Goal: Task Accomplishment & Management: Use online tool/utility

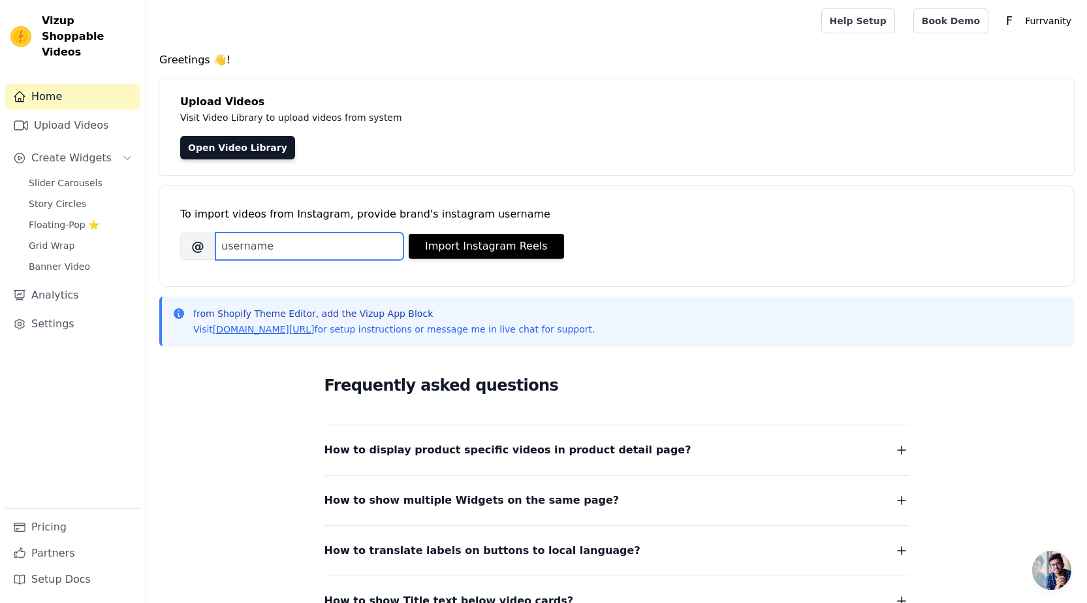
click at [278, 247] on input "Brand's Instagram Username" at bounding box center [310, 245] width 188 height 27
click at [240, 243] on input "Brand's Instagram Username" at bounding box center [310, 245] width 188 height 27
type input "furrvanity"
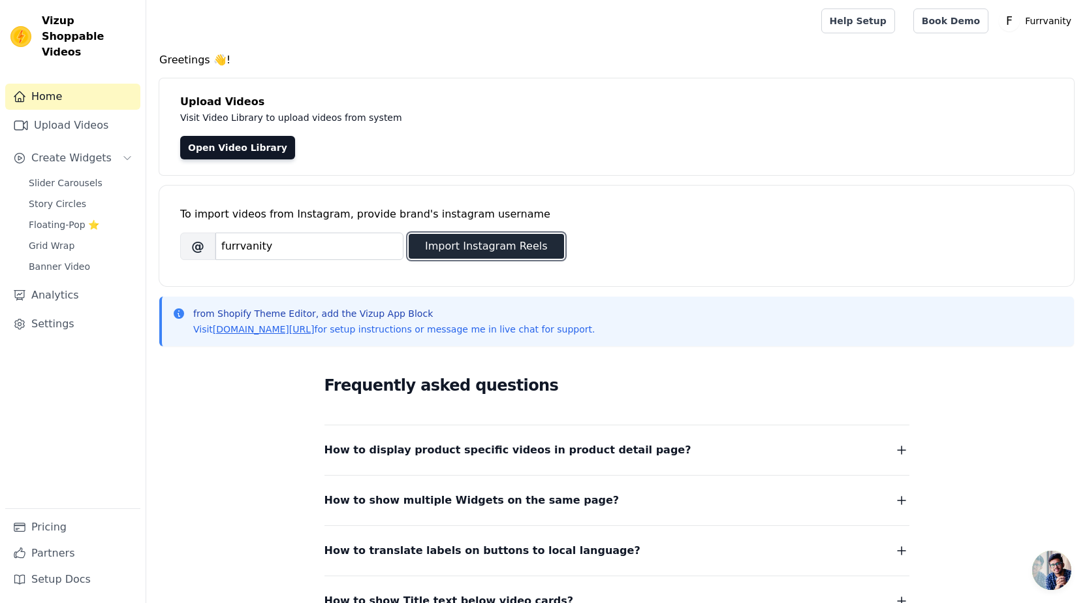
click at [494, 240] on button "Import Instagram Reels" at bounding box center [486, 246] width 155 height 25
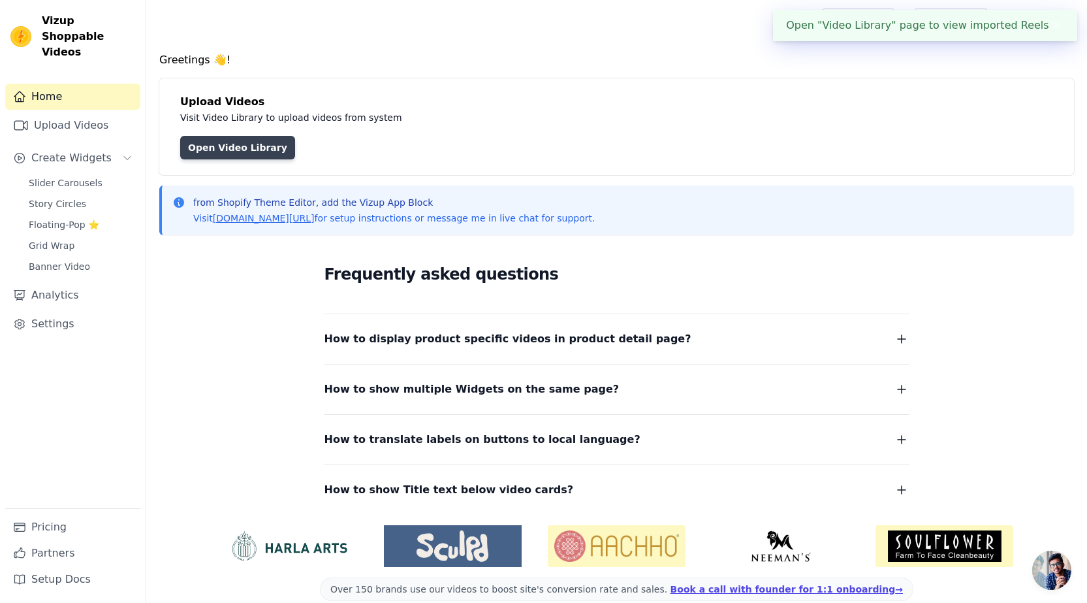
click at [211, 148] on link "Open Video Library" at bounding box center [237, 148] width 115 height 24
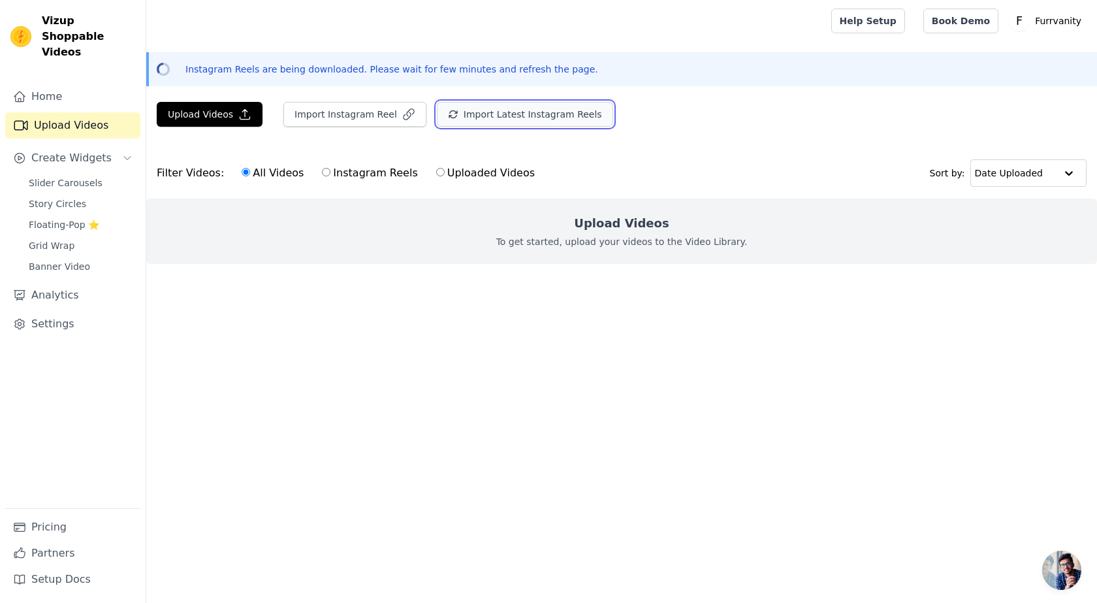
click at [466, 115] on button "Import Latest Instagram Reels" at bounding box center [525, 114] width 176 height 25
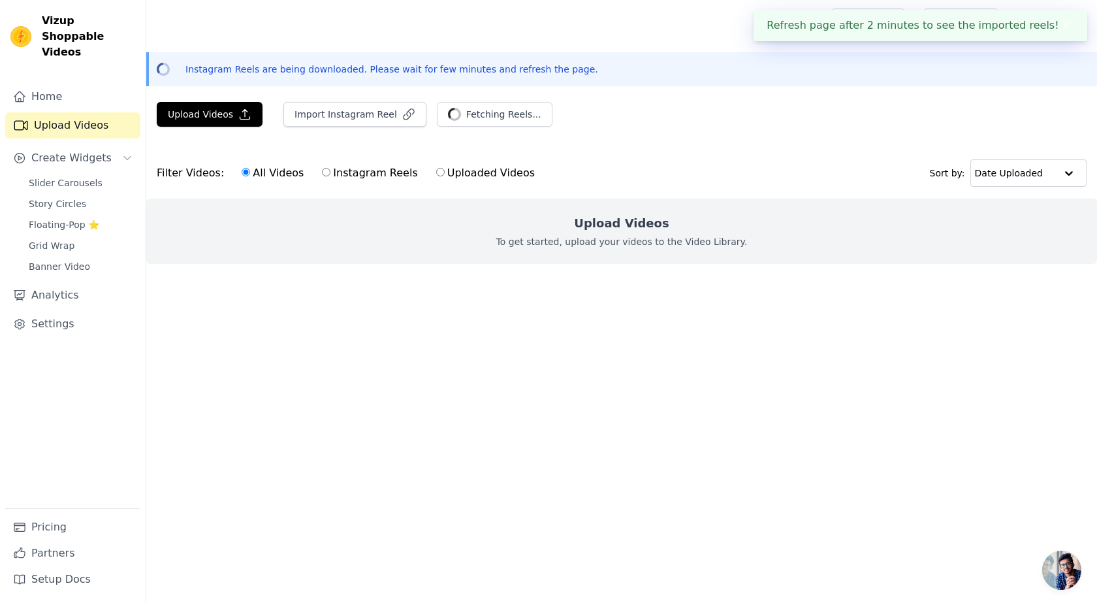
click at [325, 171] on label "Instagram Reels" at bounding box center [369, 173] width 97 height 17
click at [325, 171] on input "Instagram Reels" at bounding box center [326, 172] width 8 height 8
radio input "true"
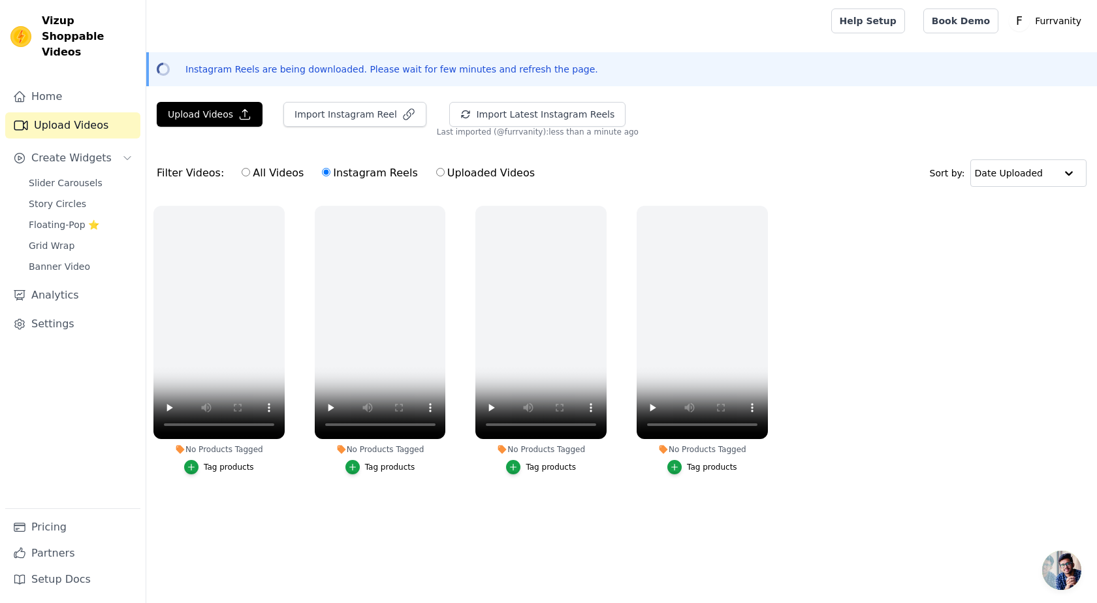
click at [242, 170] on input "All Videos" at bounding box center [246, 172] width 8 height 8
radio input "true"
click at [60, 87] on link "Home" at bounding box center [72, 97] width 135 height 26
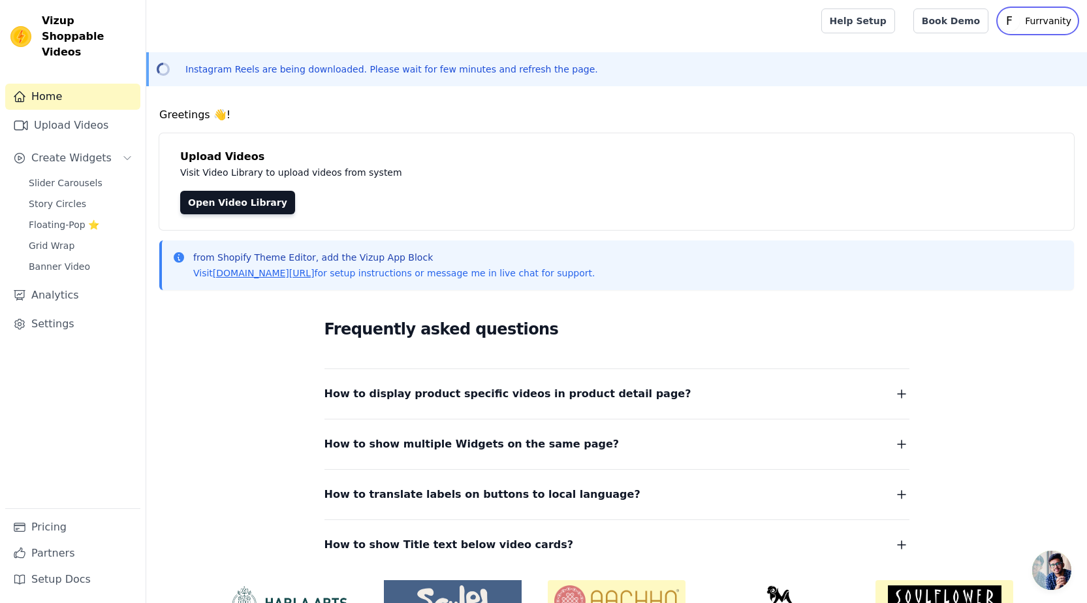
click at [1042, 22] on p "Furrvanity" at bounding box center [1048, 21] width 57 height 24
click at [989, 104] on link "Sign out" at bounding box center [1014, 101] width 125 height 24
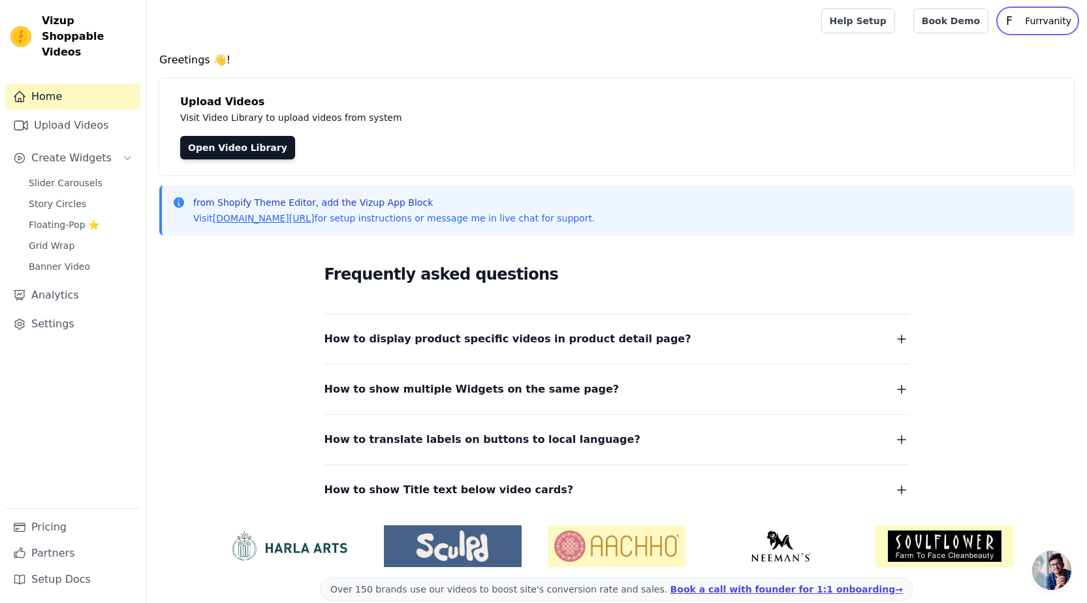
click at [1013, 15] on text "F" at bounding box center [1009, 20] width 7 height 13
click at [990, 54] on link "Settings" at bounding box center [1014, 54] width 125 height 24
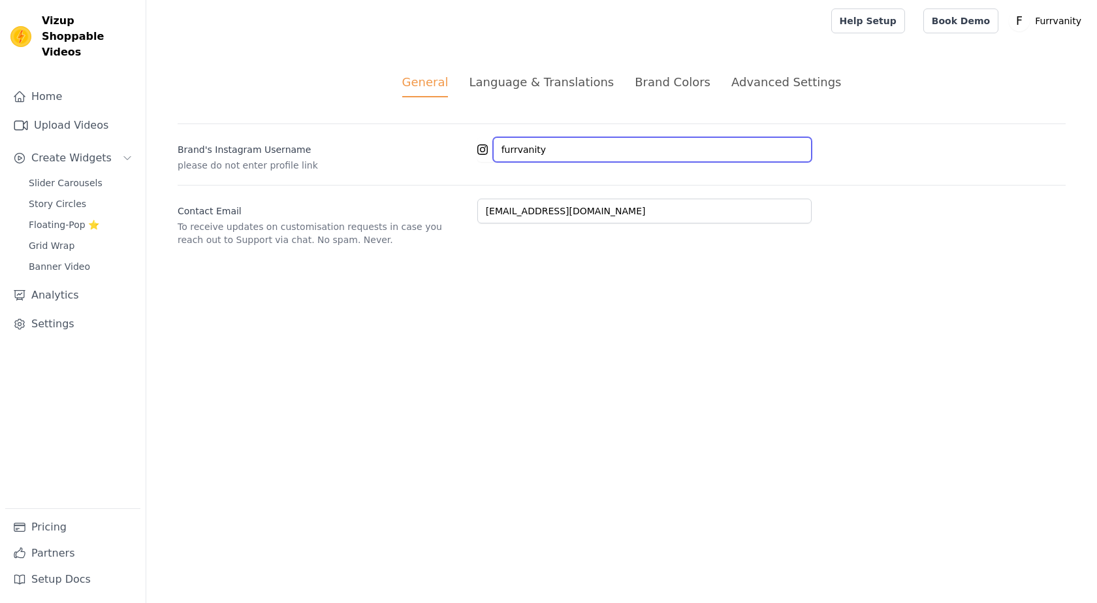
click at [553, 150] on input "furrvanity" at bounding box center [652, 149] width 319 height 25
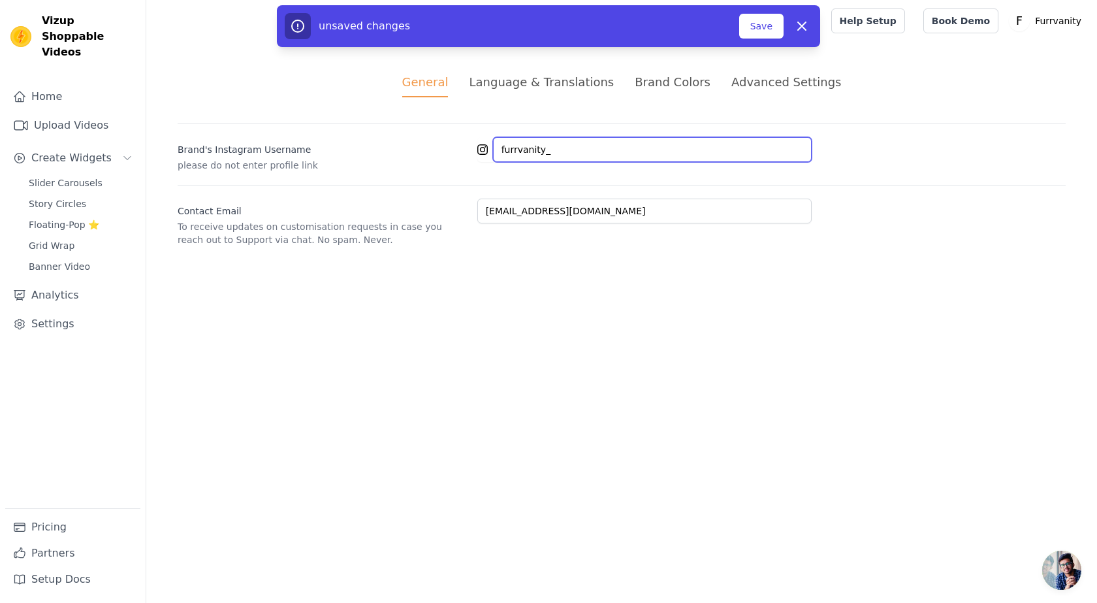
type input "furrvanity_"
click at [231, 148] on label "Brand's Instagram Username" at bounding box center [322, 147] width 289 height 18
click at [493, 148] on input "furrvanity_" at bounding box center [652, 149] width 319 height 25
click at [44, 84] on link "Home" at bounding box center [72, 97] width 135 height 26
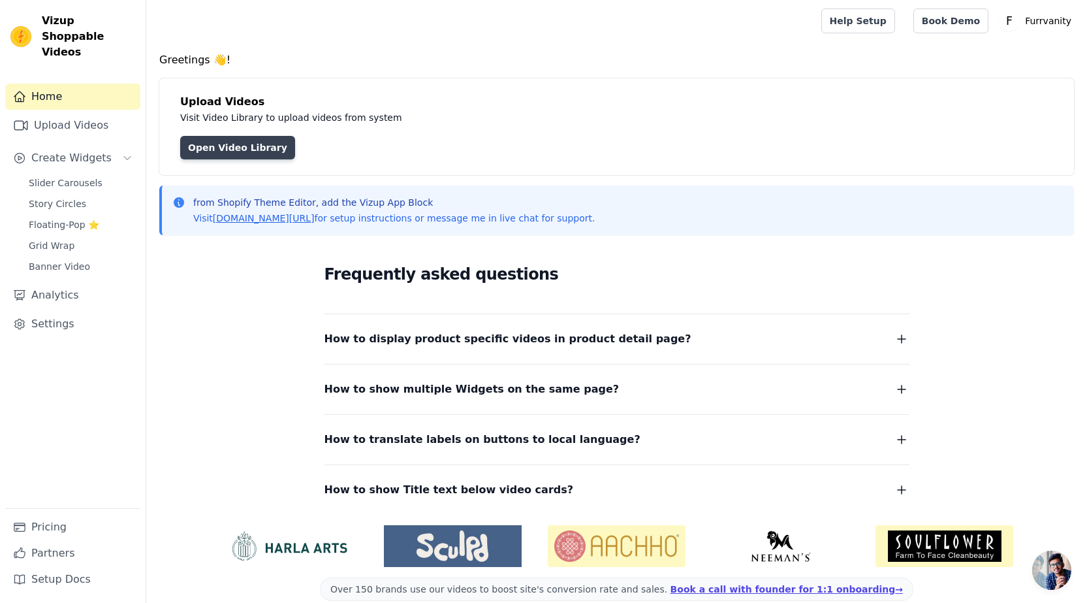
click at [229, 140] on link "Open Video Library" at bounding box center [237, 148] width 115 height 24
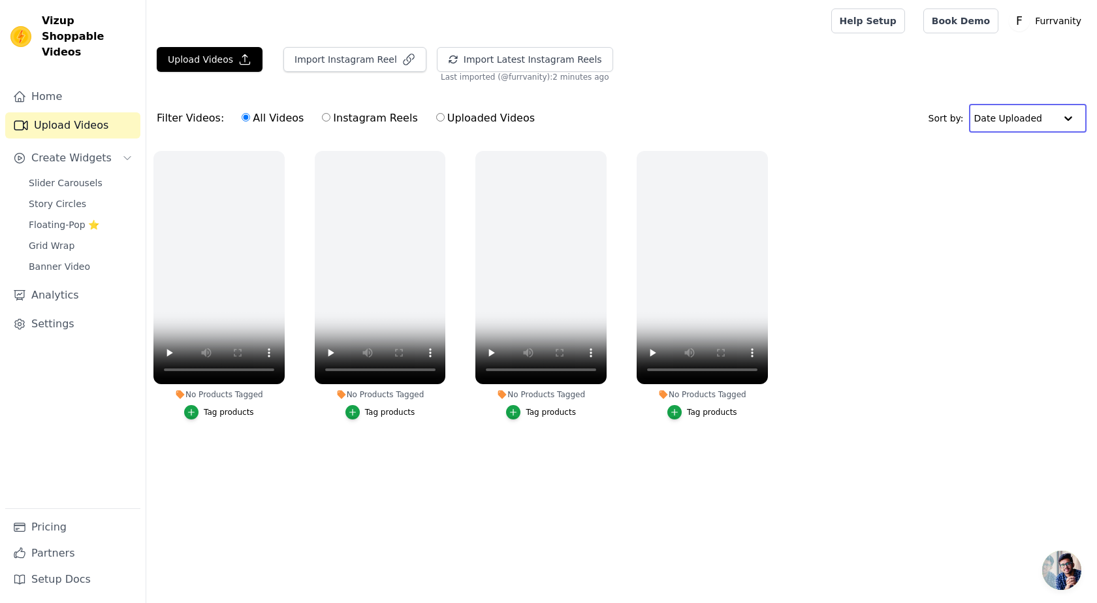
click at [1046, 116] on input "text" at bounding box center [1014, 118] width 81 height 26
click at [1036, 18] on p "Furrvanity" at bounding box center [1058, 21] width 57 height 24
click at [63, 257] on link "Banner Video" at bounding box center [81, 266] width 120 height 18
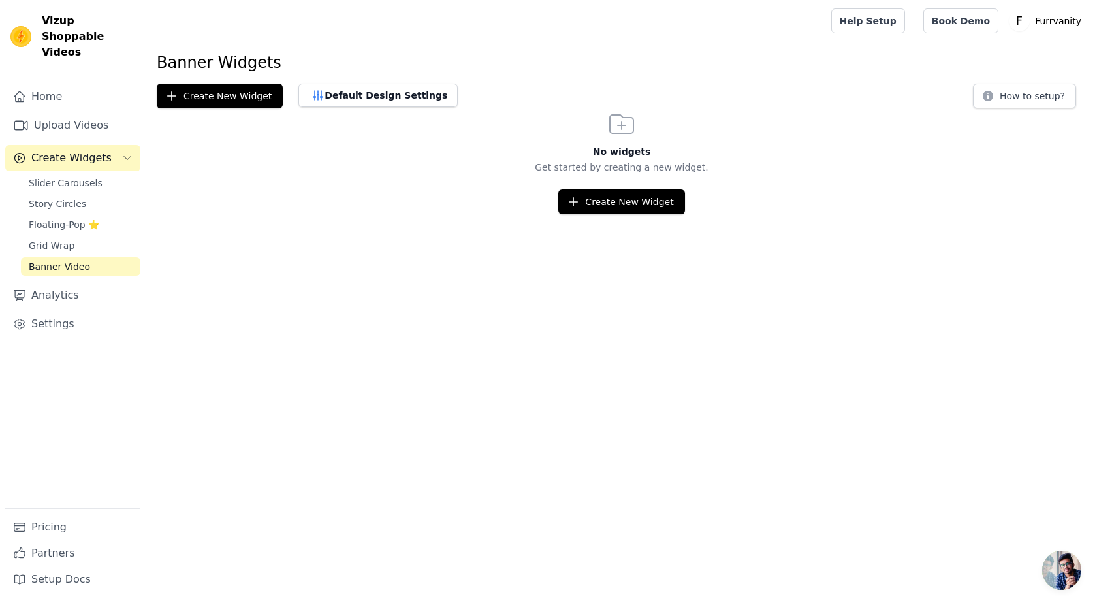
click at [74, 150] on span "Create Widgets" at bounding box center [71, 158] width 80 height 16
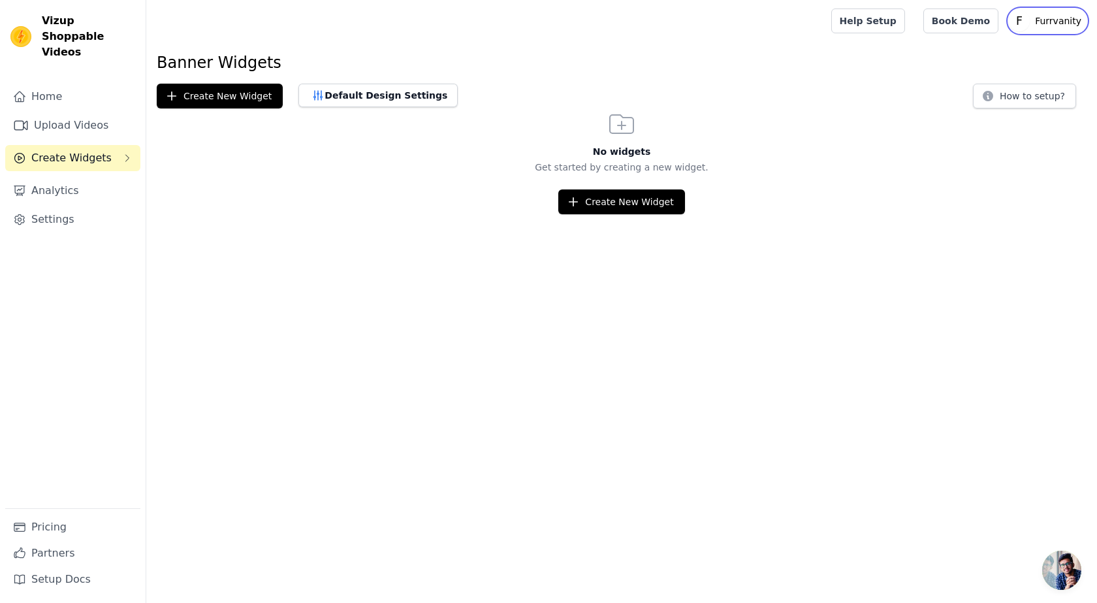
click at [1068, 21] on p "Furrvanity" at bounding box center [1058, 21] width 57 height 24
click at [991, 97] on link "Sign out" at bounding box center [1023, 101] width 125 height 24
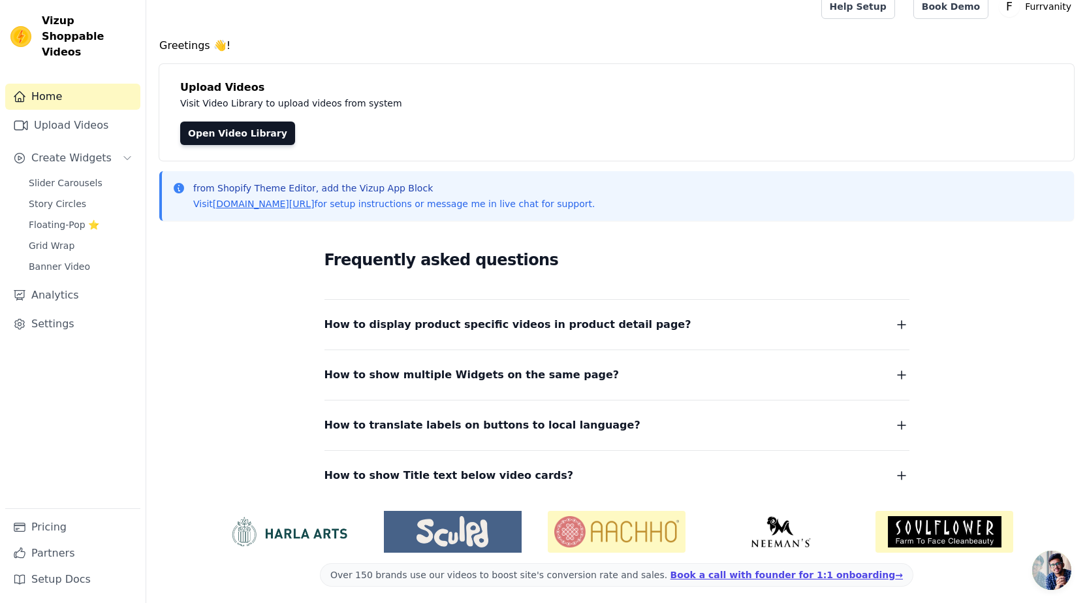
scroll to position [19, 0]
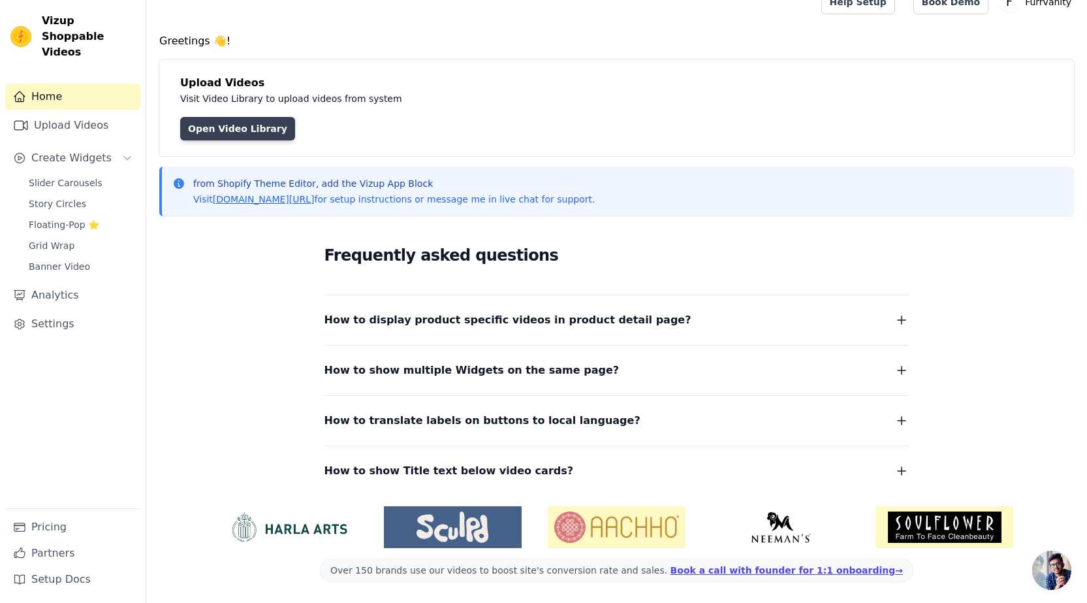
click at [259, 129] on link "Open Video Library" at bounding box center [237, 129] width 115 height 24
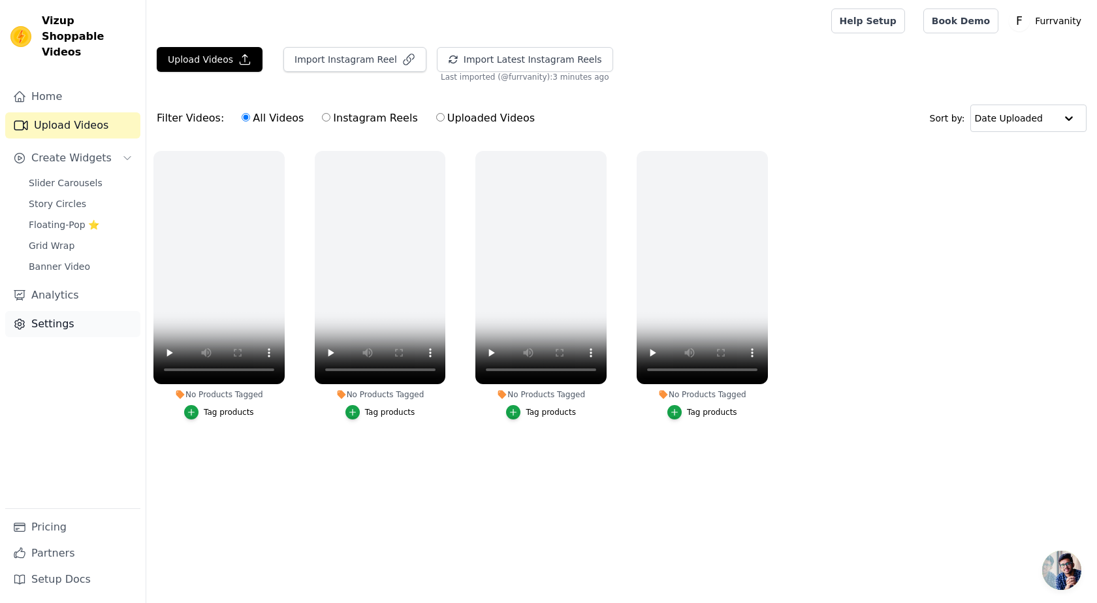
click at [48, 311] on link "Settings" at bounding box center [72, 324] width 135 height 26
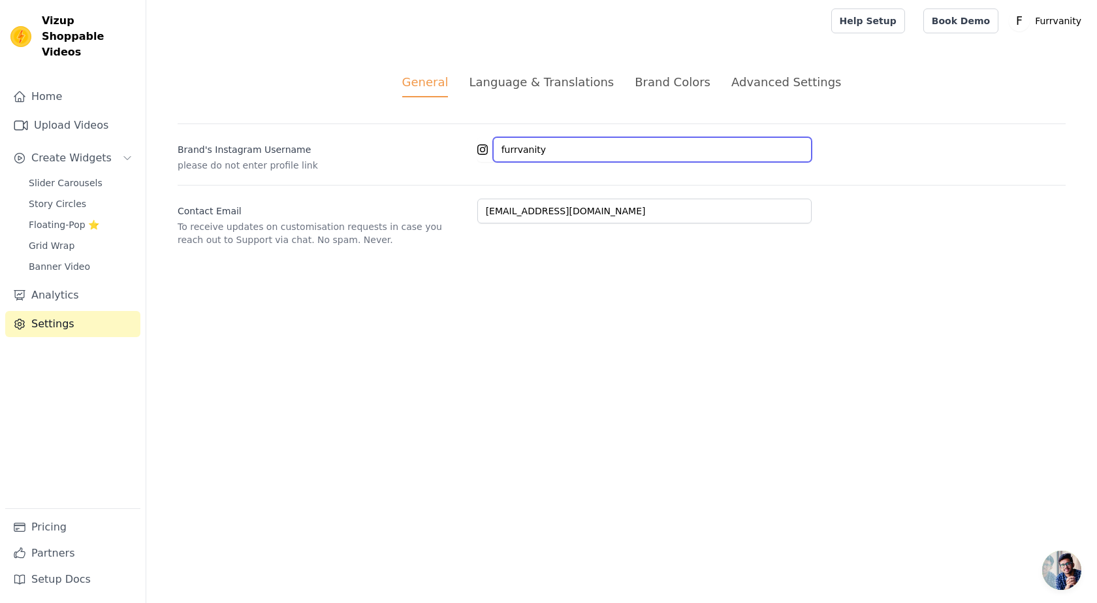
drag, startPoint x: 553, startPoint y: 146, endPoint x: 485, endPoint y: 146, distance: 67.9
click at [485, 146] on div "furrvanity" at bounding box center [644, 149] width 334 height 25
type input "furrvanity_"
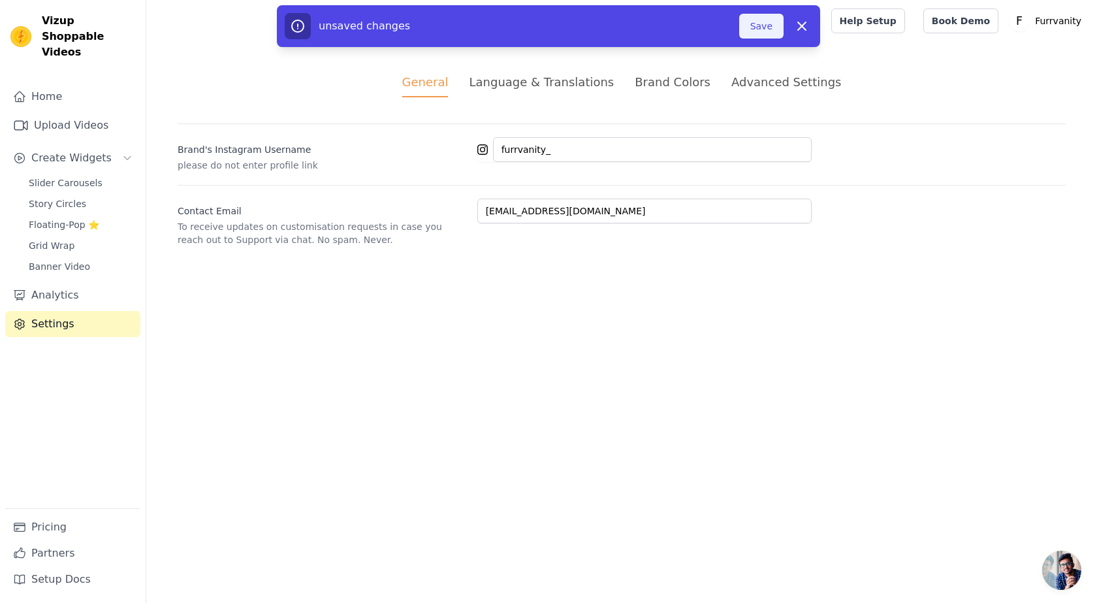
click at [760, 25] on button "Save" at bounding box center [761, 26] width 44 height 25
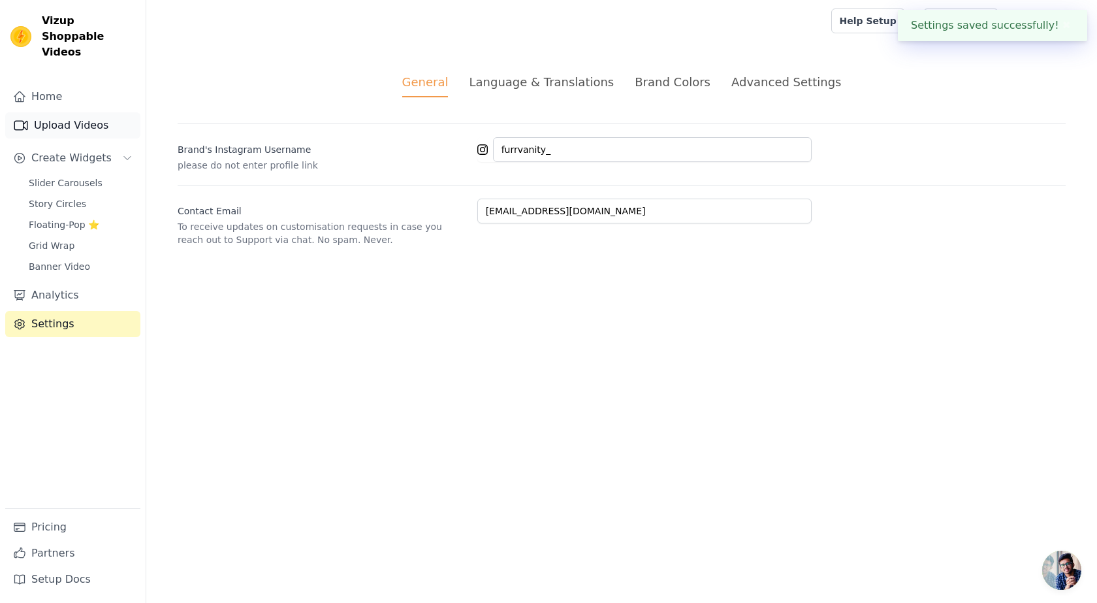
click at [56, 112] on link "Upload Videos" at bounding box center [72, 125] width 135 height 26
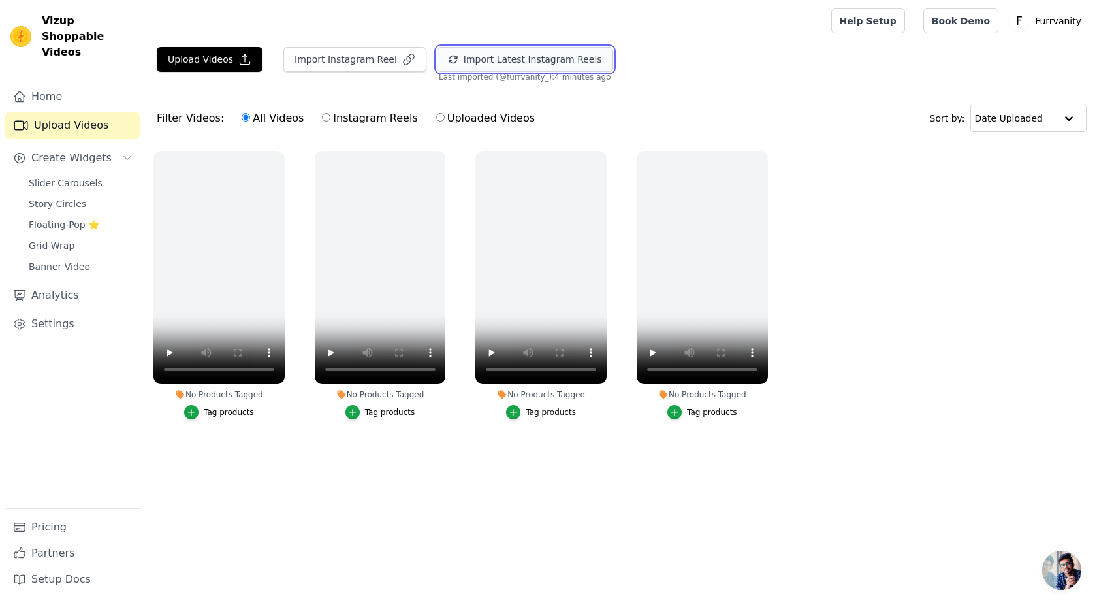
click at [483, 62] on button "Import Latest Instagram Reels" at bounding box center [525, 59] width 176 height 25
click at [590, 103] on div "Filter Videos: All Videos Instagram Reels Uploaded Videos Sort by: Date Uploaded" at bounding box center [621, 118] width 951 height 51
click at [436, 121] on input "Uploaded Videos" at bounding box center [440, 117] width 8 height 8
radio input "true"
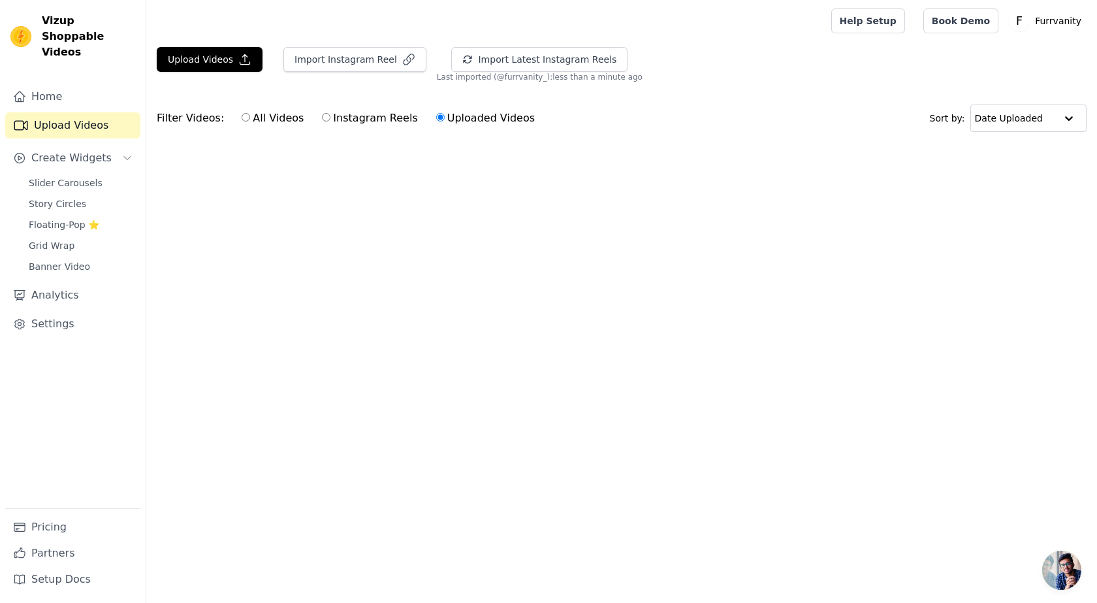
click at [322, 118] on input "Instagram Reels" at bounding box center [326, 117] width 8 height 8
radio input "true"
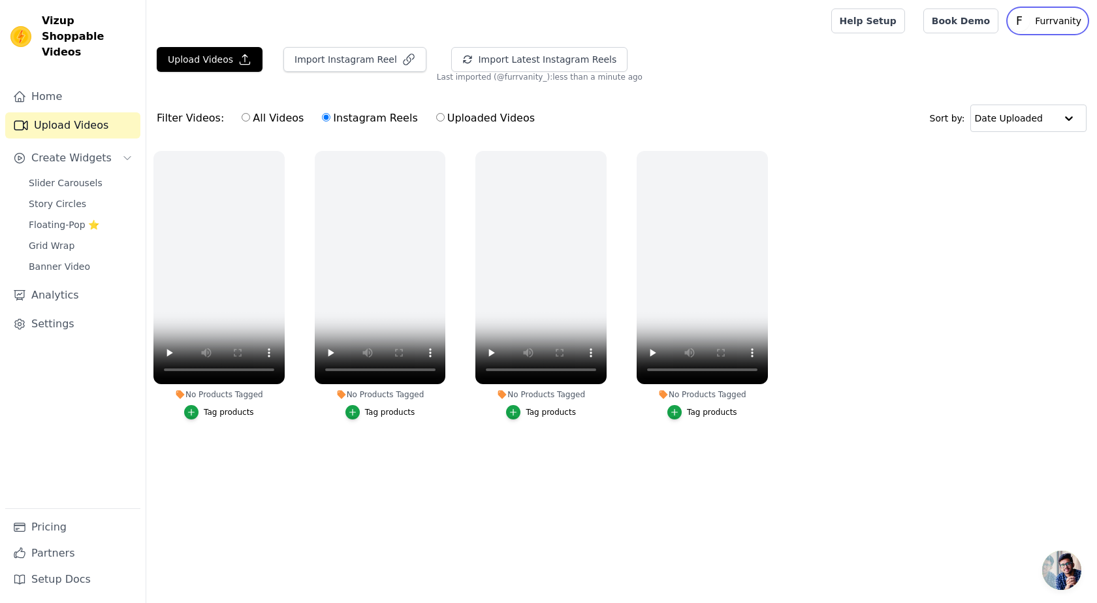
click at [1077, 14] on p "Furrvanity" at bounding box center [1058, 21] width 57 height 24
click at [1066, 22] on p "Furrvanity" at bounding box center [1058, 21] width 57 height 24
click at [64, 320] on link "Settings" at bounding box center [72, 324] width 135 height 26
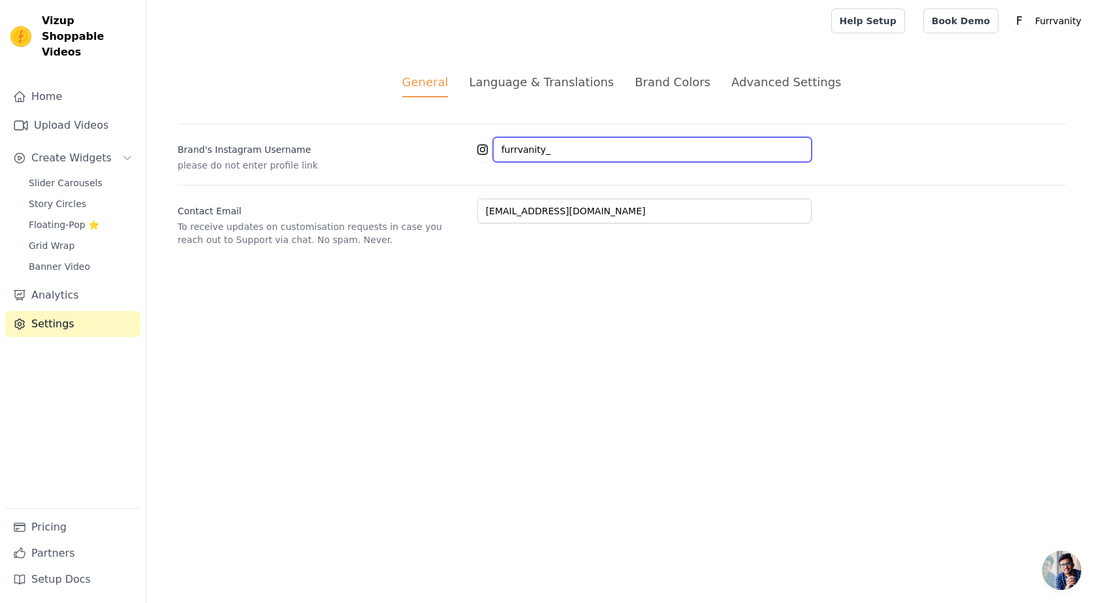
click at [563, 149] on input "furrvanity_" at bounding box center [652, 149] width 319 height 25
click at [311, 161] on p "please do not enter profile link" at bounding box center [322, 165] width 289 height 13
drag, startPoint x: 588, startPoint y: 150, endPoint x: 494, endPoint y: 153, distance: 94.1
click at [494, 153] on input "furrvanity_" at bounding box center [652, 149] width 319 height 25
click at [601, 153] on input "furrvanity_" at bounding box center [652, 149] width 319 height 25
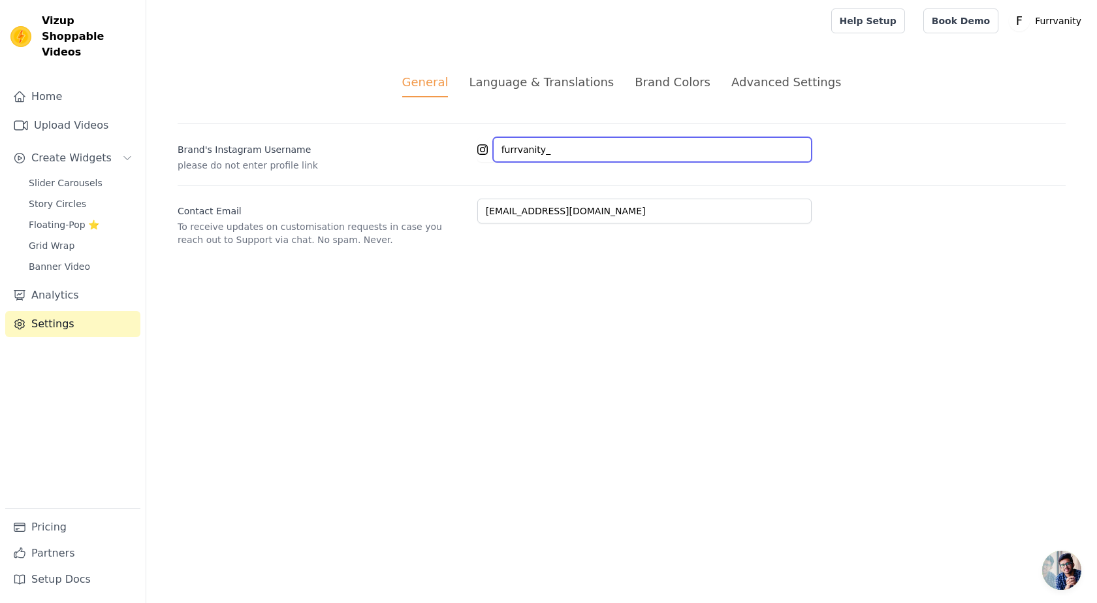
drag, startPoint x: 565, startPoint y: 148, endPoint x: 441, endPoint y: 138, distance: 123.8
click at [441, 138] on div "Brand's Instagram Username please do not enter profile link furrvanity_" at bounding box center [622, 147] width 888 height 48
paste input "[URL][DOMAIN_NAME]"
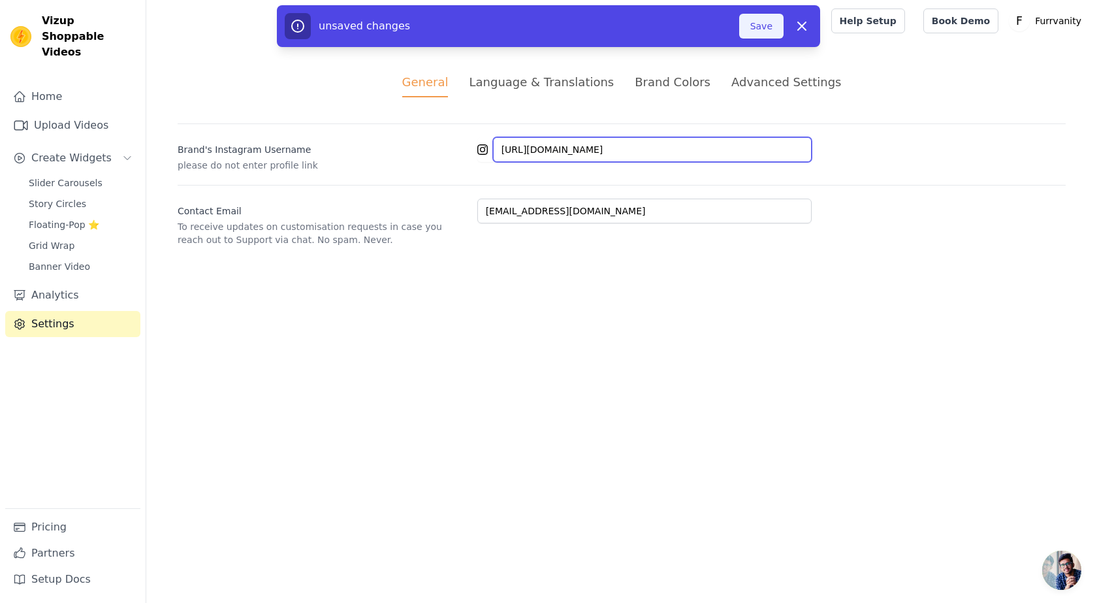
type input "[URL][DOMAIN_NAME]"
click at [751, 27] on button "Save" at bounding box center [761, 26] width 44 height 25
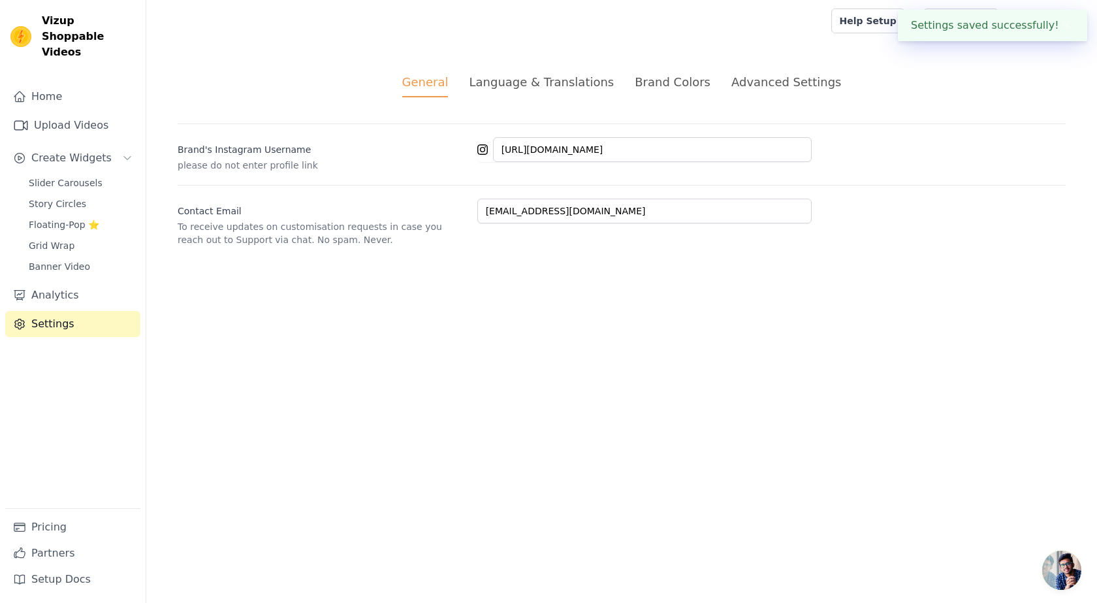
type input "[URL][DOMAIN_NAME]"
click at [69, 112] on link "Upload Videos" at bounding box center [72, 125] width 135 height 26
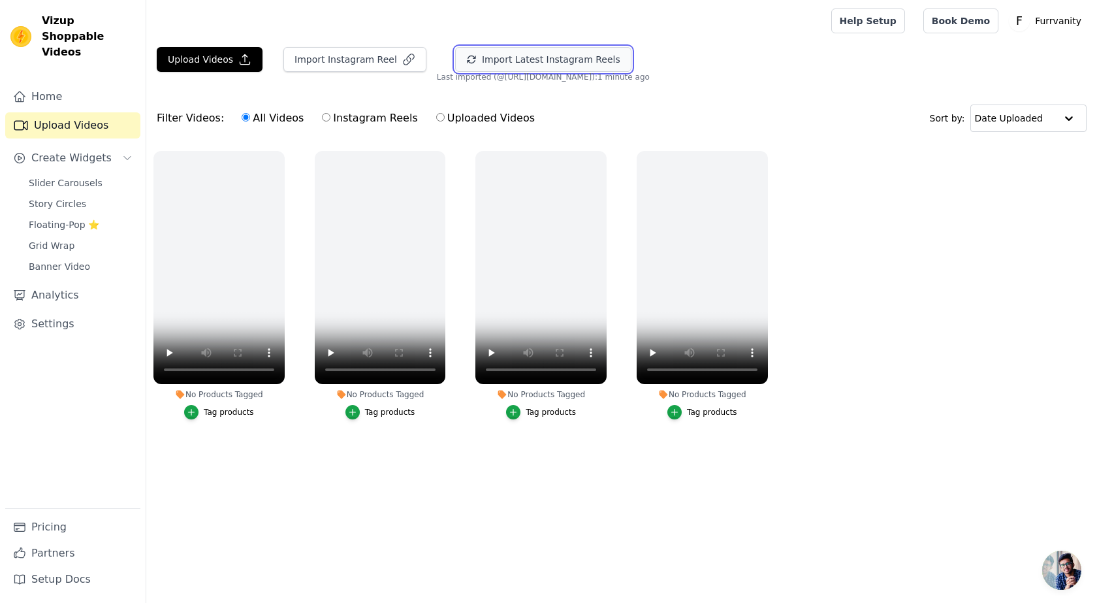
click at [575, 58] on button "Import Latest Instagram Reels" at bounding box center [543, 59] width 176 height 25
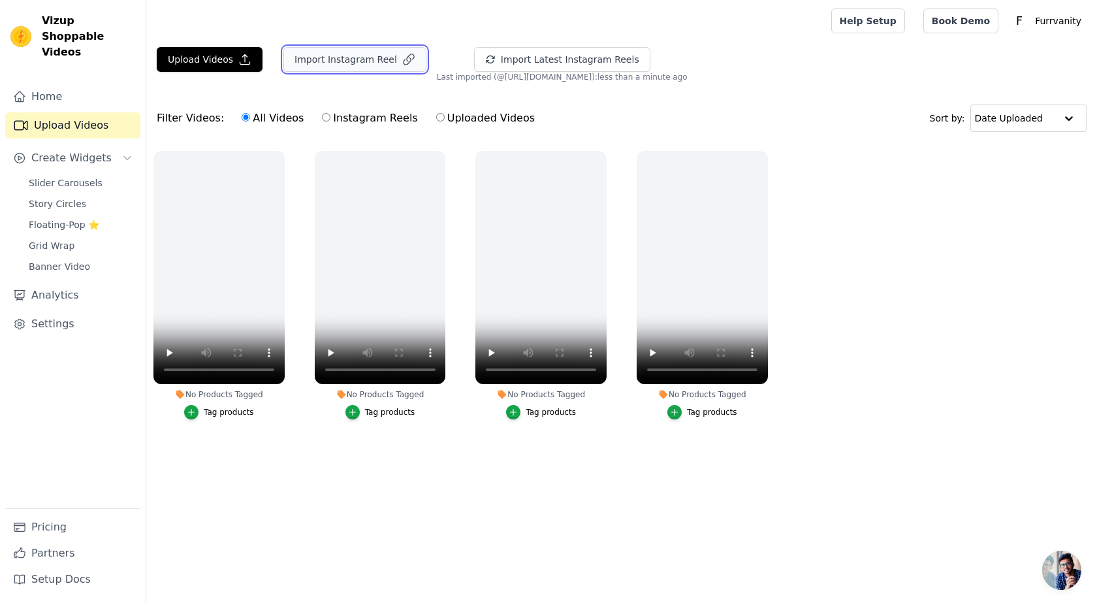
click at [340, 60] on button "Import Instagram Reel" at bounding box center [354, 59] width 143 height 25
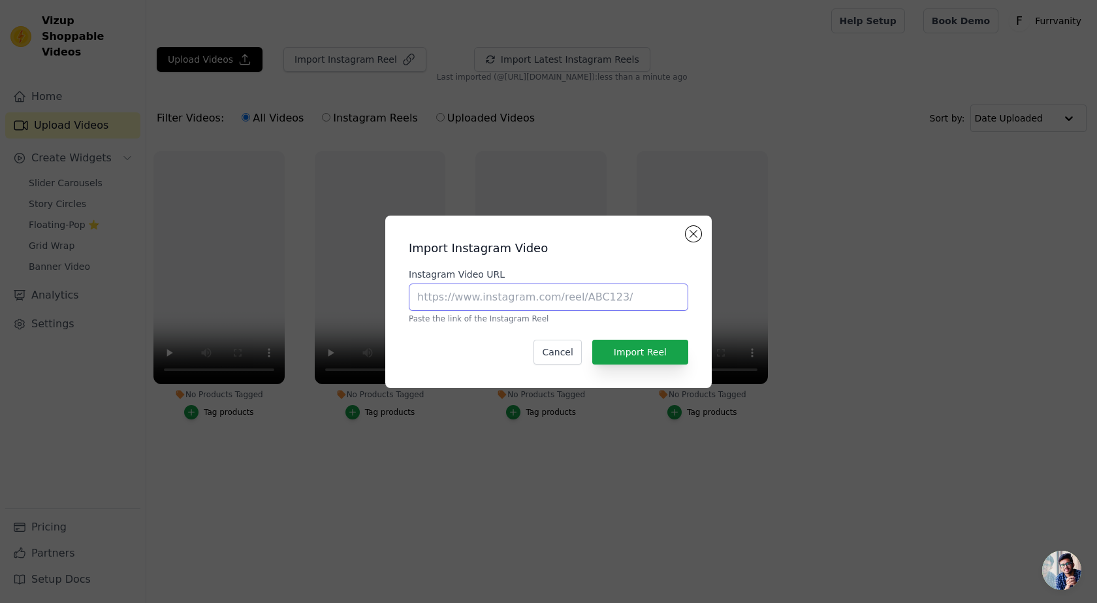
click at [500, 300] on input "Instagram Video URL" at bounding box center [549, 296] width 280 height 27
click at [692, 232] on button "Close modal" at bounding box center [694, 234] width 16 height 16
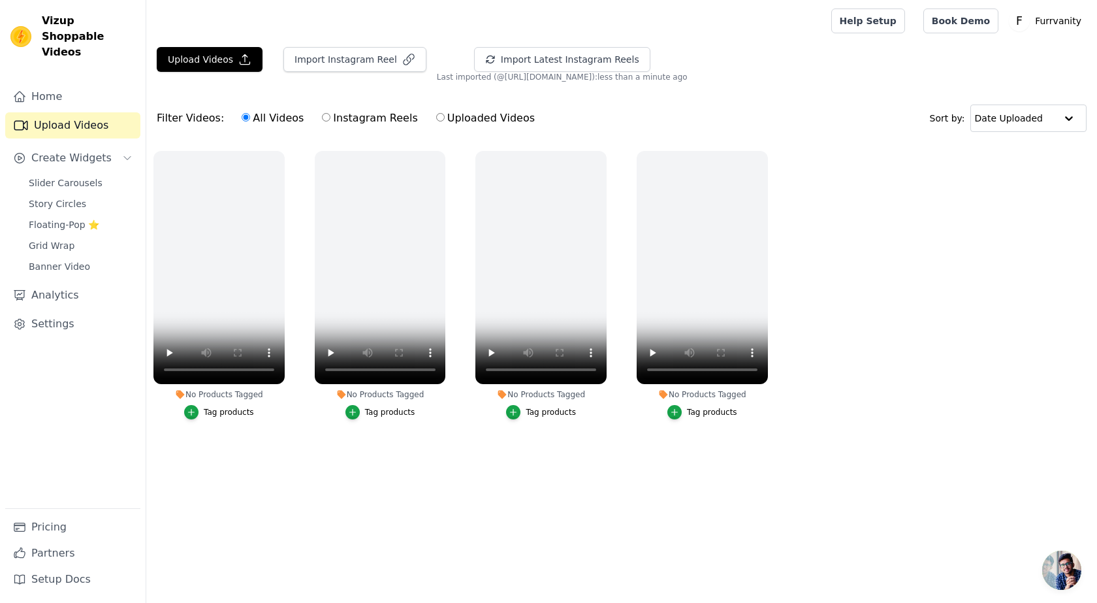
click at [364, 120] on label "Instagram Reels" at bounding box center [369, 118] width 97 height 17
click at [330, 120] on input "Instagram Reels" at bounding box center [326, 117] width 8 height 8
radio input "true"
click at [452, 120] on label "Uploaded Videos" at bounding box center [486, 118] width 100 height 17
click at [445, 120] on input "Uploaded Videos" at bounding box center [440, 117] width 8 height 8
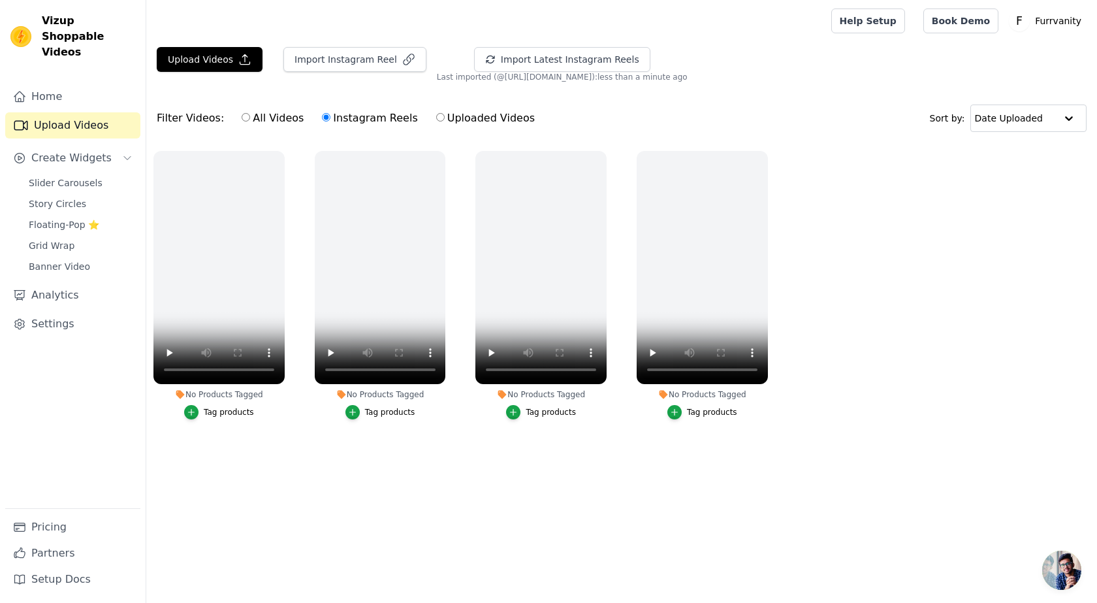
radio input "true"
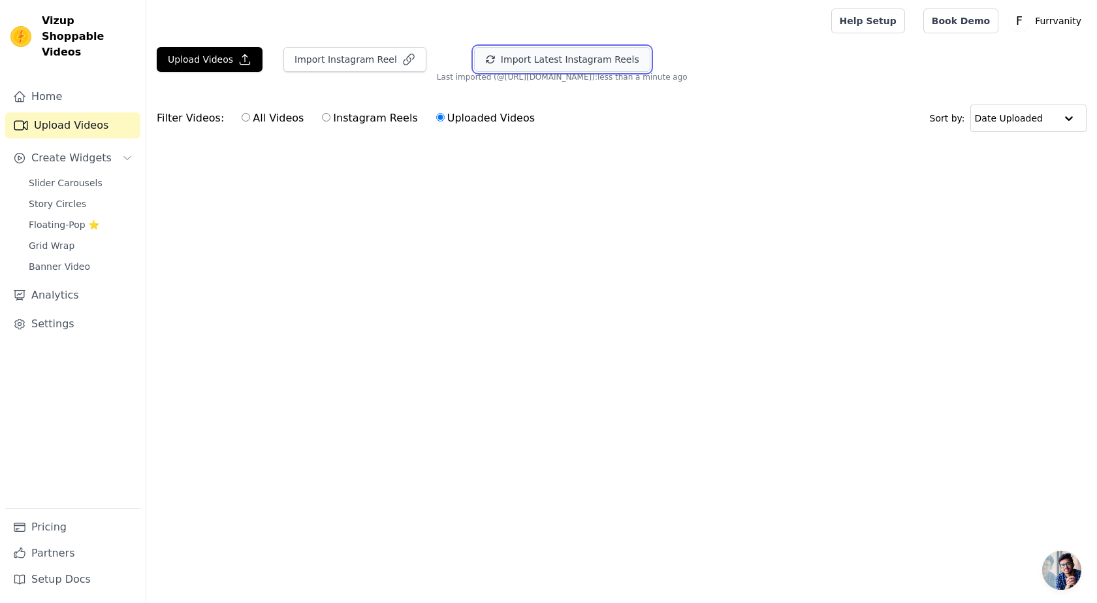
click at [496, 60] on icon "button" at bounding box center [490, 59] width 10 height 10
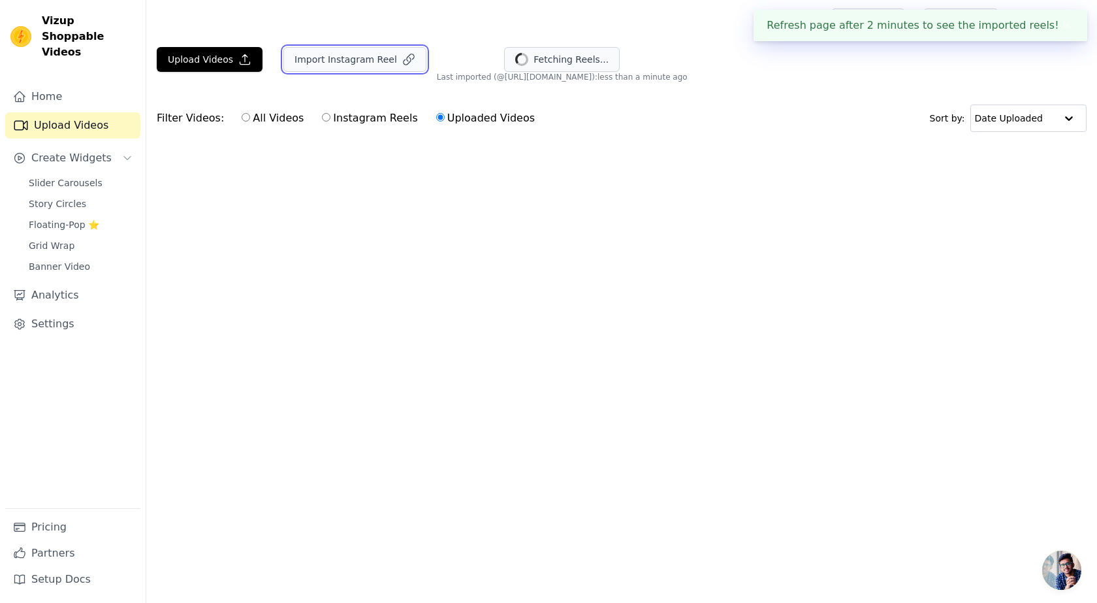
click at [366, 57] on button "Import Instagram Reel" at bounding box center [354, 59] width 143 height 25
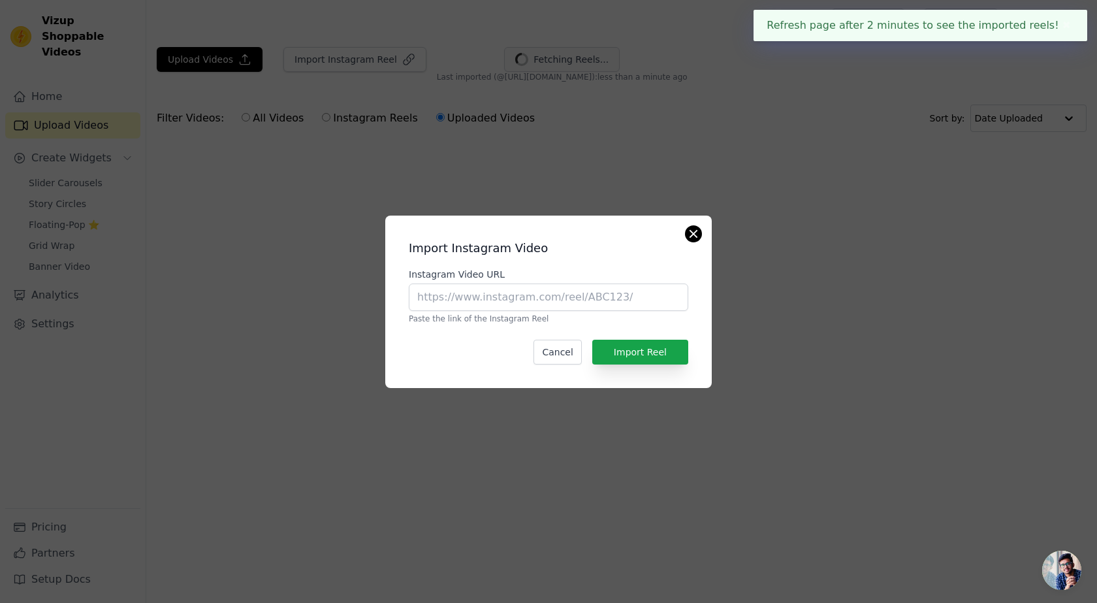
click at [696, 224] on div "Import Instagram Video Instagram Video URL Paste the link of the Instagram Reel…" at bounding box center [548, 302] width 327 height 172
click at [692, 234] on button "Close modal" at bounding box center [694, 234] width 16 height 16
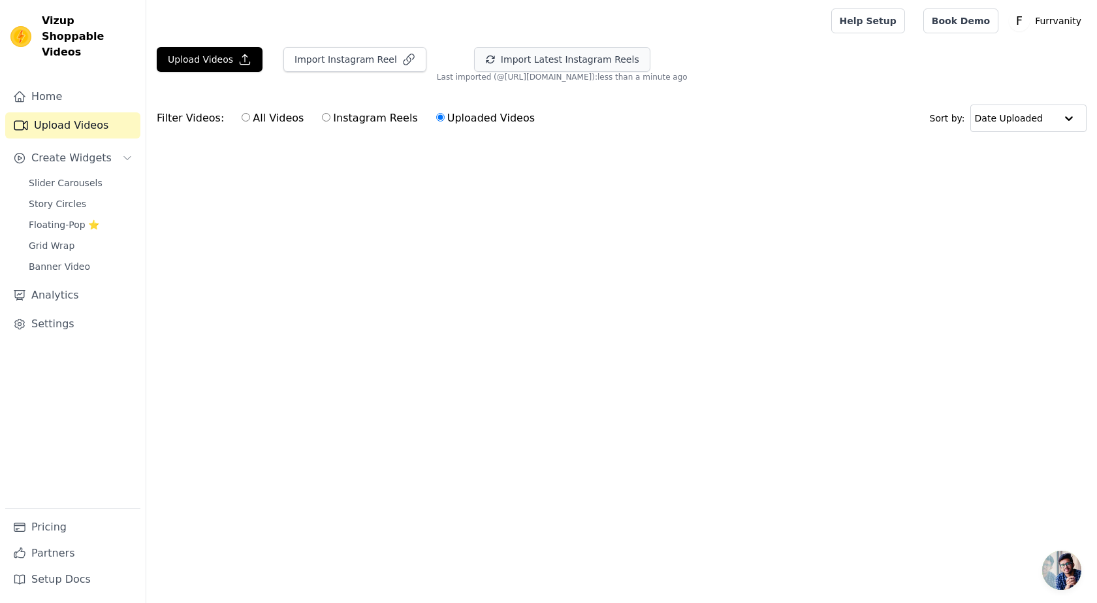
click at [322, 117] on input "Instagram Reels" at bounding box center [326, 117] width 8 height 8
radio input "true"
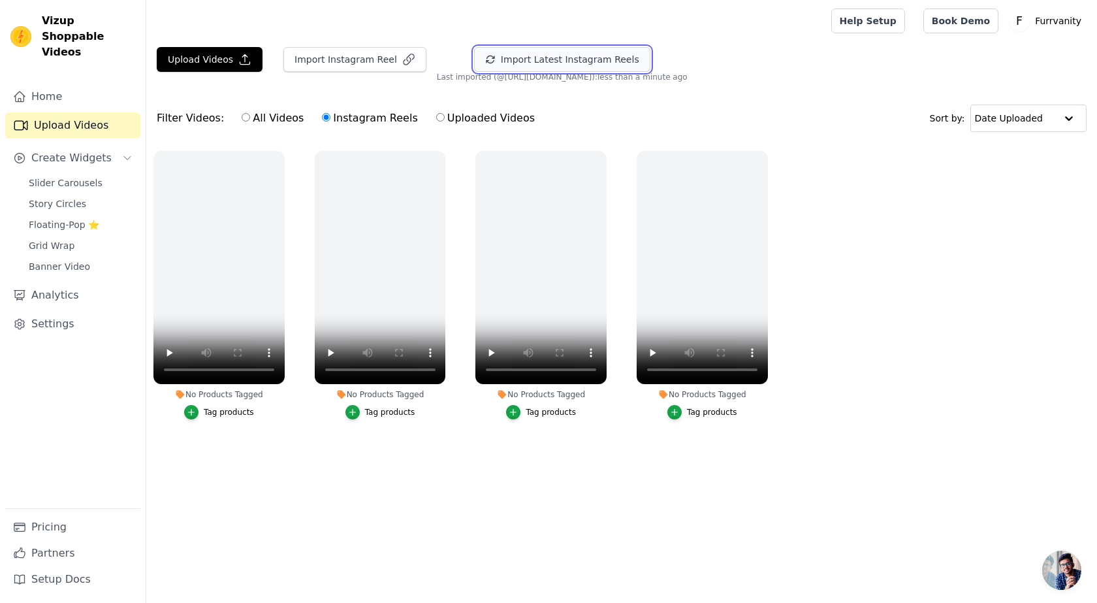
click at [592, 55] on button "Import Latest Instagram Reels" at bounding box center [562, 59] width 176 height 25
click at [278, 156] on icon "button" at bounding box center [282, 154] width 10 height 10
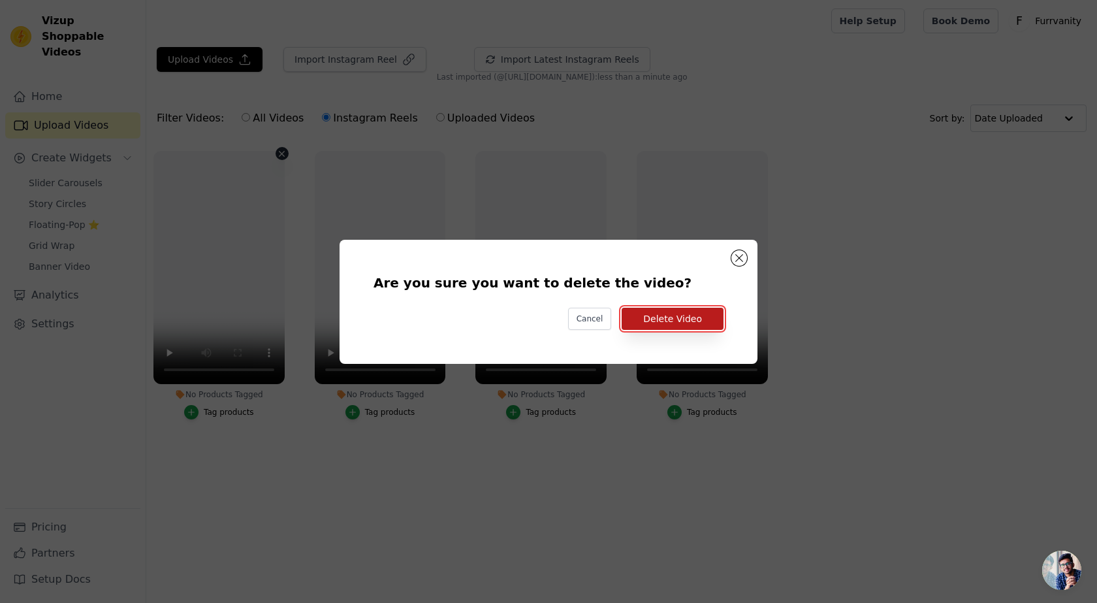
click at [658, 318] on button "Delete Video" at bounding box center [673, 319] width 102 height 22
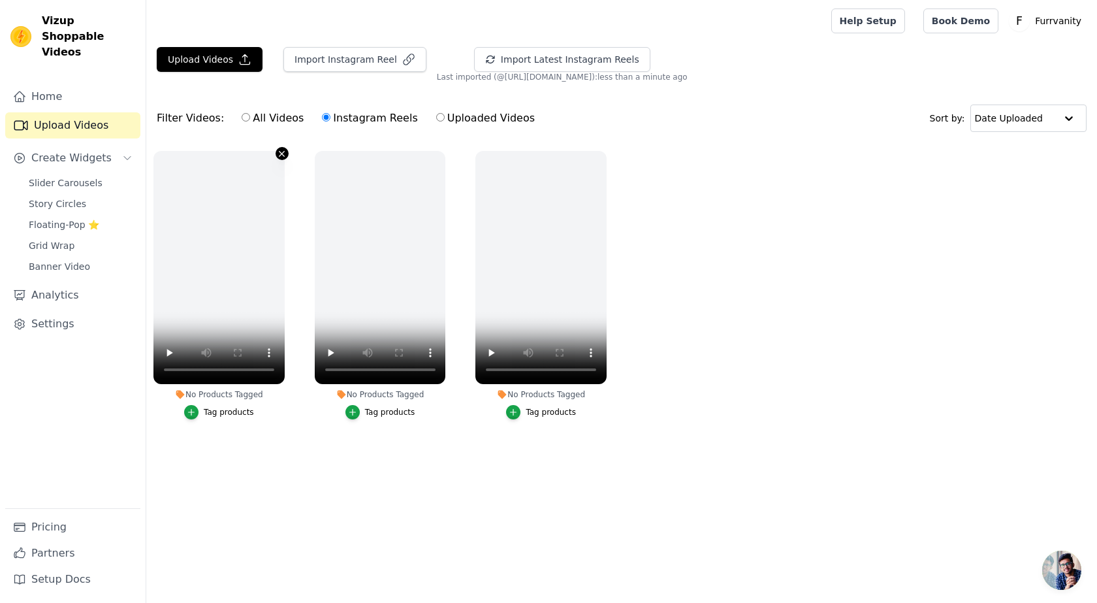
click at [283, 153] on icon "button" at bounding box center [282, 154] width 10 height 10
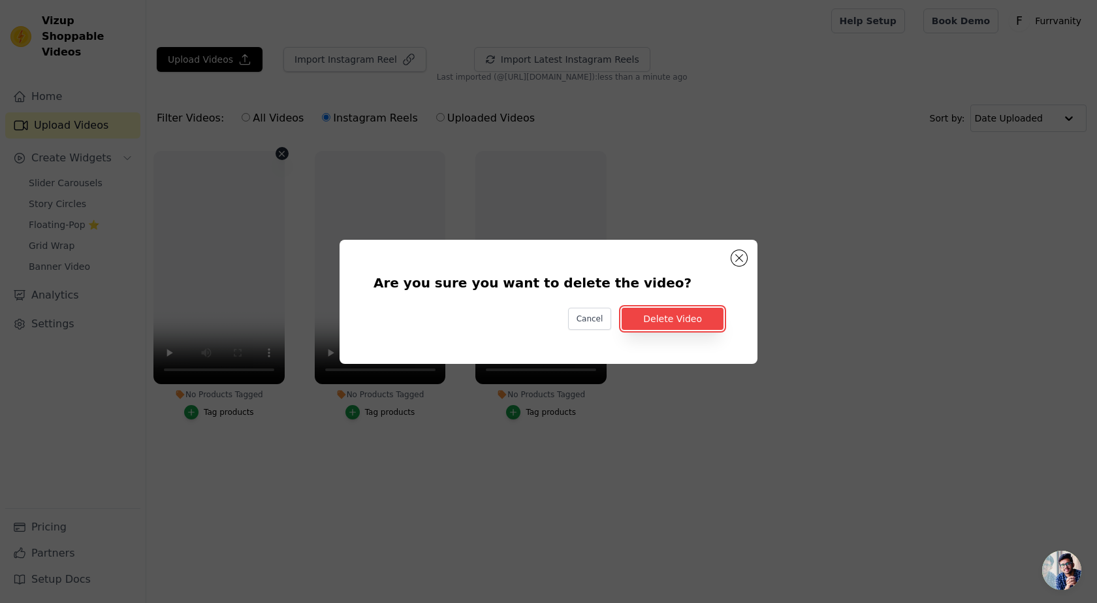
drag, startPoint x: 694, startPoint y: 317, endPoint x: 672, endPoint y: 304, distance: 25.8
click at [694, 317] on button "Delete Video" at bounding box center [673, 319] width 102 height 22
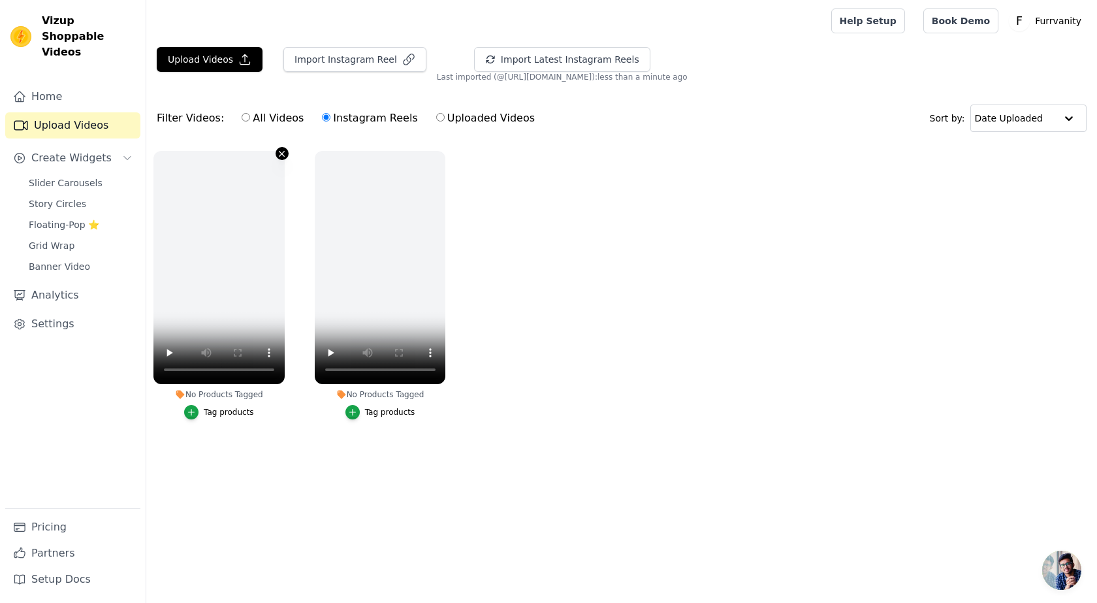
click at [280, 152] on icon "button" at bounding box center [282, 154] width 10 height 10
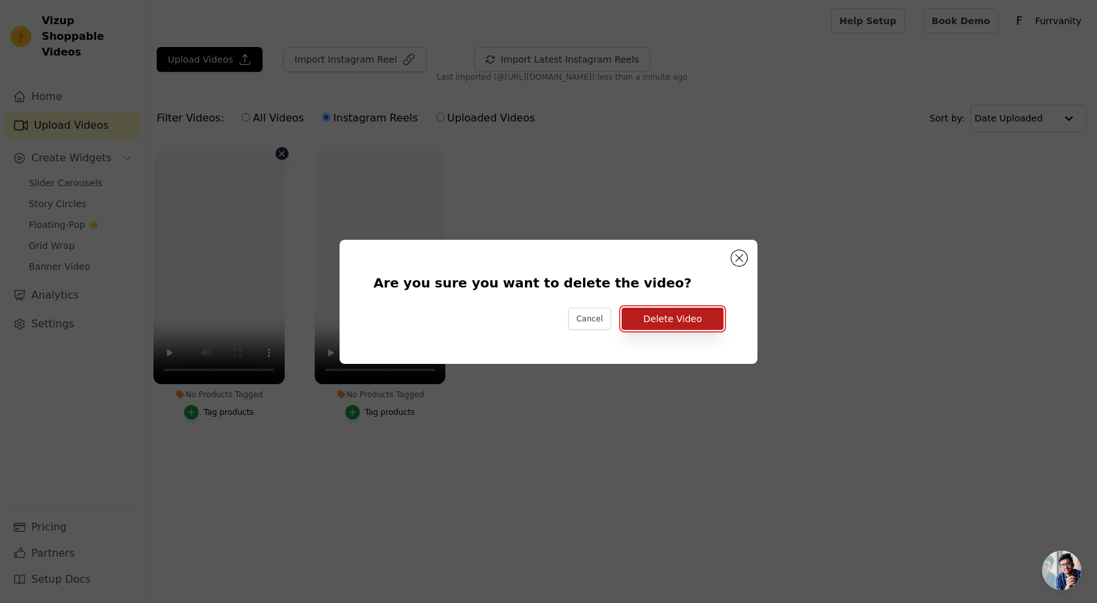
click at [668, 315] on button "Delete Video" at bounding box center [673, 319] width 102 height 22
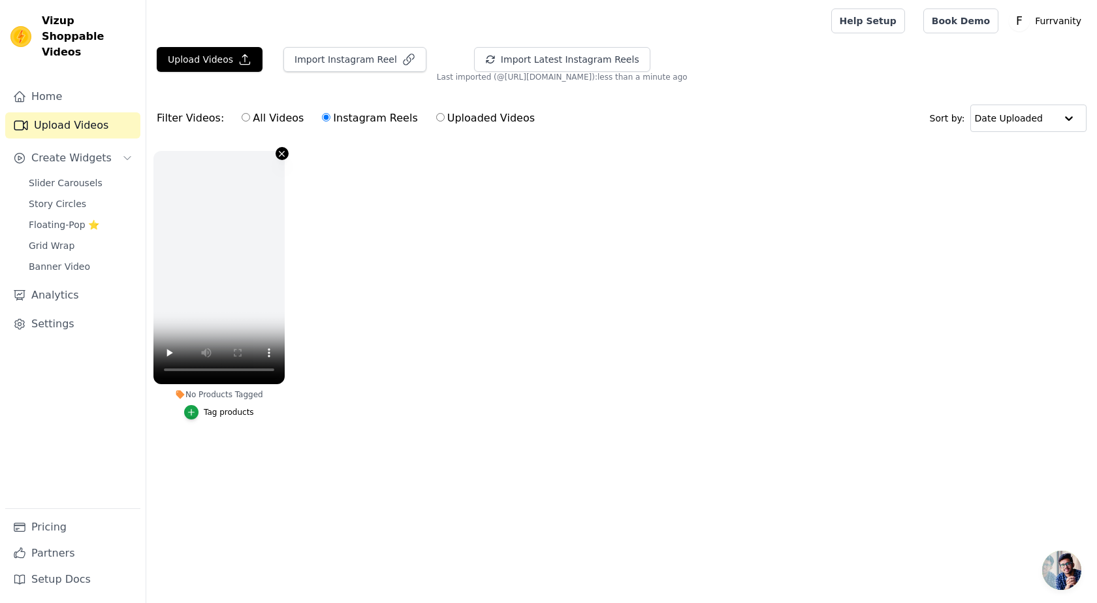
click at [280, 155] on icon "button" at bounding box center [282, 153] width 5 height 5
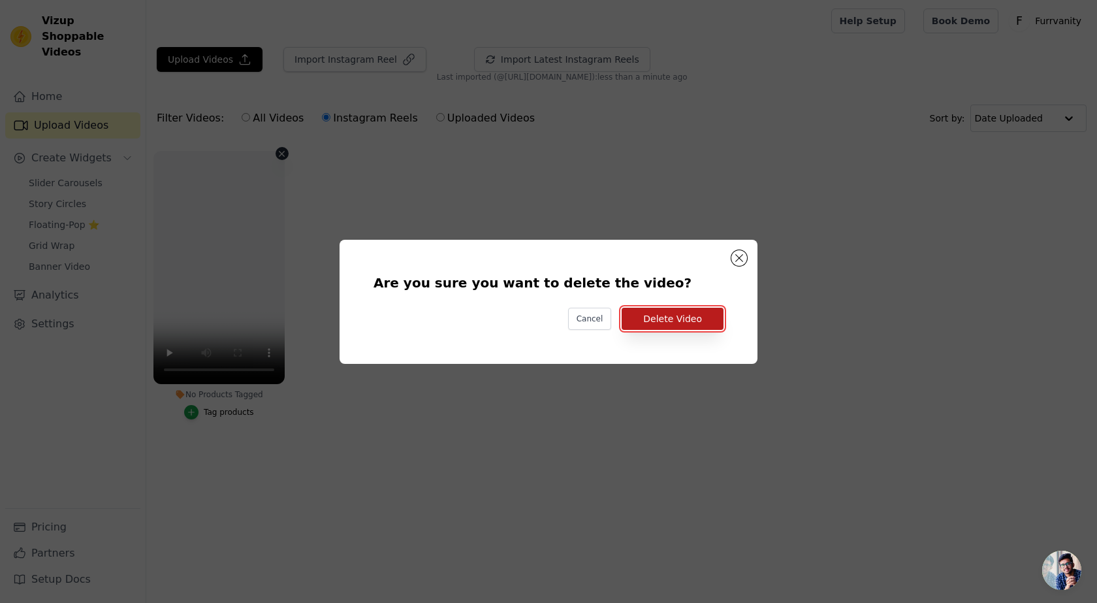
click at [664, 325] on button "Delete Video" at bounding box center [673, 319] width 102 height 22
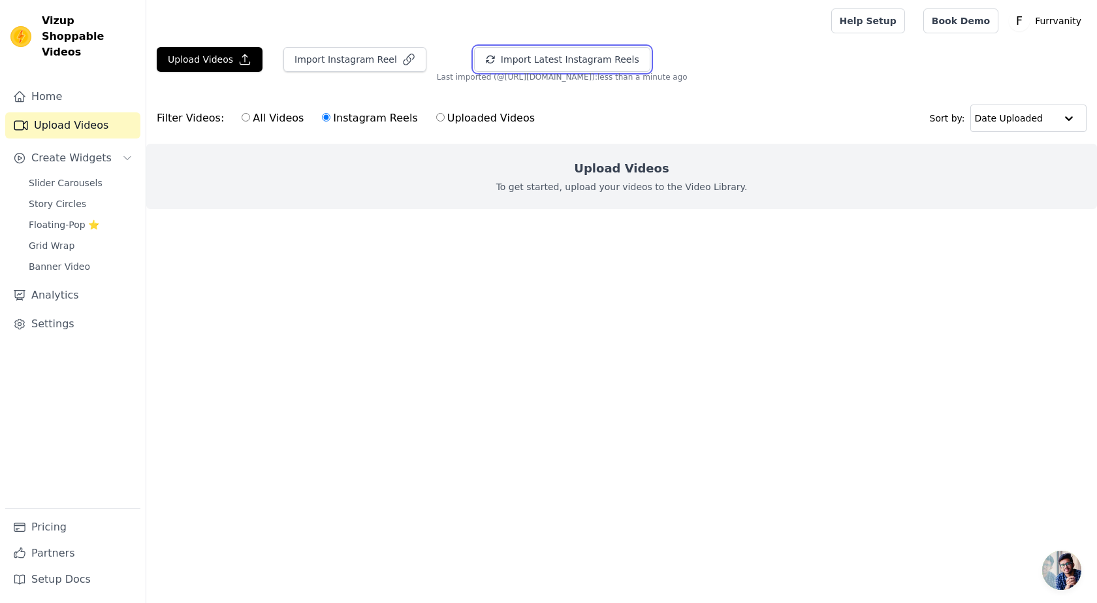
drag, startPoint x: 625, startPoint y: 52, endPoint x: 606, endPoint y: 74, distance: 29.2
click at [624, 52] on button "Import Latest Instagram Reels" at bounding box center [562, 59] width 176 height 25
click at [258, 116] on label "All Videos" at bounding box center [272, 118] width 63 height 17
click at [250, 116] on input "All Videos" at bounding box center [246, 117] width 8 height 8
radio input "true"
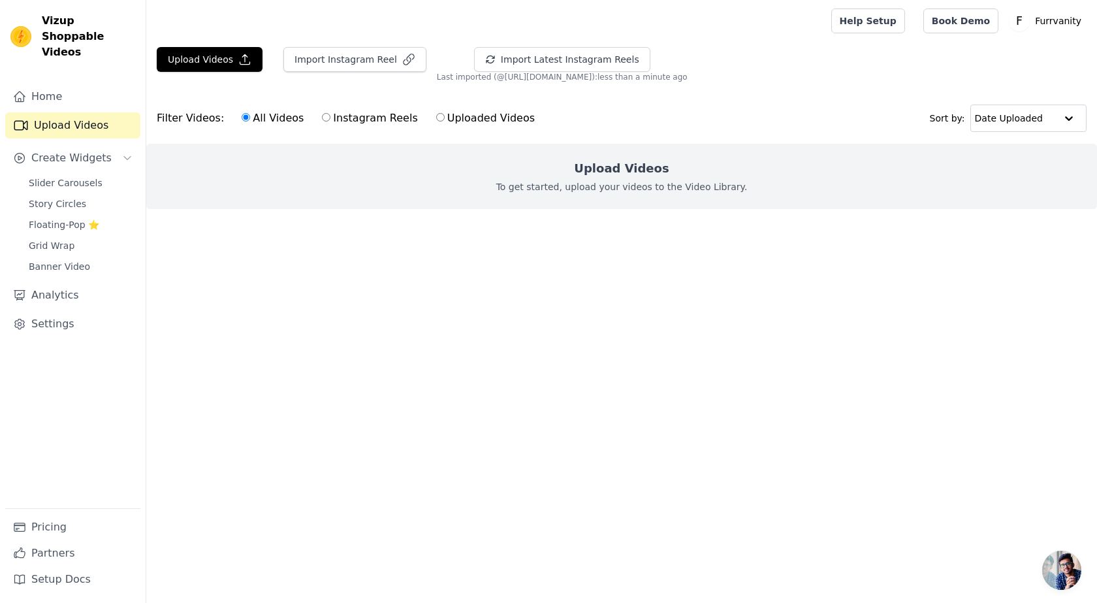
click at [189, 120] on div "Filter Videos: All Videos Instagram Reels Uploaded Videos" at bounding box center [349, 118] width 385 height 30
click at [325, 120] on label "Instagram Reels" at bounding box center [369, 118] width 97 height 17
click at [325, 120] on input "Instagram Reels" at bounding box center [326, 117] width 8 height 8
radio input "true"
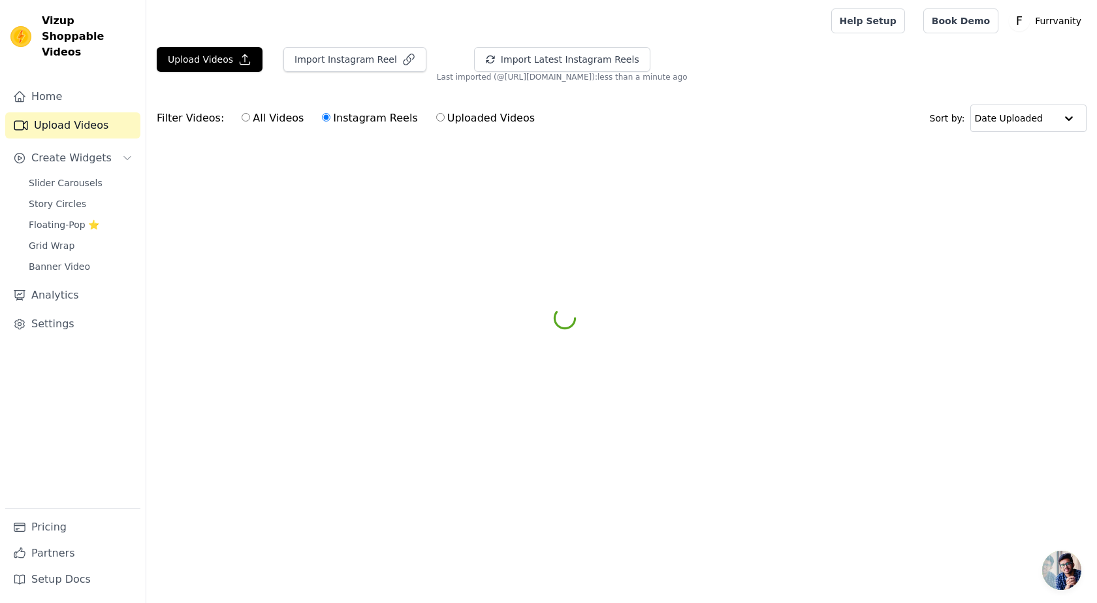
click at [436, 121] on label "Uploaded Videos" at bounding box center [486, 118] width 100 height 17
click at [436, 121] on input "Uploaded Videos" at bounding box center [440, 117] width 8 height 8
radio input "true"
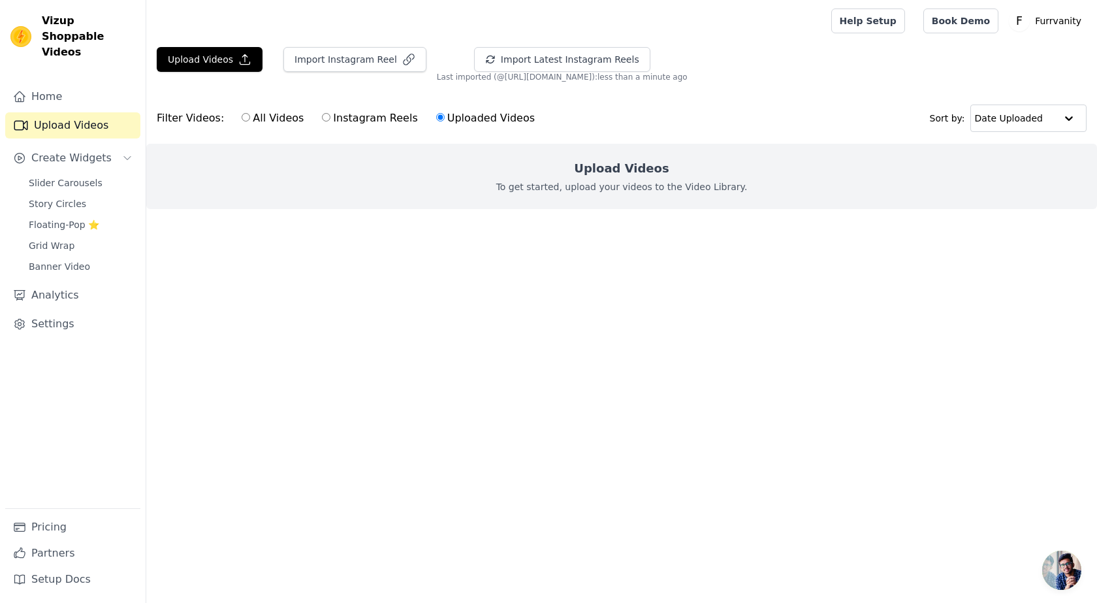
click at [441, 118] on label "Uploaded Videos" at bounding box center [486, 118] width 100 height 17
click at [441, 118] on input "Uploaded Videos" at bounding box center [440, 117] width 8 height 8
click at [328, 120] on label "Instagram Reels" at bounding box center [369, 118] width 97 height 17
click at [328, 120] on input "Instagram Reels" at bounding box center [326, 117] width 8 height 8
radio input "true"
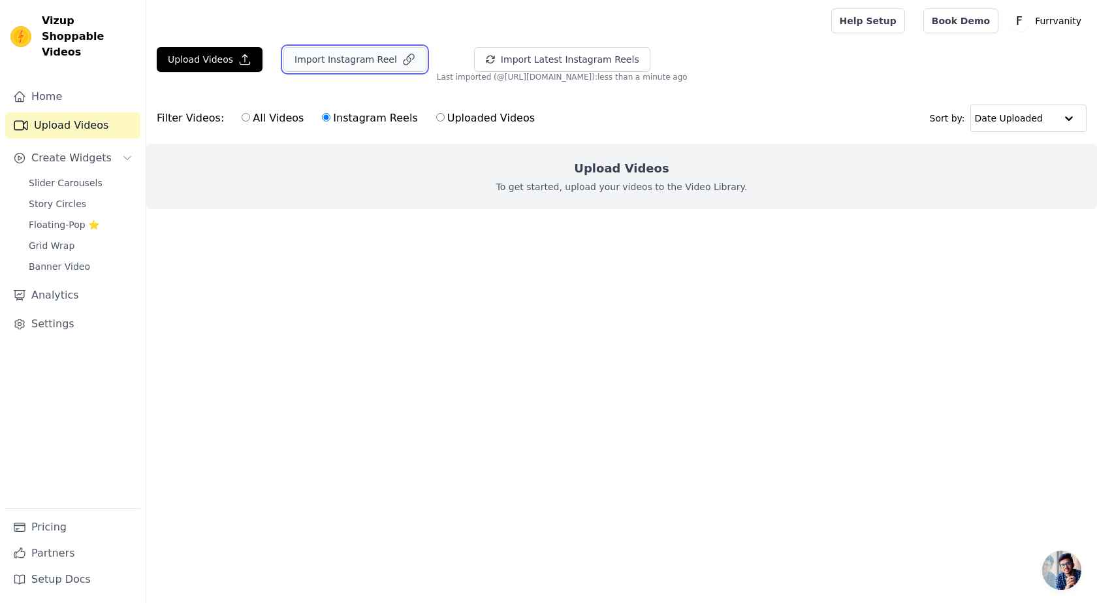
click at [328, 53] on button "Import Instagram Reel" at bounding box center [354, 59] width 143 height 25
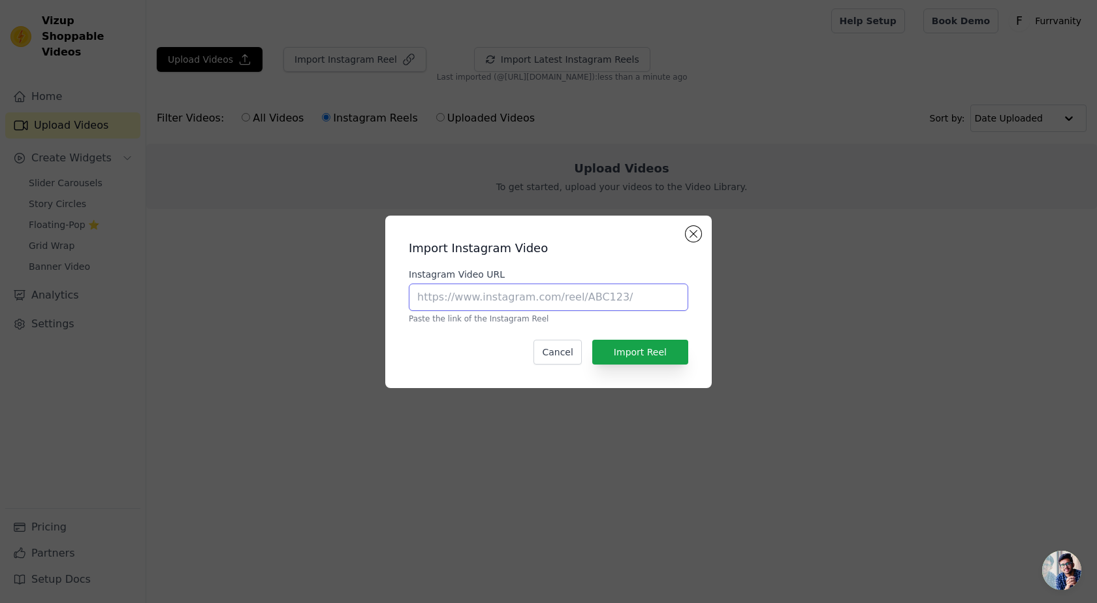
click at [488, 296] on input "Instagram Video URL" at bounding box center [549, 296] width 280 height 27
paste input "[URL][DOMAIN_NAME]"
type input "[URL][DOMAIN_NAME]"
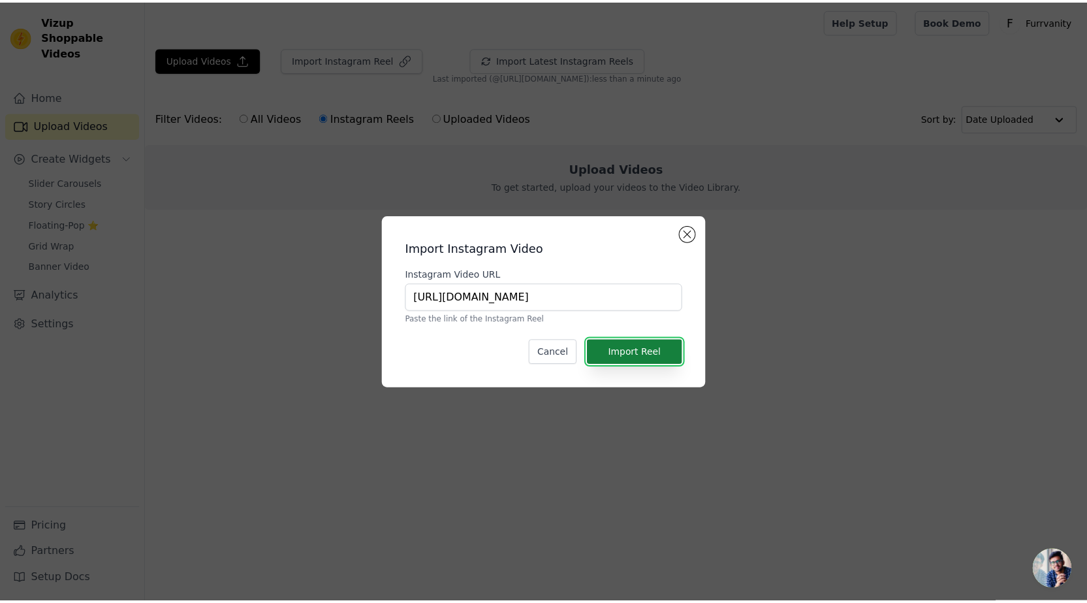
scroll to position [0, 0]
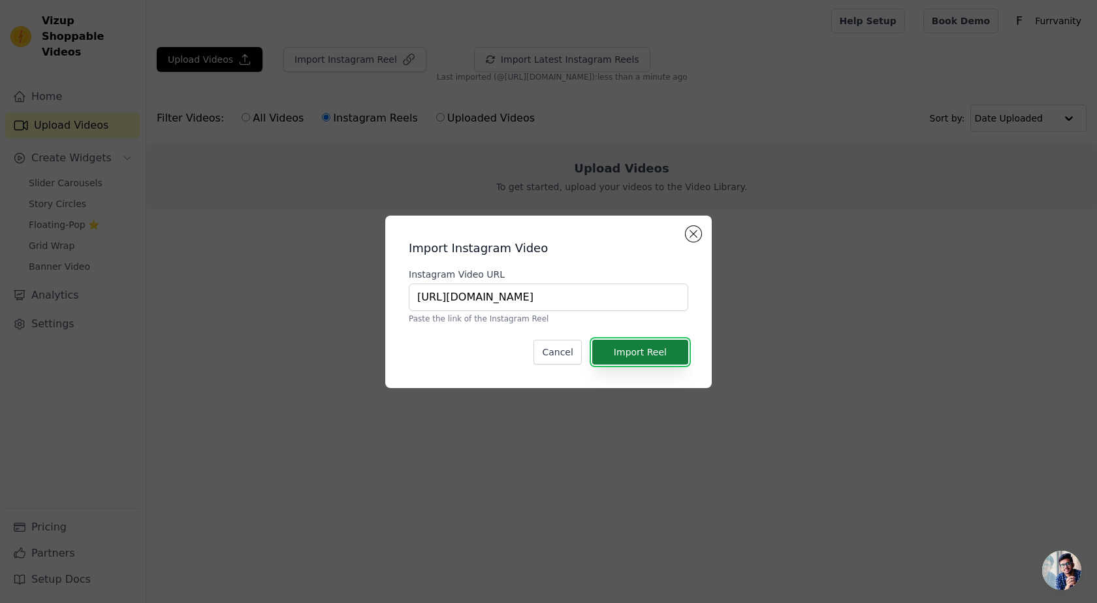
click at [641, 353] on button "Import Reel" at bounding box center [640, 352] width 96 height 25
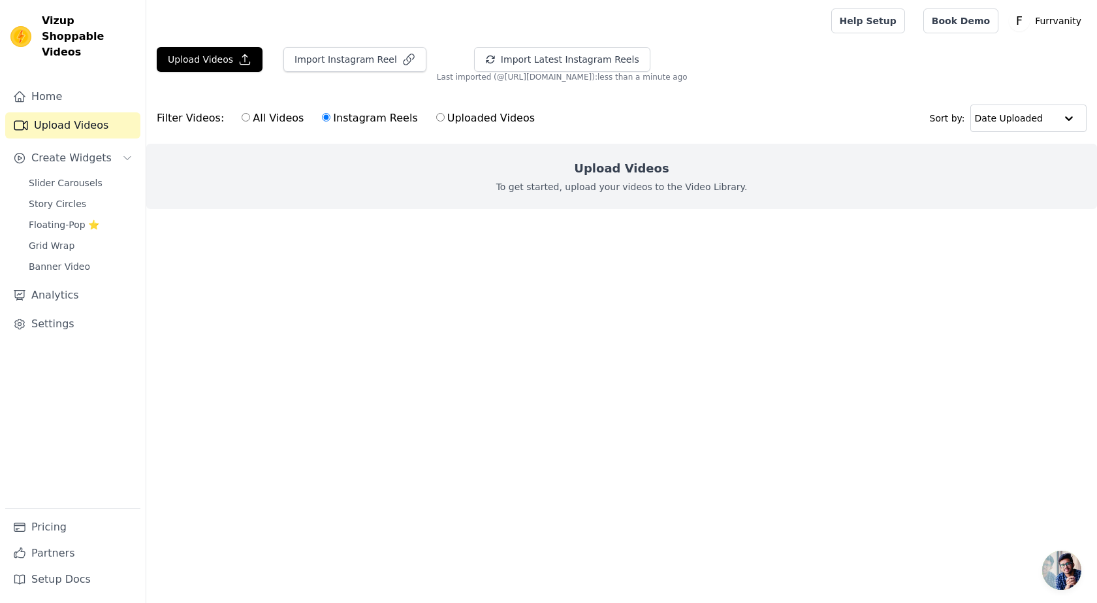
click at [460, 115] on label "Uploaded Videos" at bounding box center [486, 118] width 100 height 17
click at [445, 115] on input "Uploaded Videos" at bounding box center [440, 117] width 8 height 8
radio input "true"
drag, startPoint x: 324, startPoint y: 114, endPoint x: 313, endPoint y: 116, distance: 11.4
click at [324, 114] on label "Instagram Reels" at bounding box center [369, 118] width 97 height 17
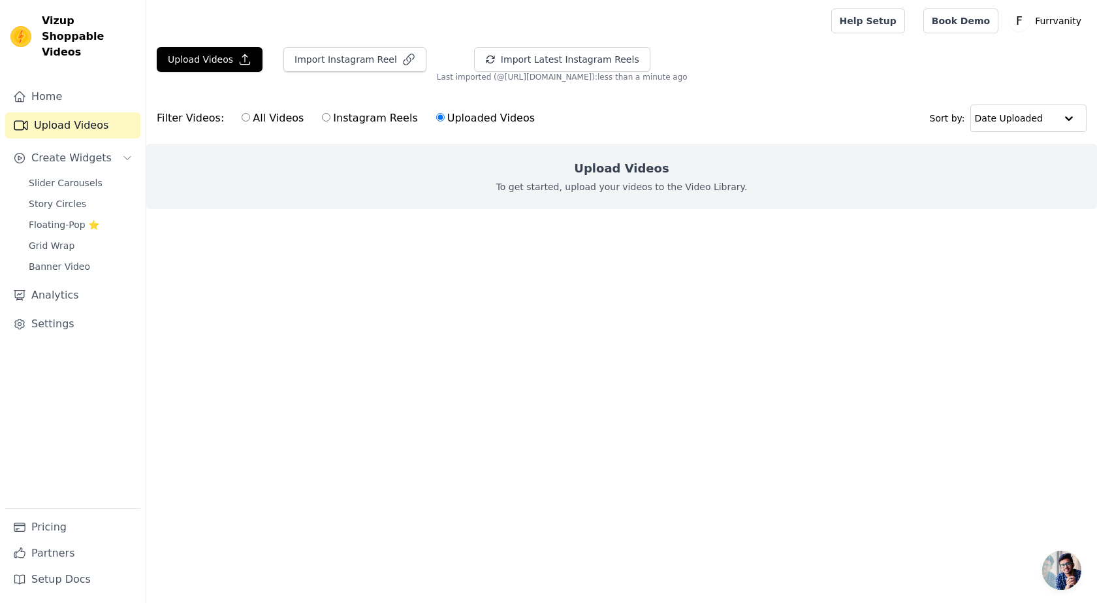
click at [324, 114] on input "Instagram Reels" at bounding box center [326, 117] width 8 height 8
radio input "true"
click at [242, 115] on input "All Videos" at bounding box center [246, 117] width 8 height 8
radio input "true"
click at [68, 112] on link "Upload Videos" at bounding box center [72, 125] width 135 height 26
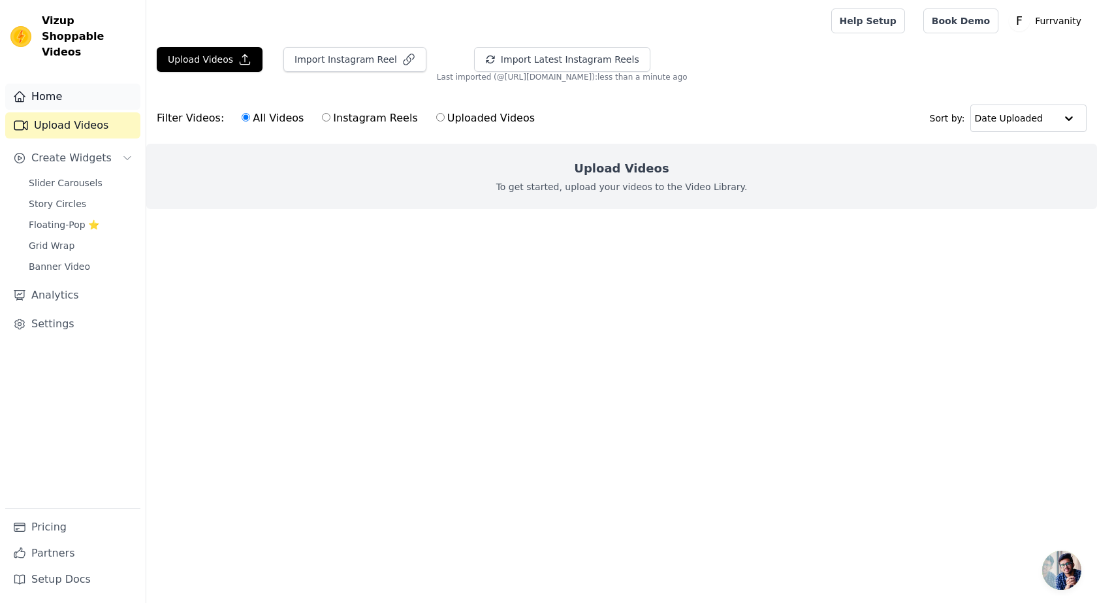
click at [55, 84] on link "Home" at bounding box center [72, 97] width 135 height 26
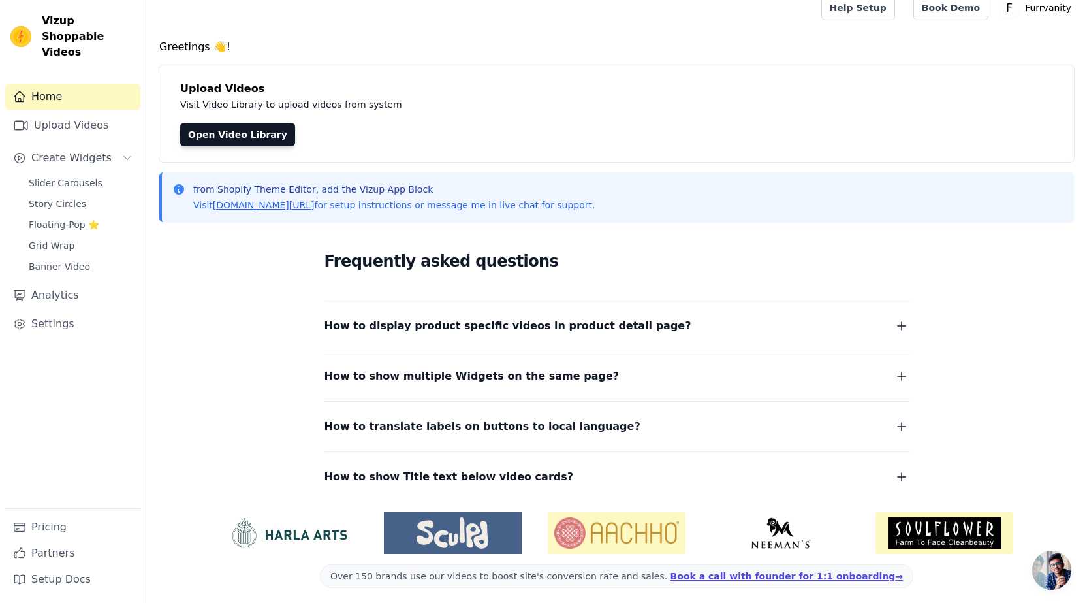
scroll to position [19, 0]
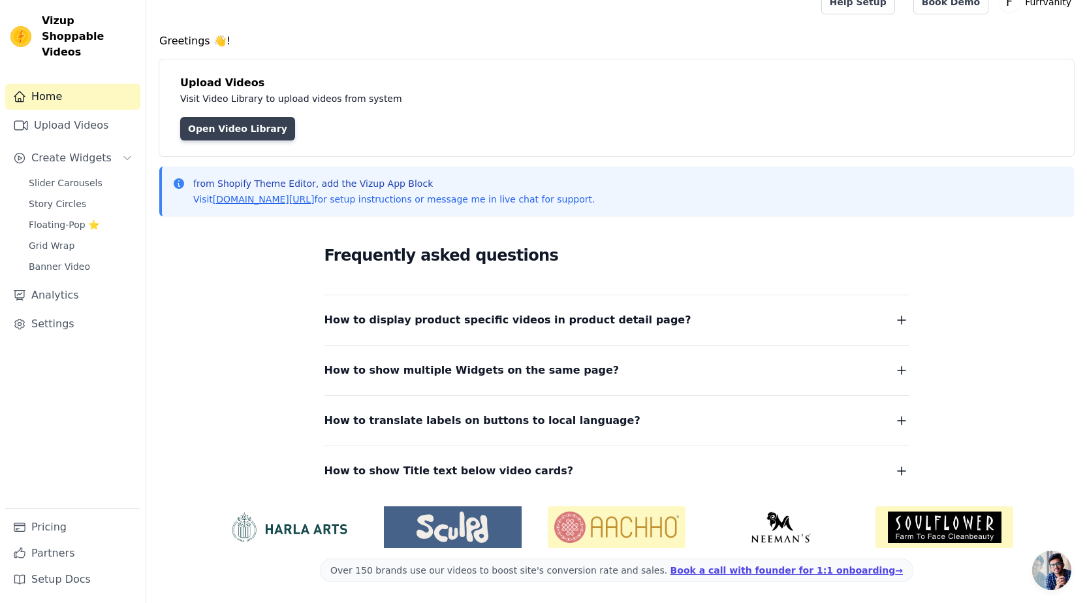
click at [253, 123] on link "Open Video Library" at bounding box center [237, 129] width 115 height 24
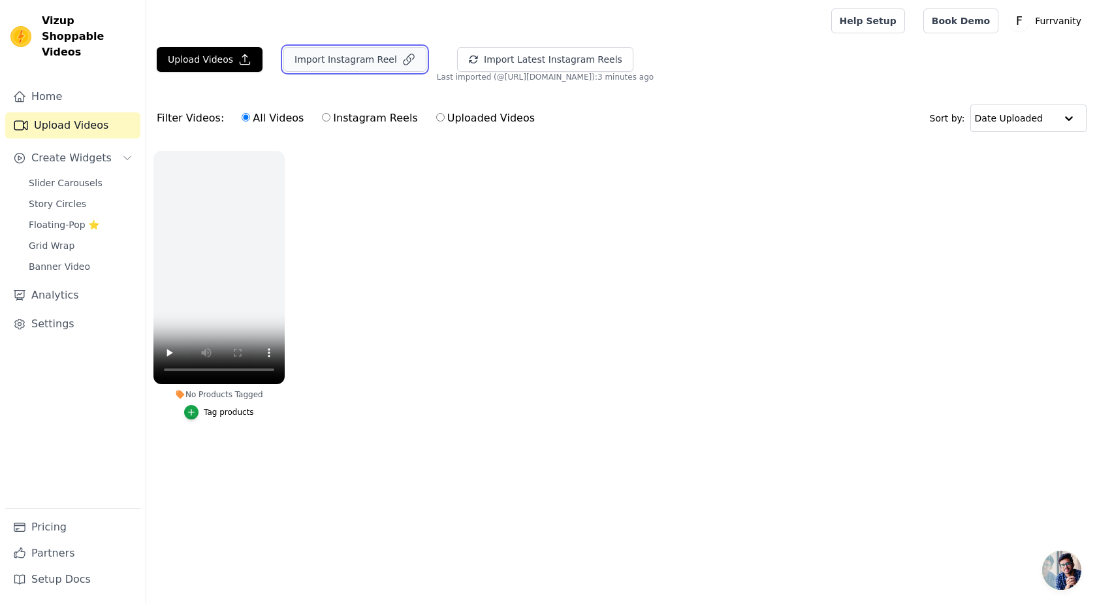
click at [358, 60] on button "Import Instagram Reel" at bounding box center [354, 59] width 143 height 25
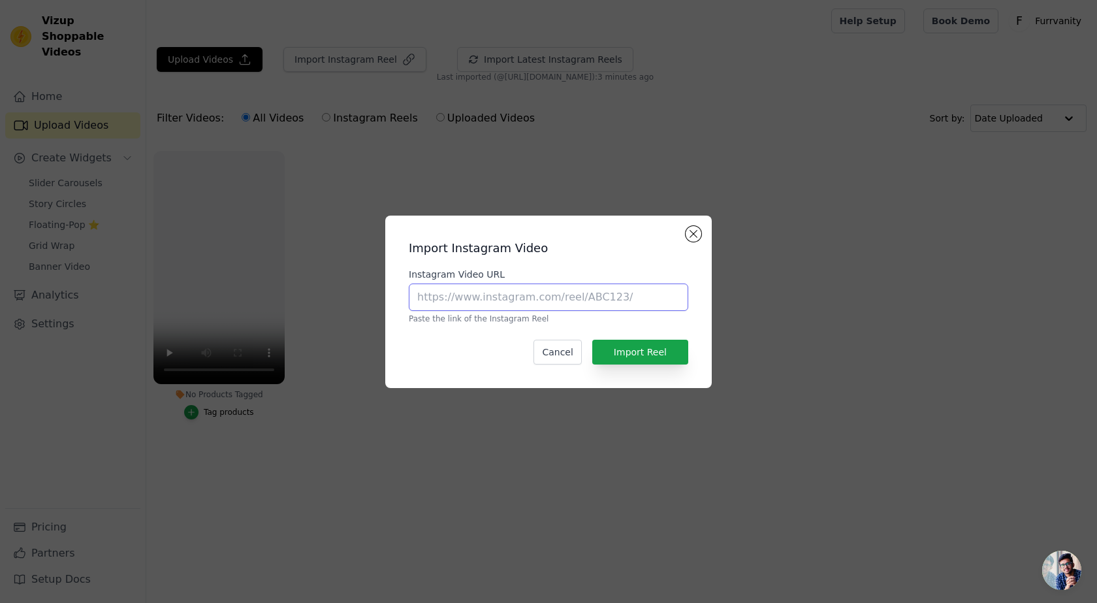
click at [474, 292] on input "Instagram Video URL" at bounding box center [549, 296] width 280 height 27
paste input "[URL][DOMAIN_NAME]"
type input "[URL][DOMAIN_NAME]"
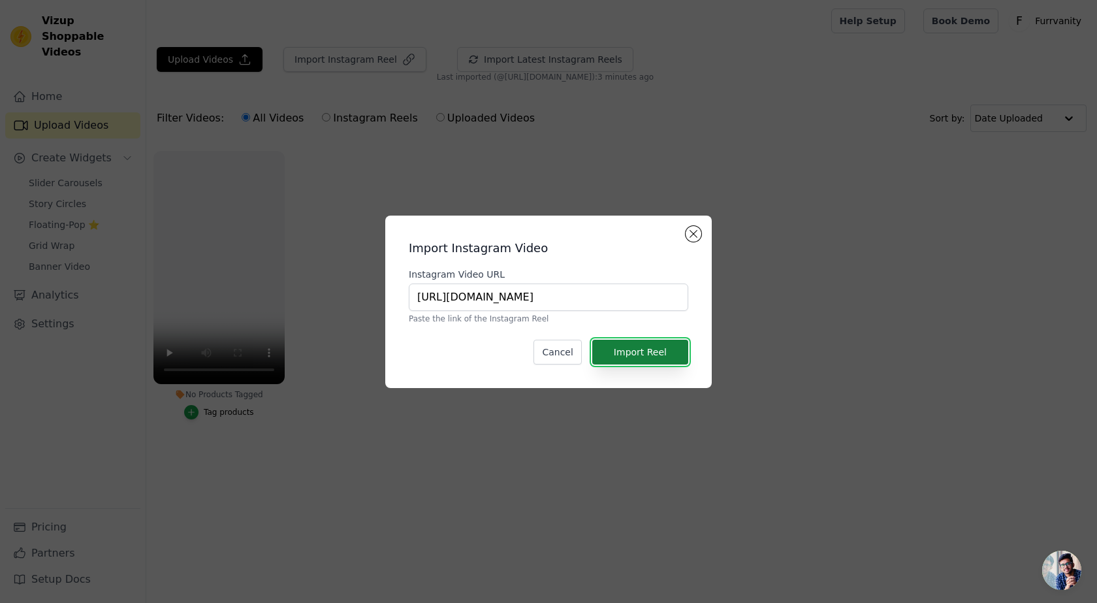
click at [630, 351] on button "Import Reel" at bounding box center [640, 352] width 96 height 25
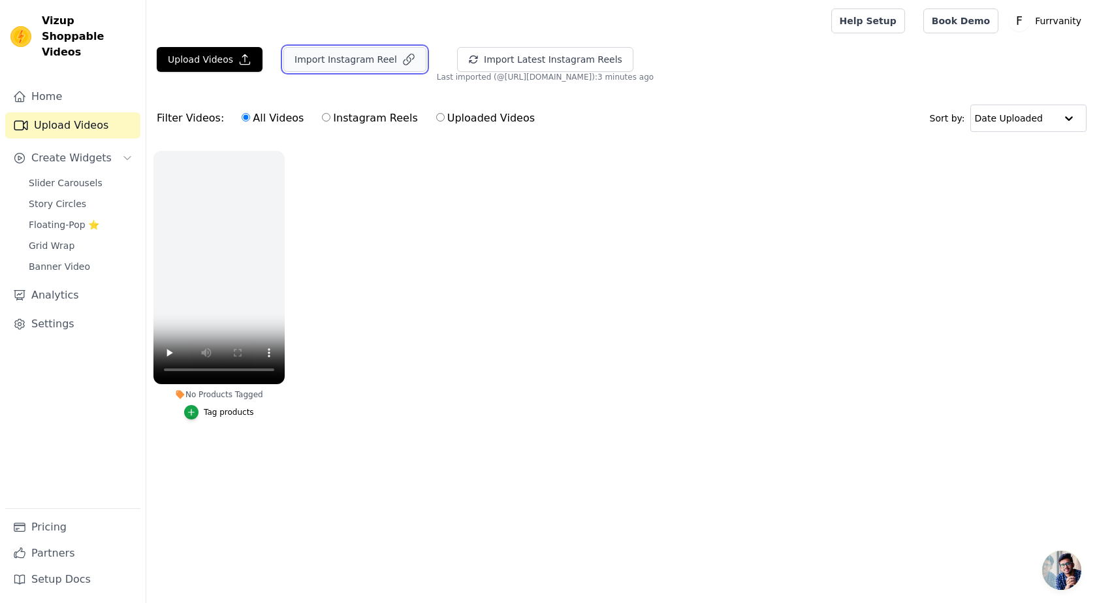
click at [357, 61] on button "Import Instagram Reel" at bounding box center [354, 59] width 143 height 25
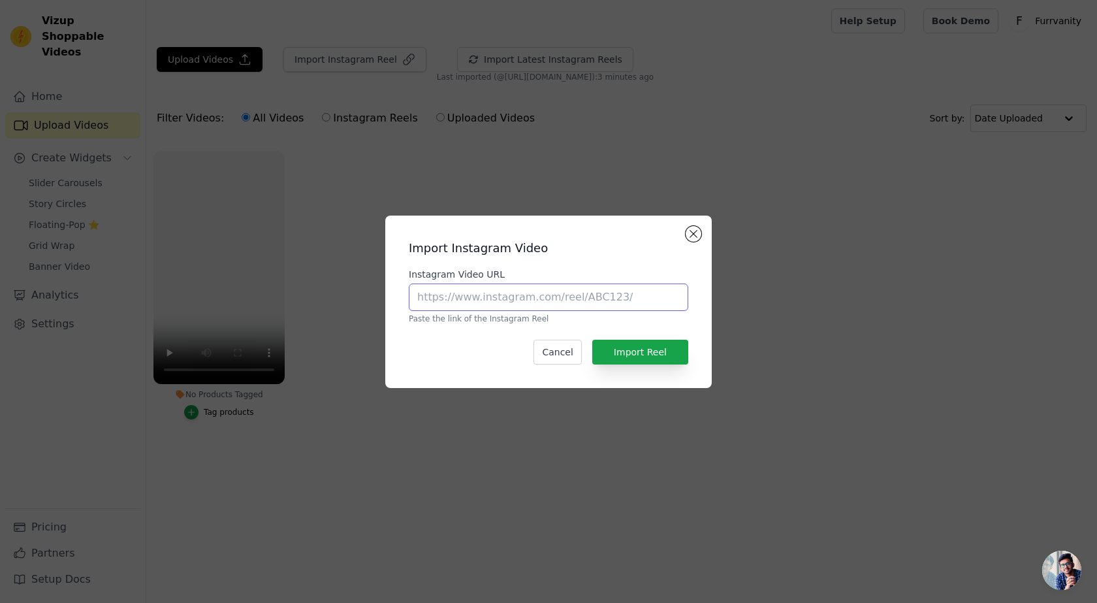
click at [500, 298] on input "Instagram Video URL" at bounding box center [549, 296] width 280 height 27
paste input "[URL][DOMAIN_NAME]"
type input "[URL][DOMAIN_NAME]"
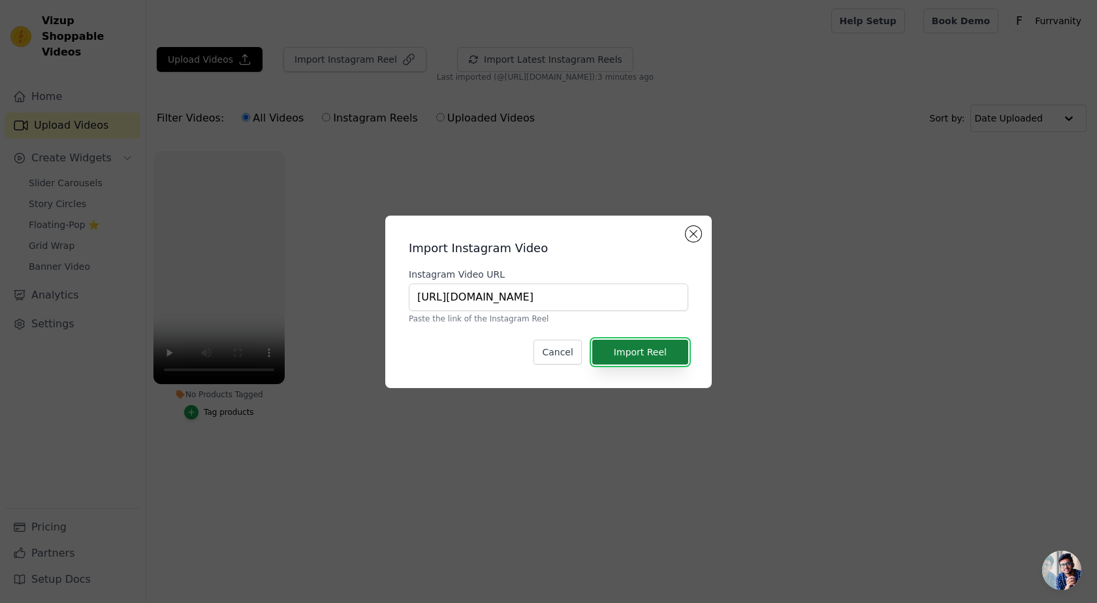
click at [620, 351] on button "Import Reel" at bounding box center [640, 352] width 96 height 25
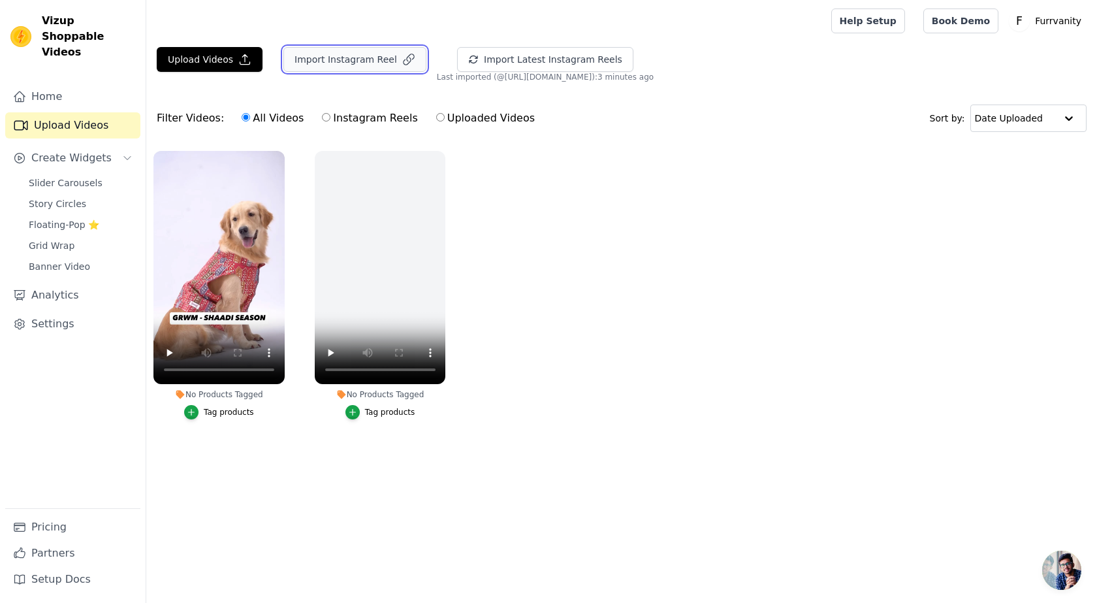
click at [355, 61] on button "Import Instagram Reel" at bounding box center [354, 59] width 143 height 25
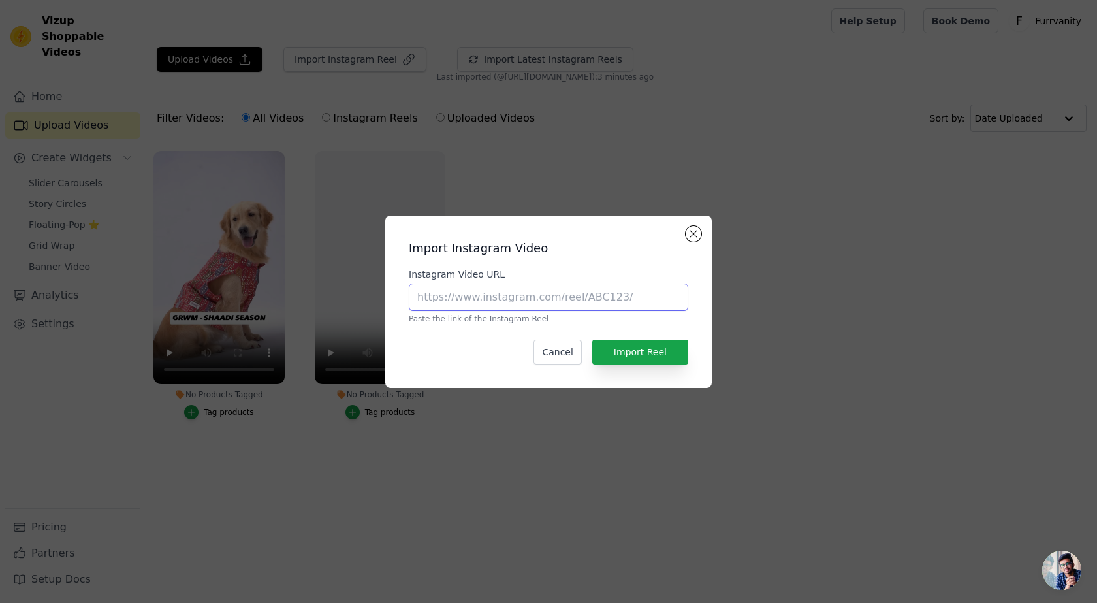
click at [484, 298] on input "Instagram Video URL" at bounding box center [549, 296] width 280 height 27
paste input "[URL][DOMAIN_NAME]"
type input "[URL][DOMAIN_NAME]"
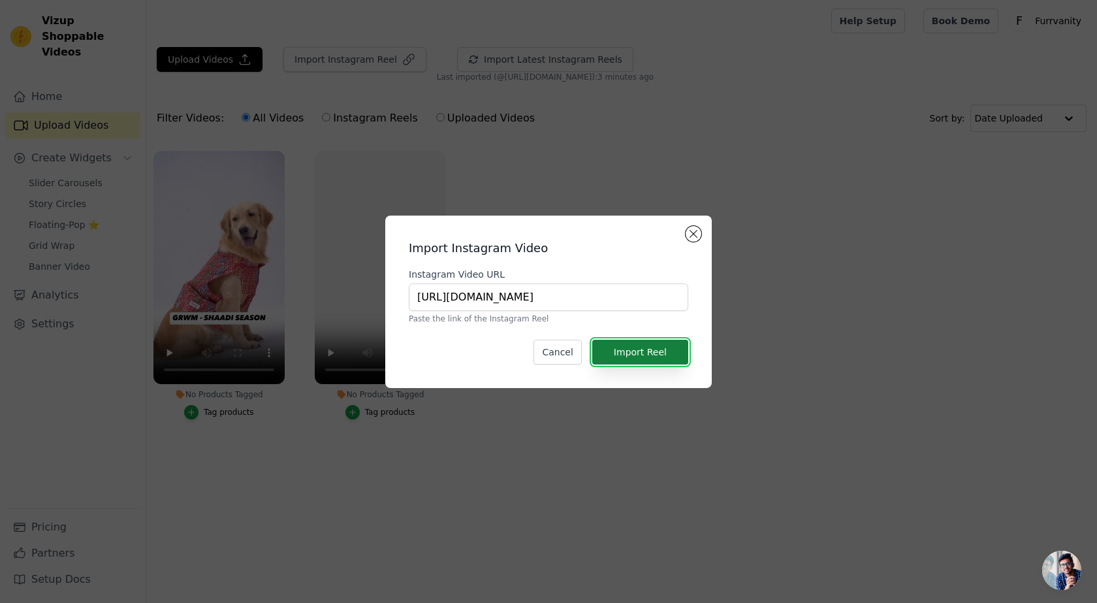
click at [662, 353] on button "Import Reel" at bounding box center [640, 352] width 96 height 25
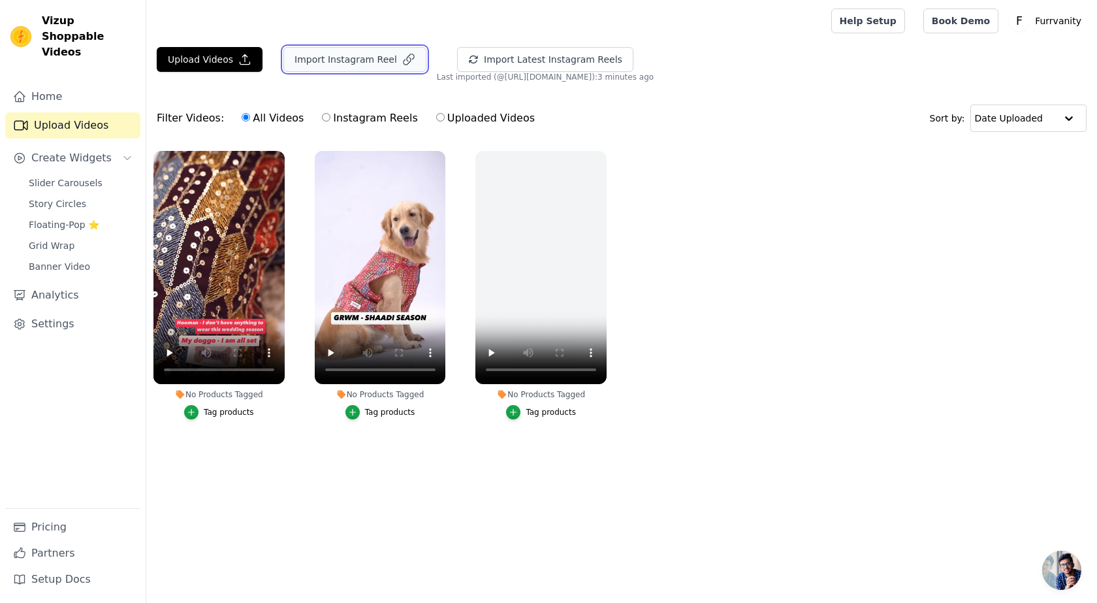
click at [342, 61] on button "Import Instagram Reel" at bounding box center [354, 59] width 143 height 25
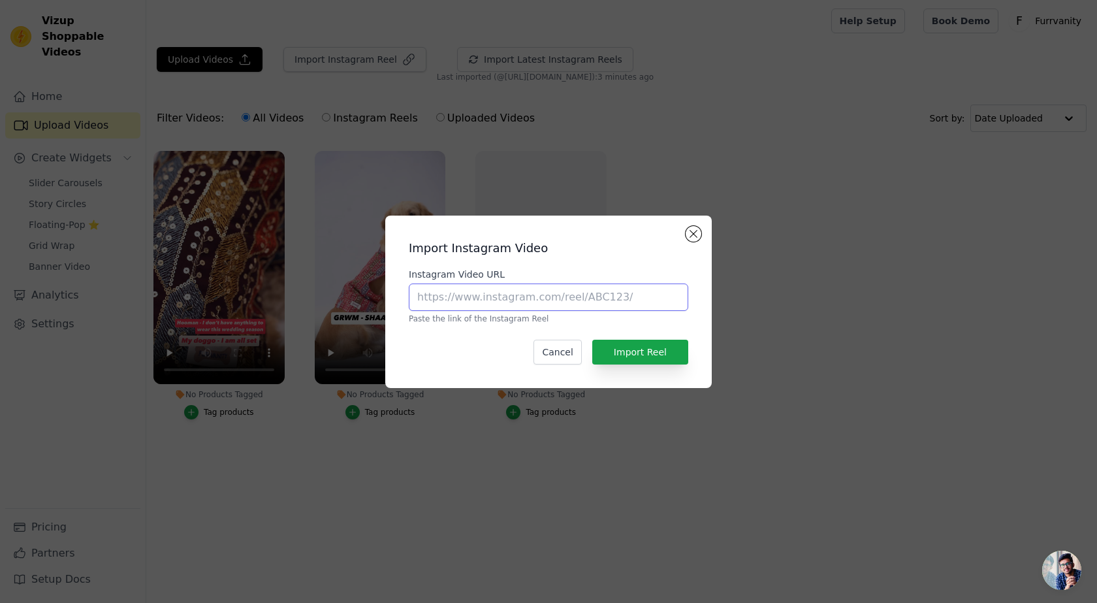
click at [505, 295] on input "Instagram Video URL" at bounding box center [549, 296] width 280 height 27
paste input "[URL][DOMAIN_NAME]"
type input "[URL][DOMAIN_NAME]"
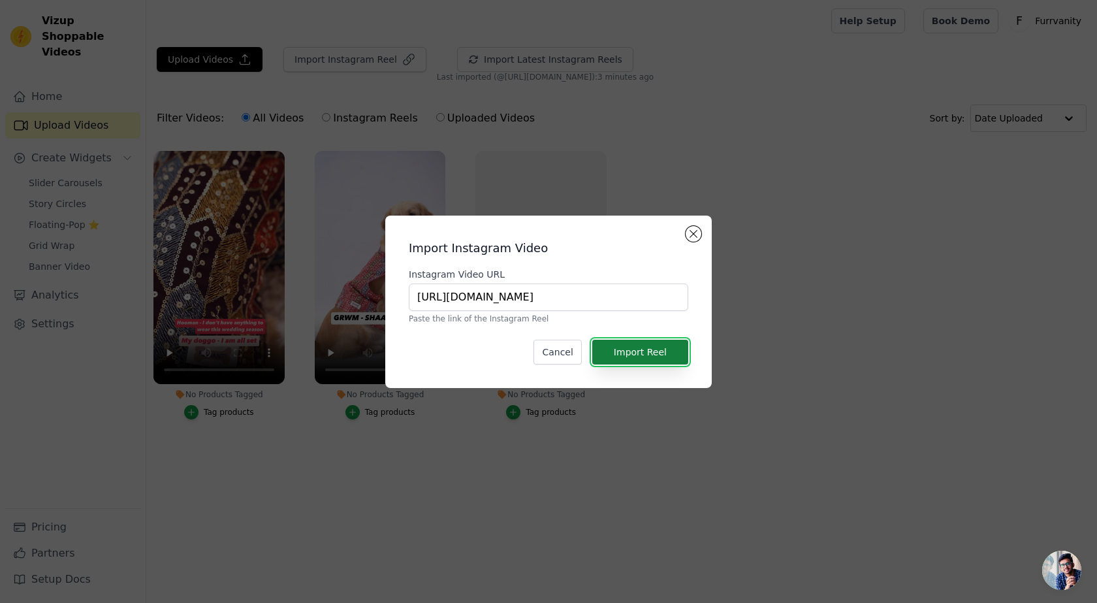
click at [652, 361] on button "Import Reel" at bounding box center [640, 352] width 96 height 25
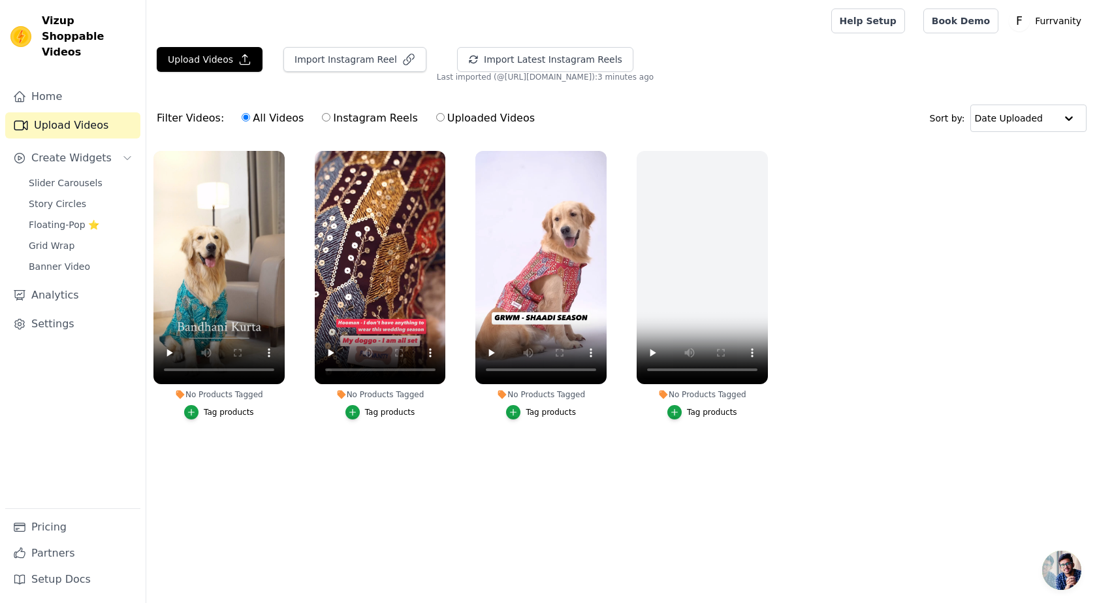
click at [80, 112] on link "Upload Videos" at bounding box center [72, 125] width 135 height 26
click at [60, 90] on link "Home" at bounding box center [72, 97] width 135 height 26
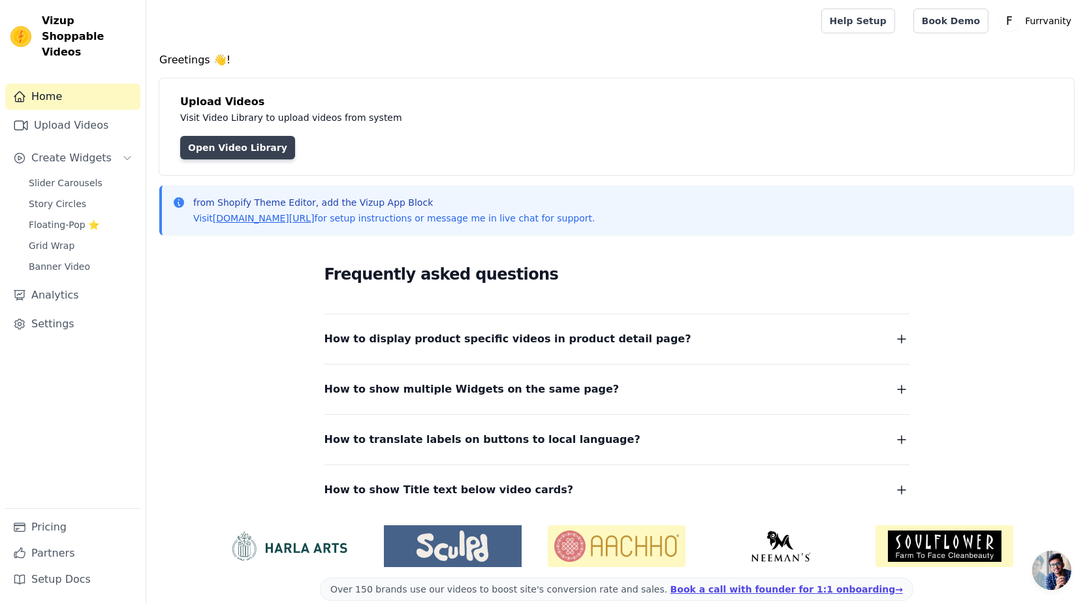
click at [224, 154] on link "Open Video Library" at bounding box center [237, 148] width 115 height 24
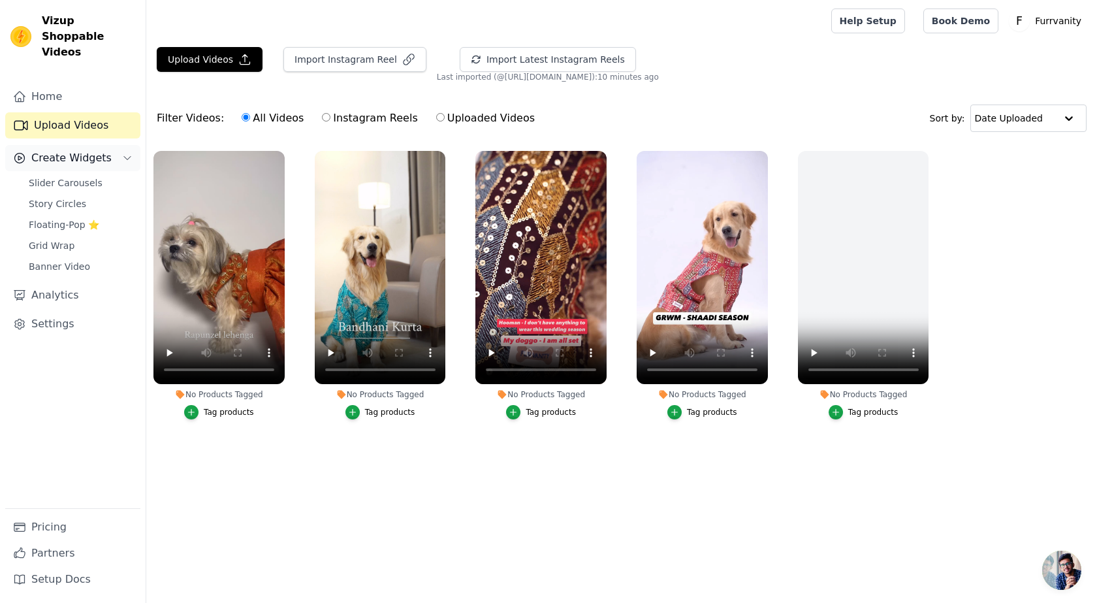
click at [75, 150] on span "Create Widgets" at bounding box center [71, 158] width 80 height 16
click at [79, 176] on span "Slider Carousels" at bounding box center [66, 182] width 74 height 13
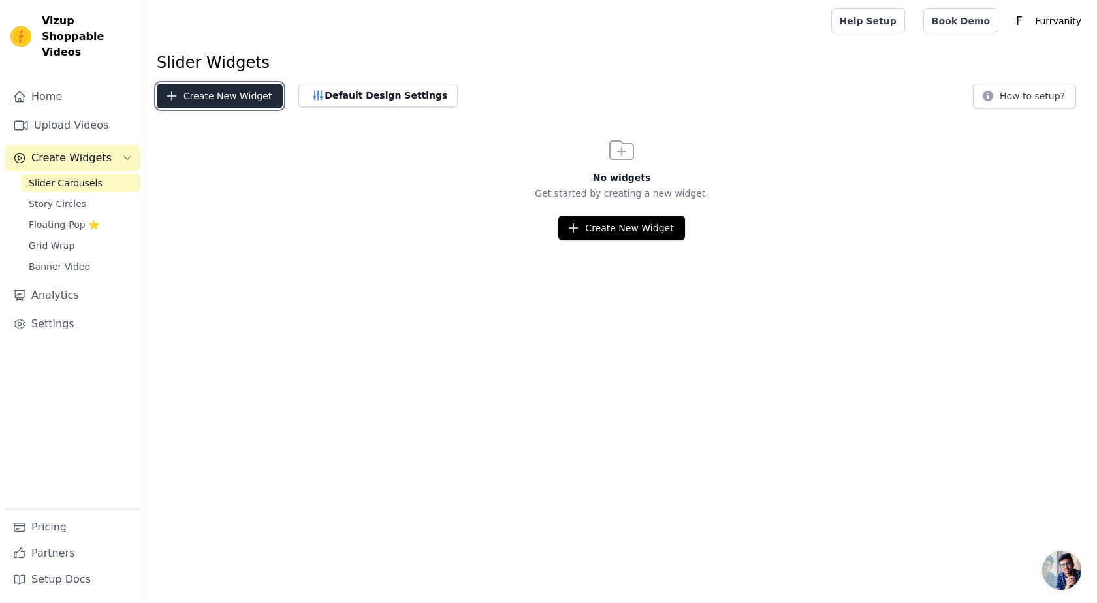
click at [240, 103] on button "Create New Widget" at bounding box center [220, 96] width 126 height 25
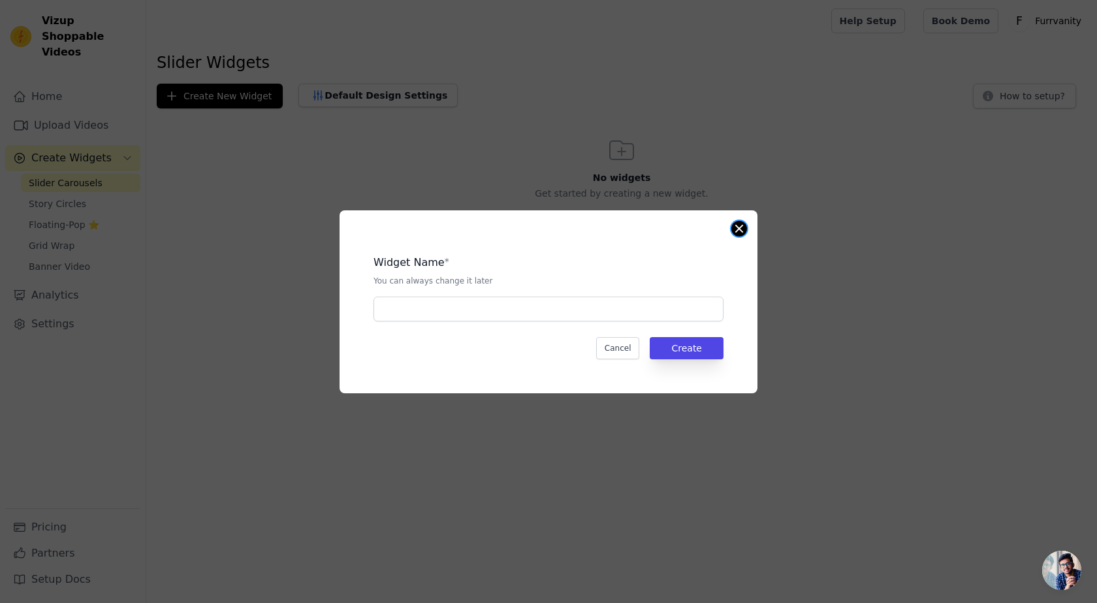
click at [745, 230] on button "Close modal" at bounding box center [739, 229] width 16 height 16
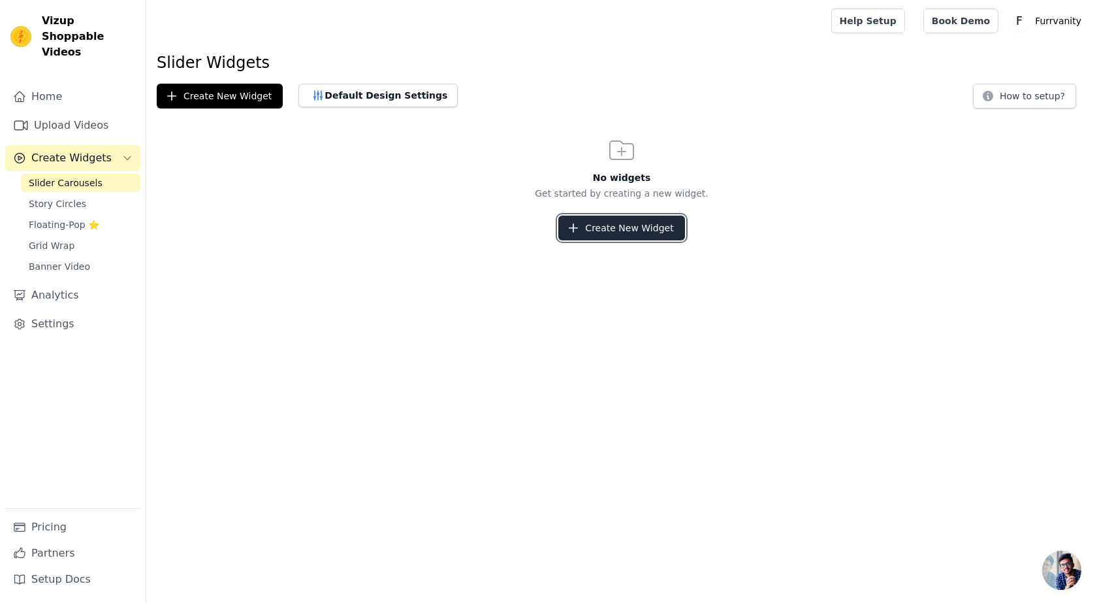
click at [618, 230] on button "Create New Widget" at bounding box center [621, 228] width 126 height 25
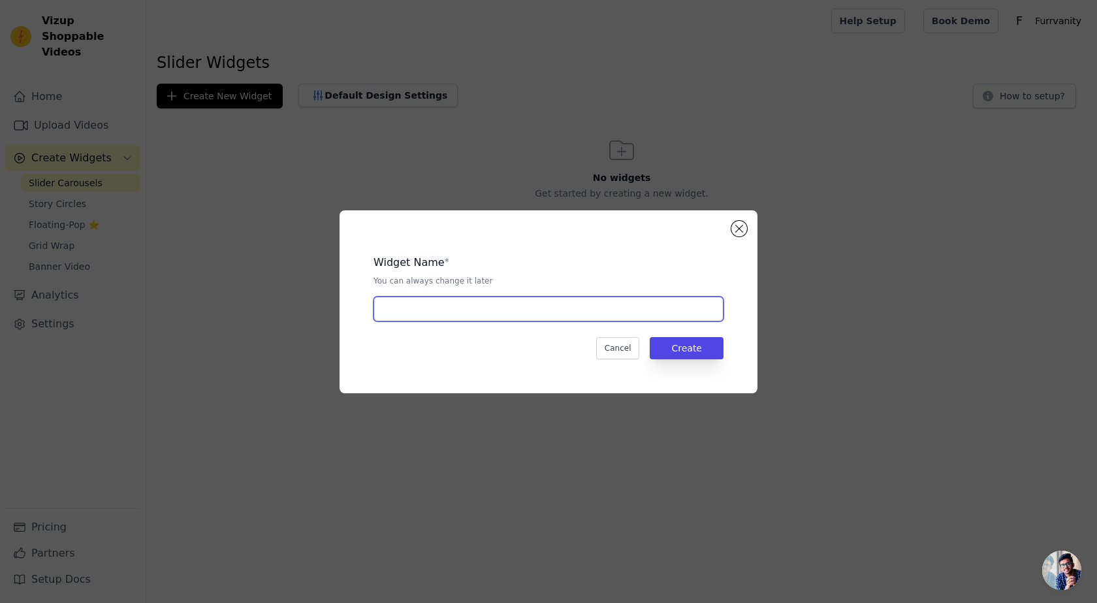
click at [440, 305] on input "text" at bounding box center [549, 308] width 350 height 25
type input "new"
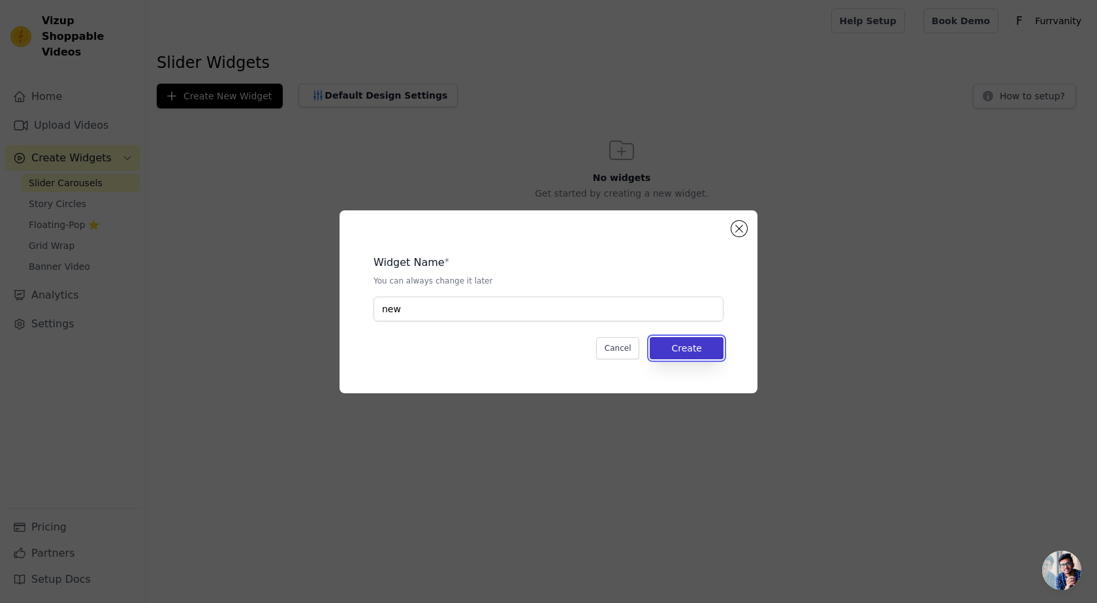
click at [696, 344] on button "Create" at bounding box center [687, 348] width 74 height 22
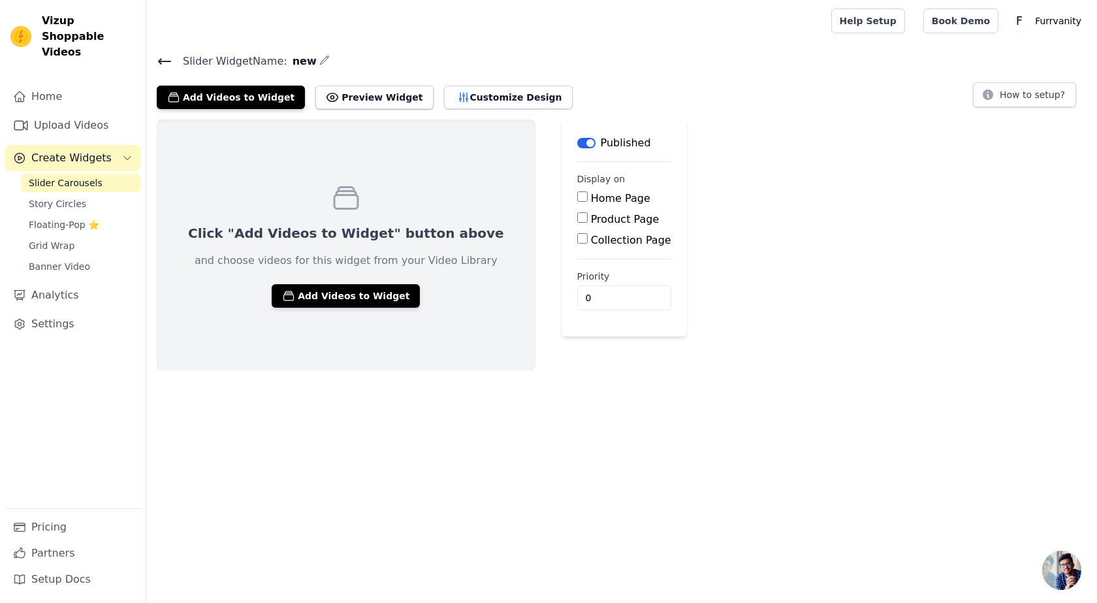
click at [577, 195] on input "Home Page" at bounding box center [582, 196] width 10 height 10
checkbox input "true"
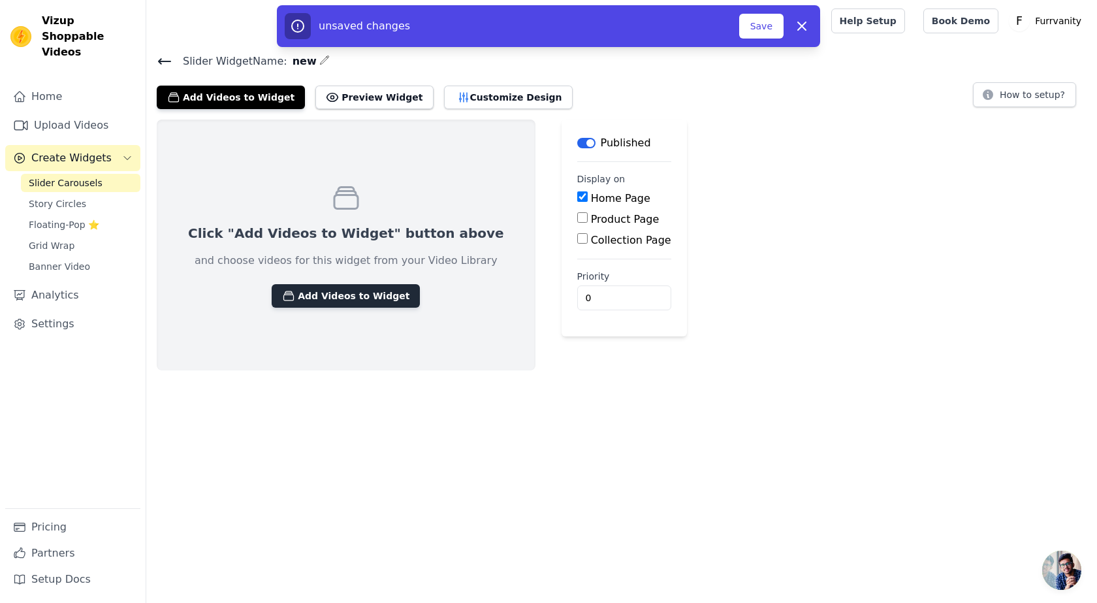
click at [351, 292] on button "Add Videos to Widget" at bounding box center [346, 296] width 148 height 24
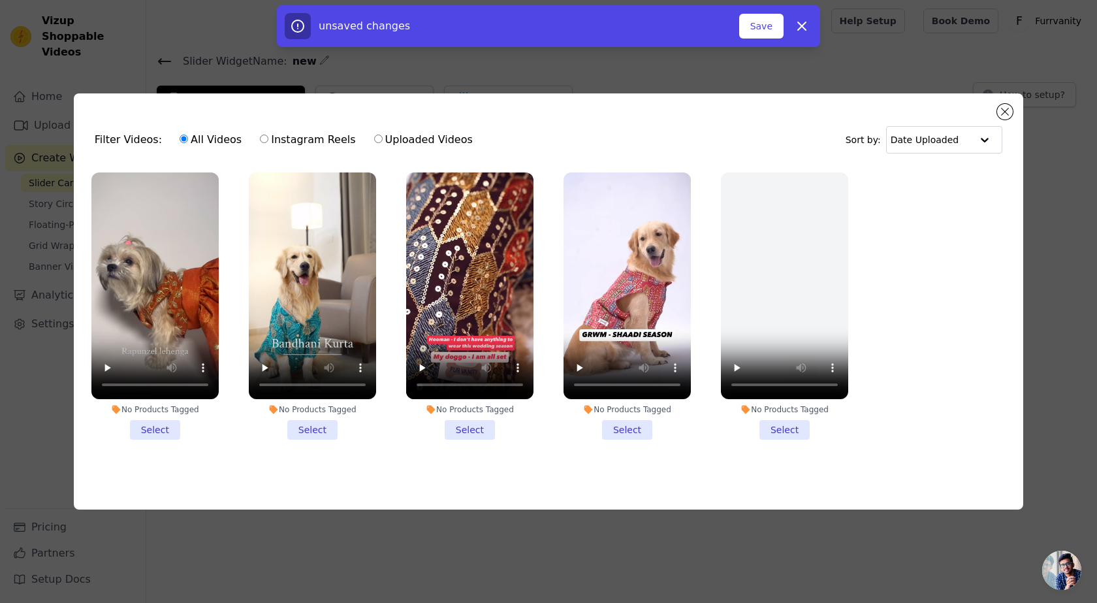
click at [160, 423] on li "No Products Tagged Select" at bounding box center [154, 305] width 127 height 267
click at [0, 0] on input "No Products Tagged Select" at bounding box center [0, 0] width 0 height 0
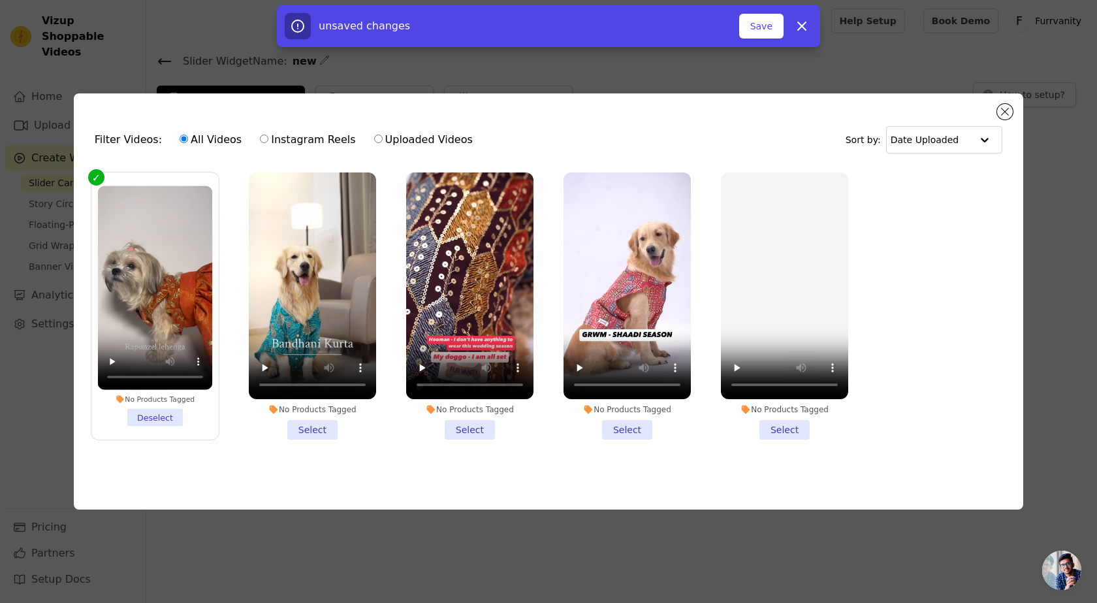
click at [313, 429] on li "No Products Tagged Select" at bounding box center [312, 305] width 127 height 267
click at [0, 0] on input "No Products Tagged Select" at bounding box center [0, 0] width 0 height 0
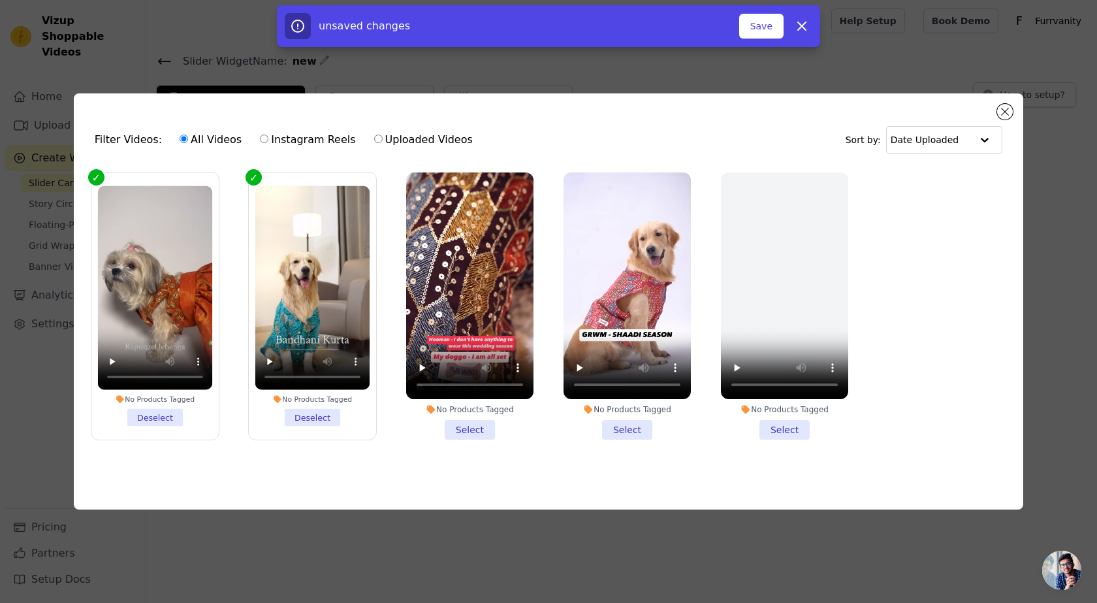
click at [460, 431] on li "No Products Tagged Select" at bounding box center [469, 305] width 127 height 267
click at [0, 0] on input "No Products Tagged Select" at bounding box center [0, 0] width 0 height 0
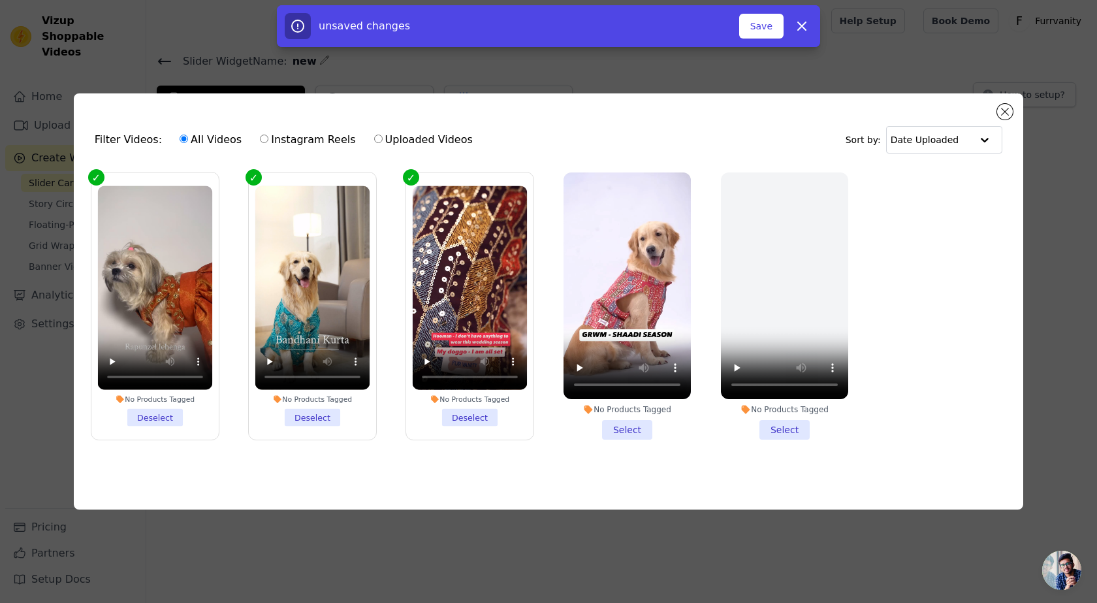
click at [621, 420] on li "No Products Tagged Select" at bounding box center [627, 305] width 127 height 267
click at [0, 0] on input "No Products Tagged Select" at bounding box center [0, 0] width 0 height 0
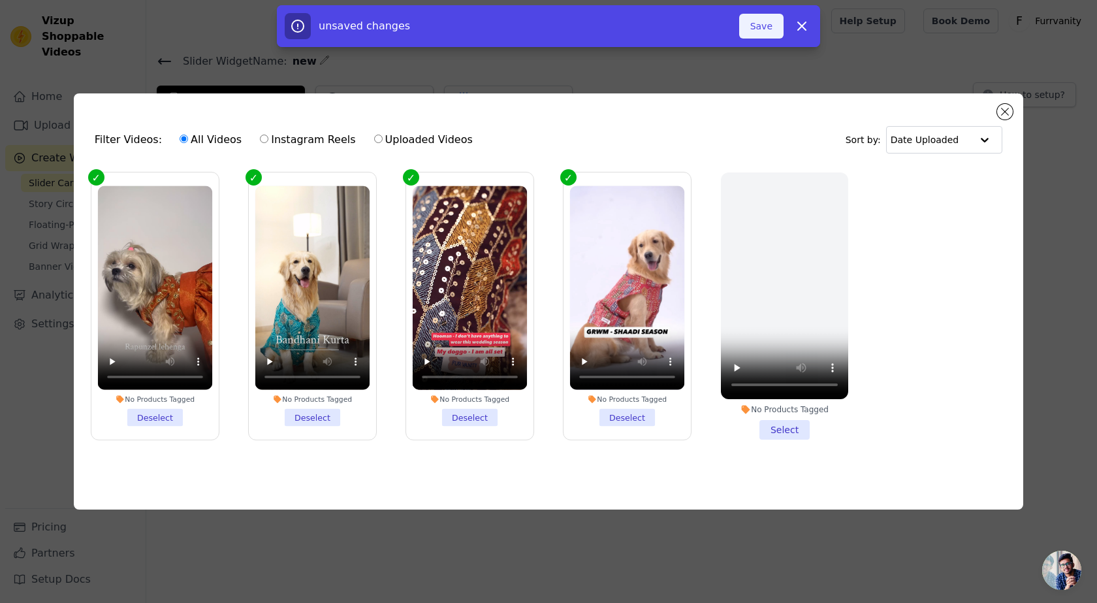
click at [755, 24] on button "Save" at bounding box center [761, 26] width 44 height 25
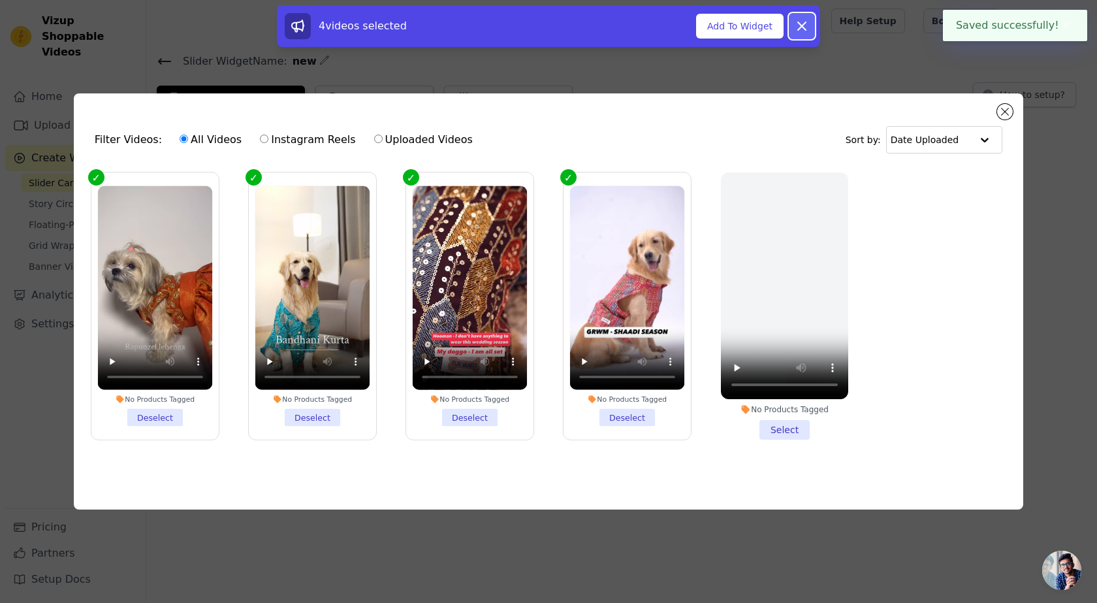
click at [805, 29] on icon at bounding box center [802, 26] width 8 height 8
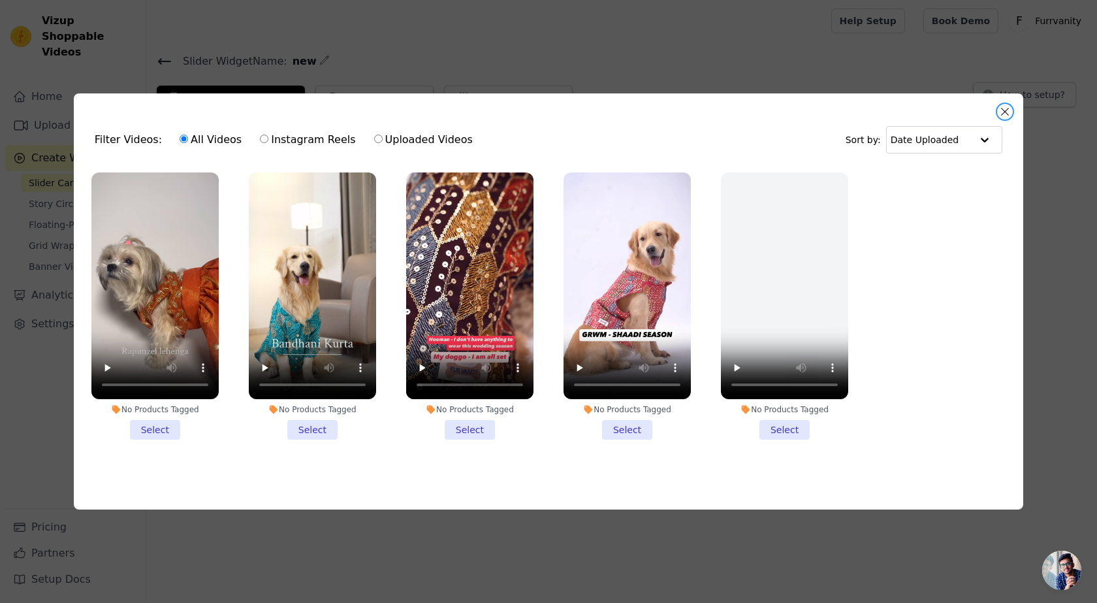
click at [1006, 108] on button "Close modal" at bounding box center [1005, 112] width 16 height 16
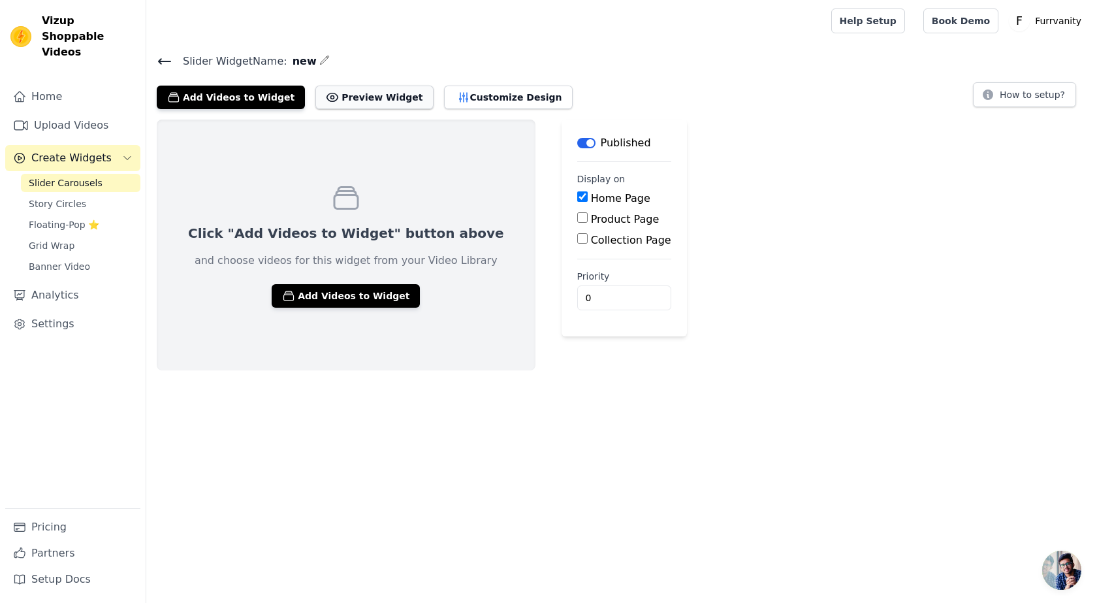
click at [344, 101] on button "Preview Widget" at bounding box center [374, 98] width 118 height 24
click at [332, 291] on button "Add Videos to Widget" at bounding box center [346, 296] width 148 height 24
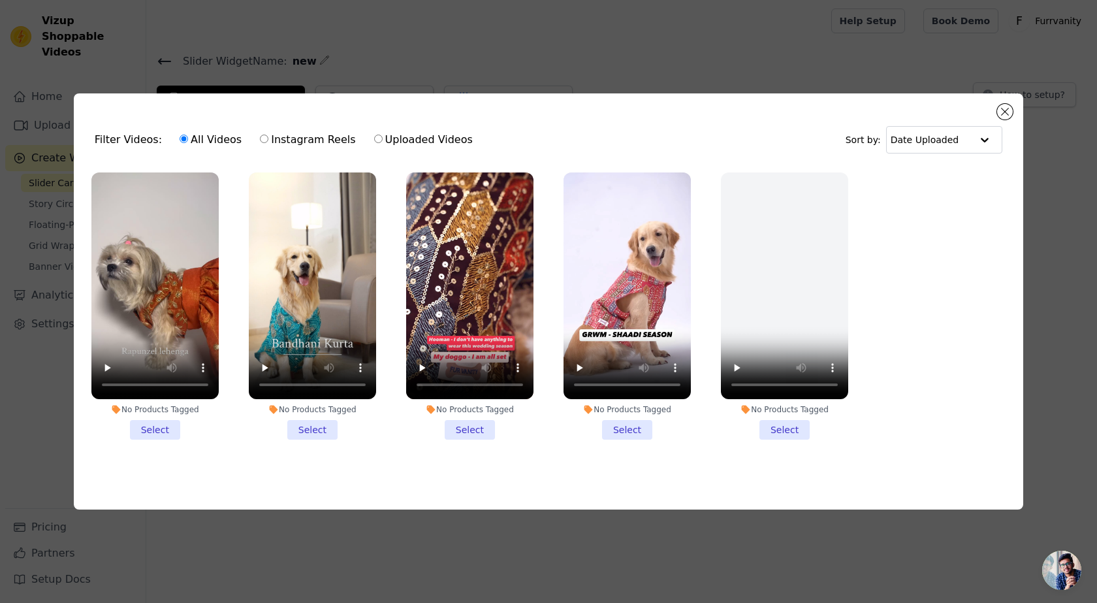
click at [165, 423] on li "No Products Tagged Select" at bounding box center [154, 305] width 127 height 267
click at [0, 0] on input "No Products Tagged Select" at bounding box center [0, 0] width 0 height 0
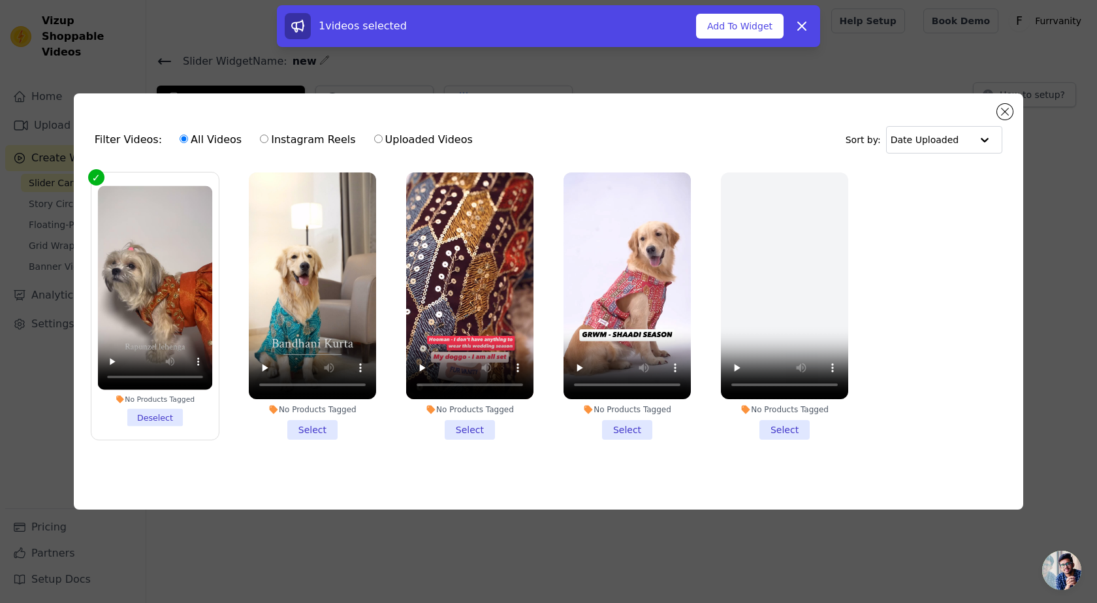
click at [320, 423] on li "No Products Tagged Select" at bounding box center [312, 305] width 127 height 267
click at [0, 0] on input "No Products Tagged Select" at bounding box center [0, 0] width 0 height 0
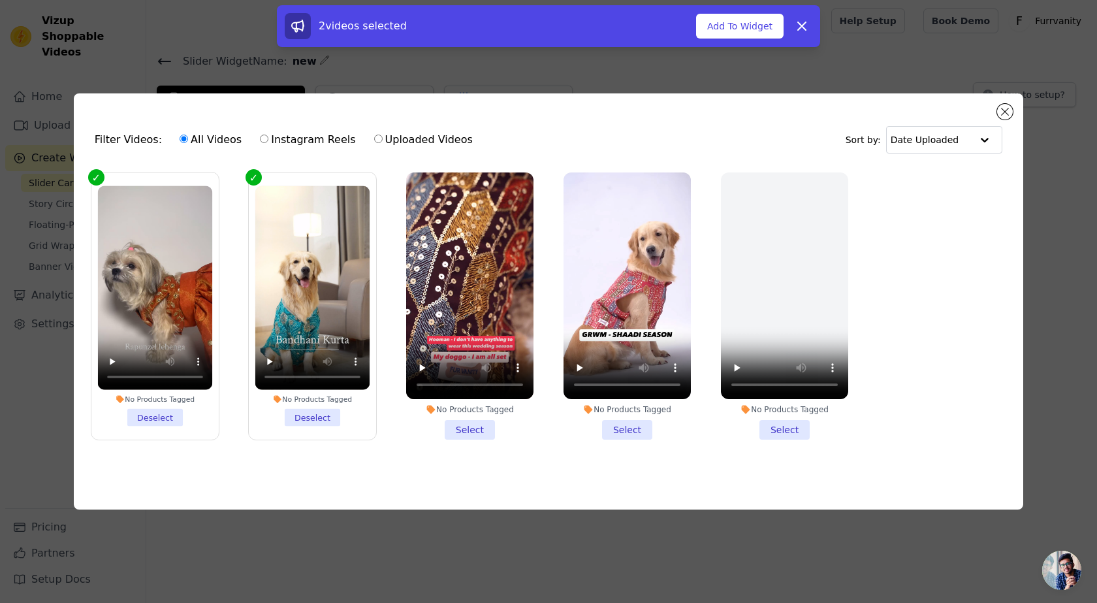
click at [485, 426] on li "No Products Tagged Select" at bounding box center [469, 305] width 127 height 267
click at [0, 0] on input "No Products Tagged Select" at bounding box center [0, 0] width 0 height 0
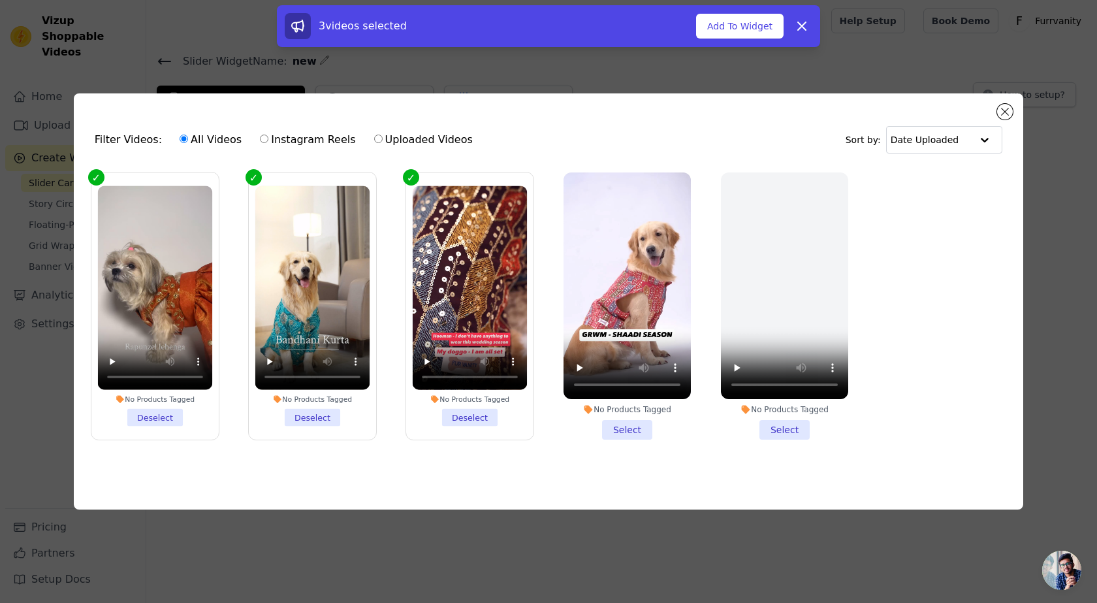
click at [615, 420] on li "No Products Tagged Select" at bounding box center [627, 305] width 127 height 267
click at [0, 0] on input "No Products Tagged Select" at bounding box center [0, 0] width 0 height 0
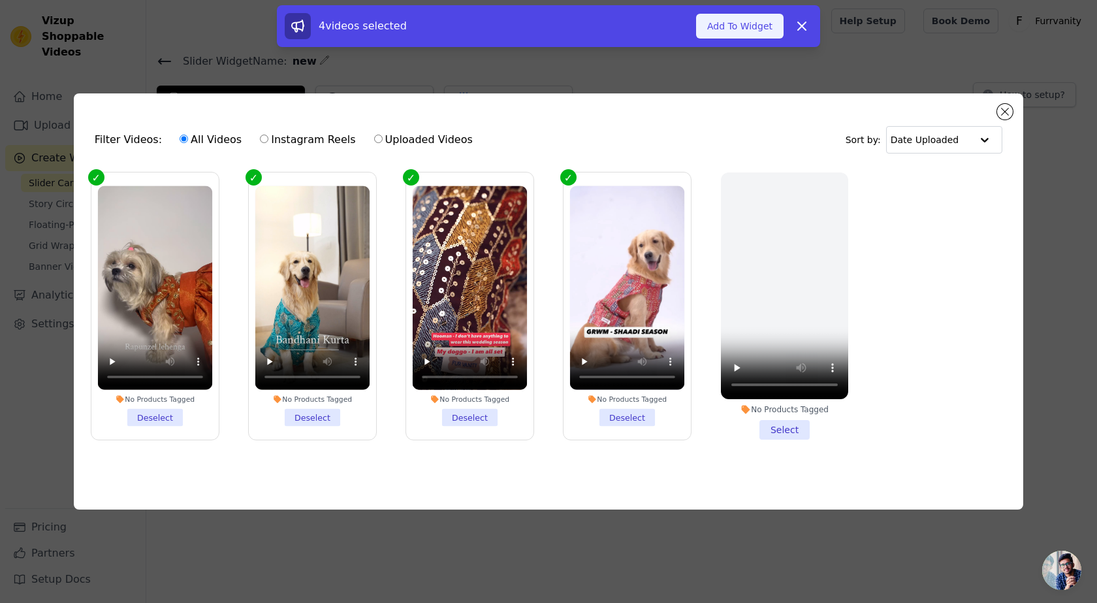
click at [734, 29] on button "Add To Widget" at bounding box center [740, 26] width 88 height 25
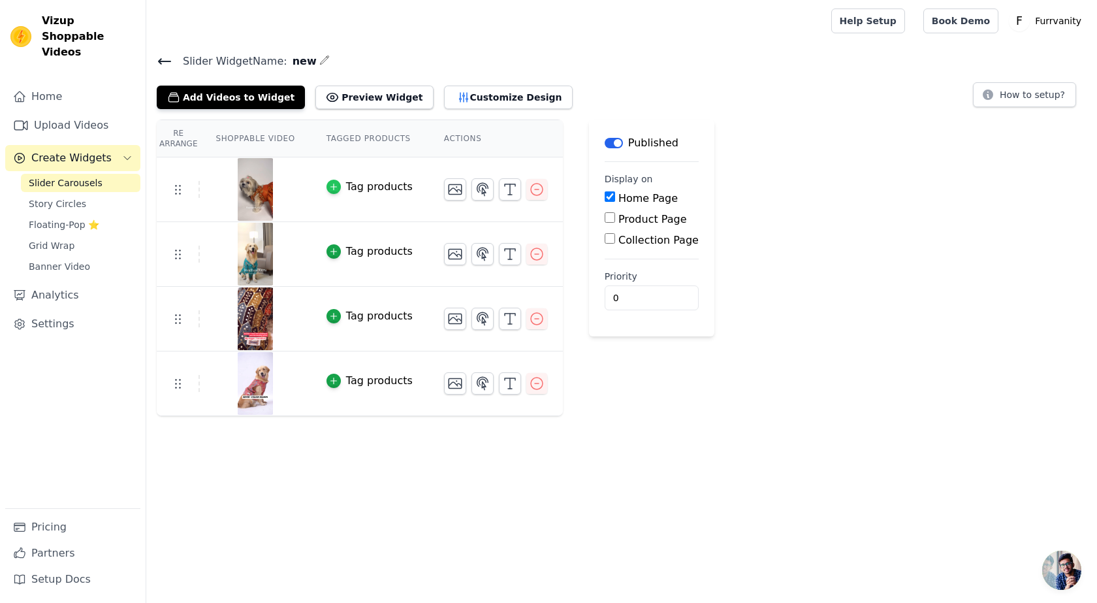
click at [327, 187] on div "button" at bounding box center [334, 187] width 14 height 14
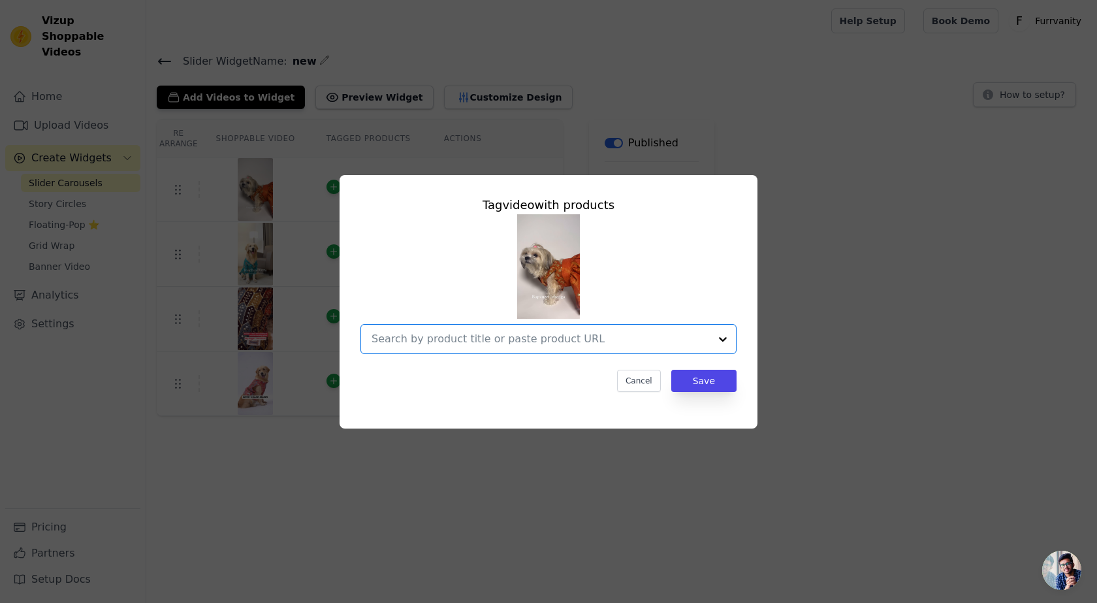
click at [597, 338] on input "text" at bounding box center [541, 339] width 338 height 16
click at [523, 335] on input "text" at bounding box center [541, 339] width 338 height 16
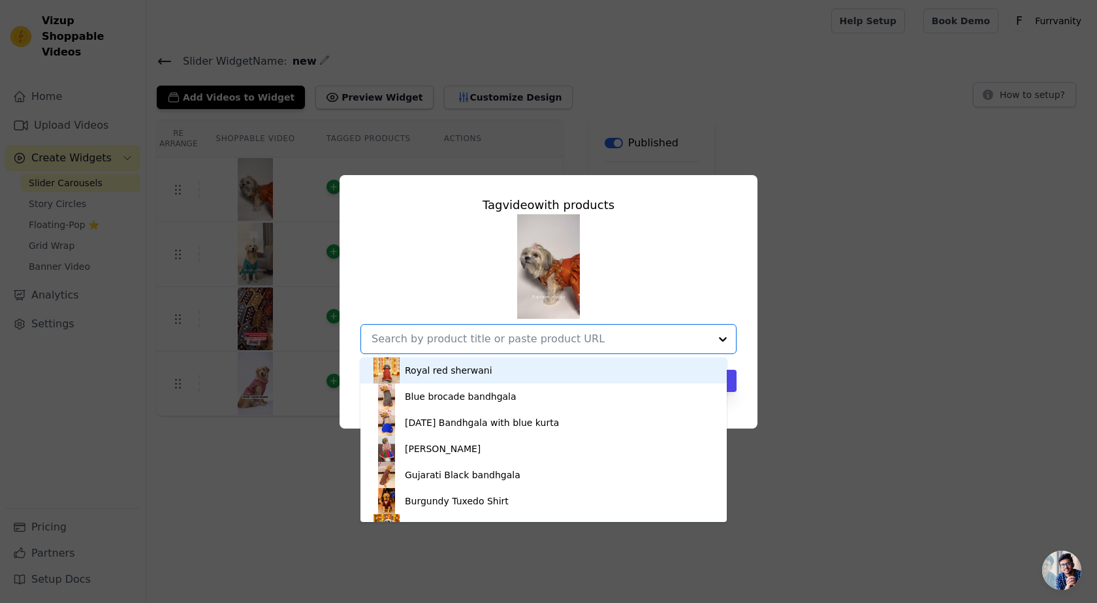
paste input "Agnika Lehenga"
type input "Agnika Lehenga"
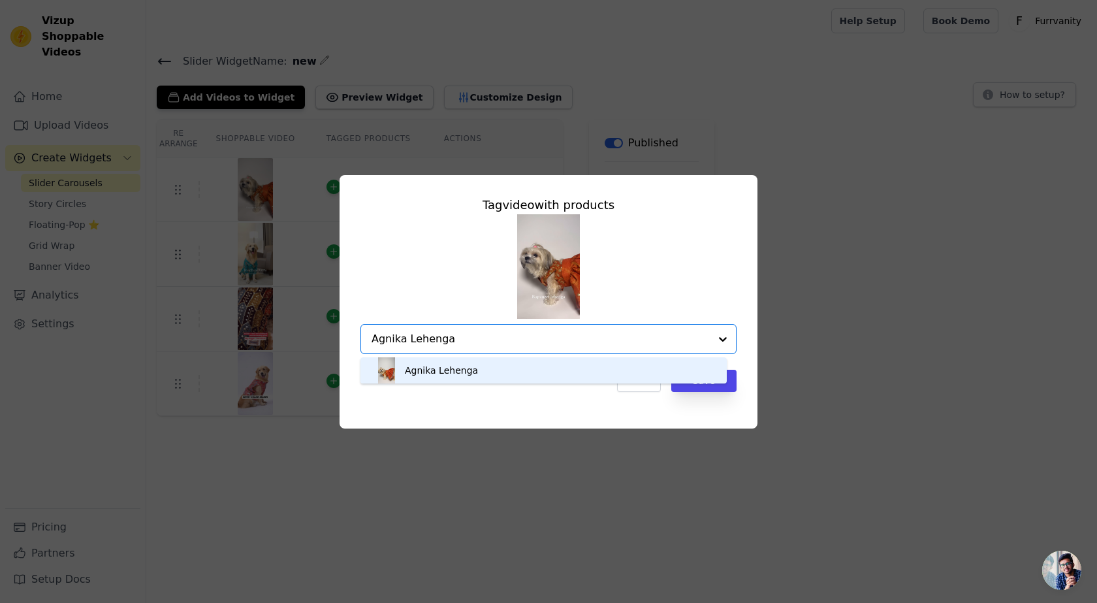
click at [458, 362] on div "Agnika Lehenga" at bounding box center [544, 370] width 340 height 26
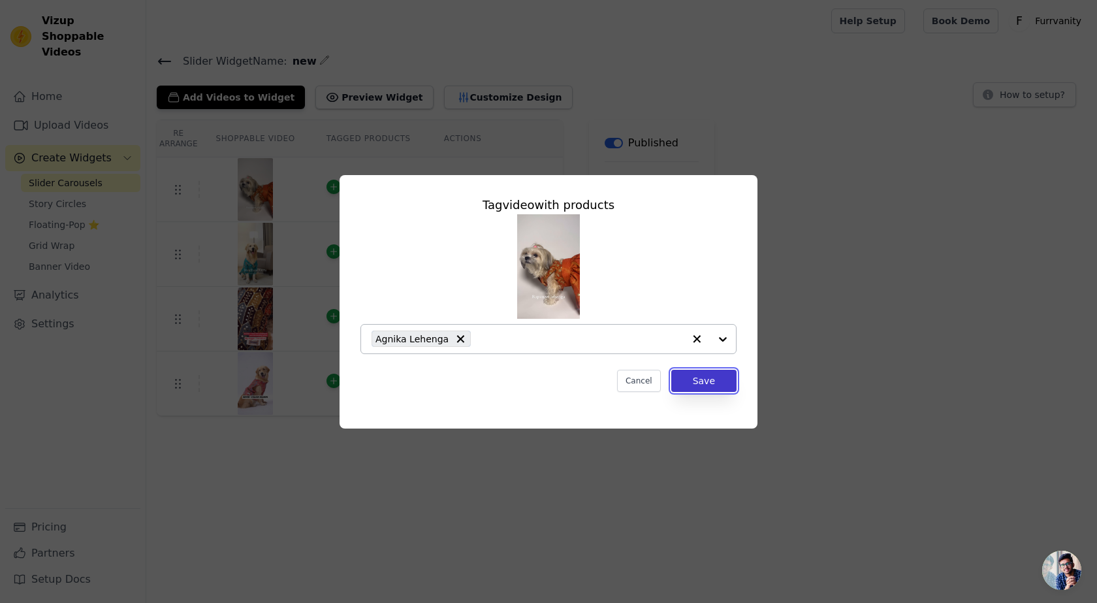
click at [718, 381] on button "Save" at bounding box center [703, 381] width 65 height 22
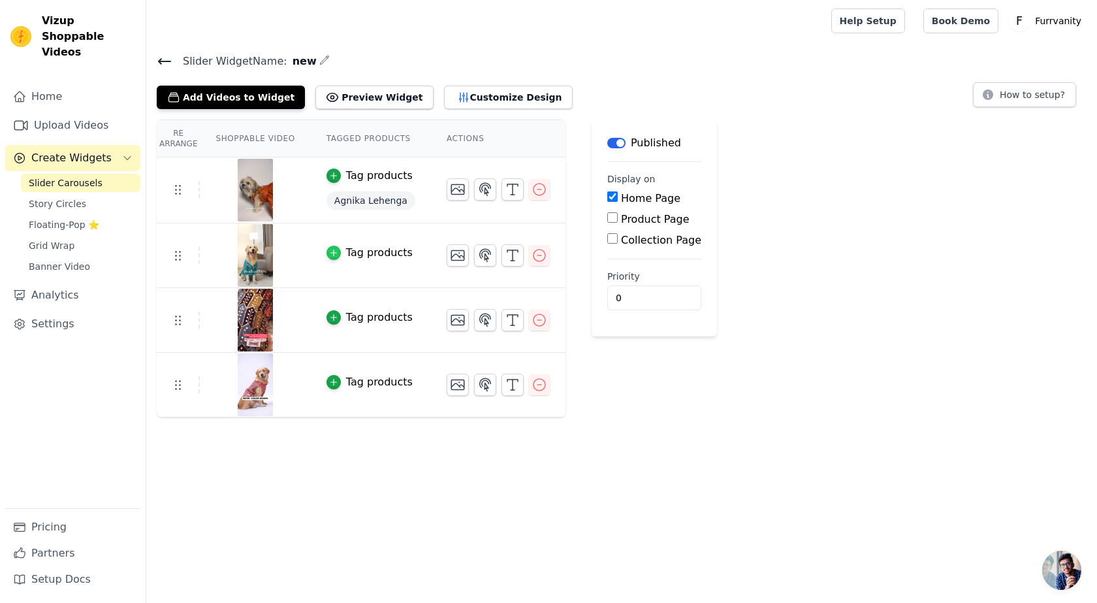
click at [327, 251] on div "button" at bounding box center [334, 253] width 14 height 14
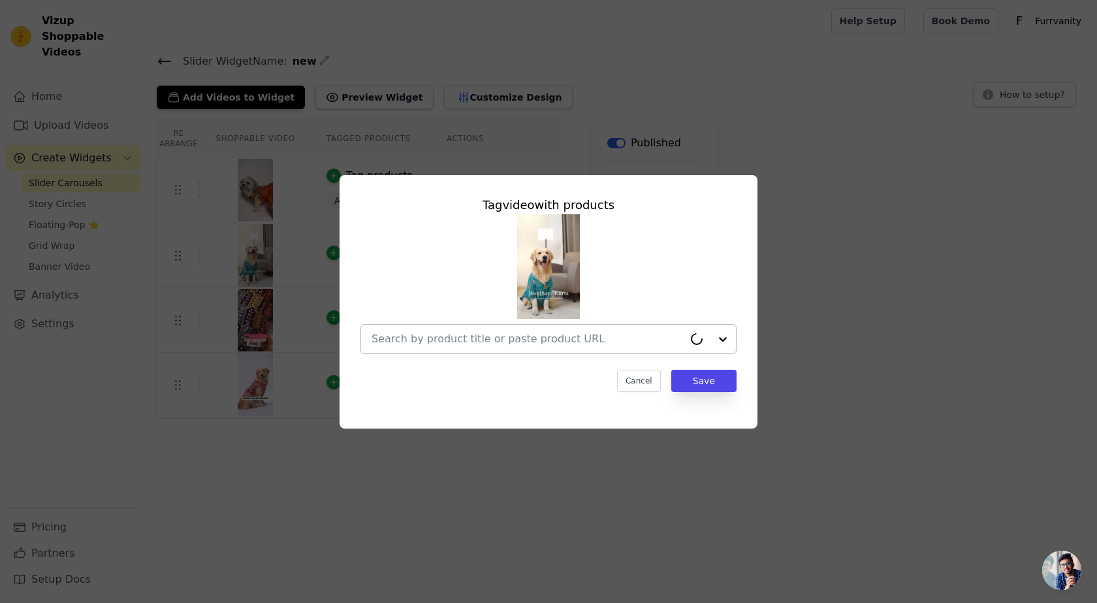
click at [483, 335] on input "text" at bounding box center [528, 339] width 312 height 16
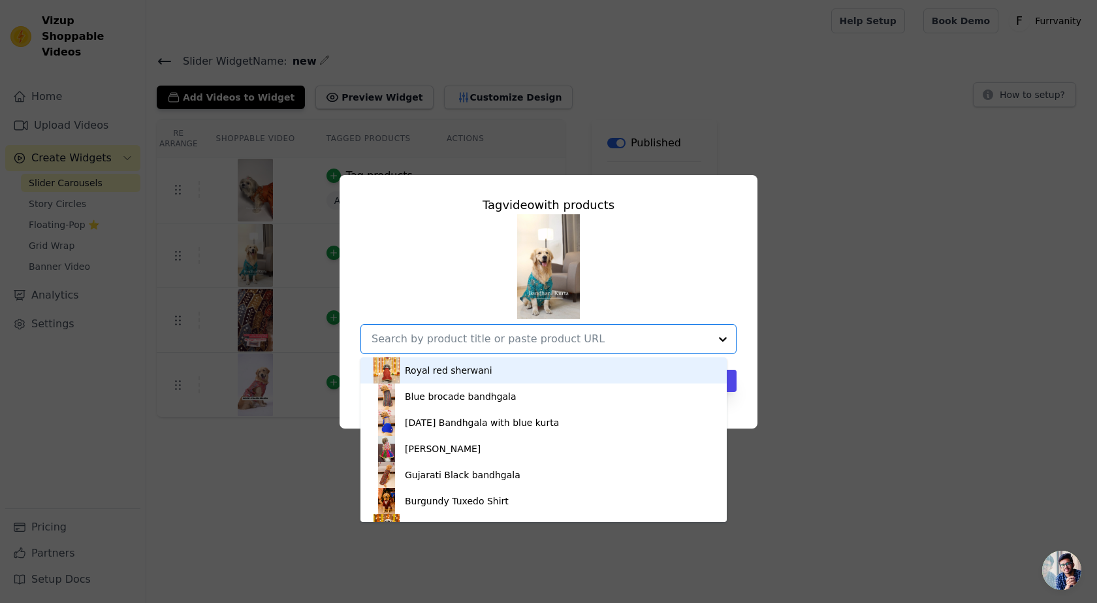
paste input "Blue Bandhani Kurta"
type input "Blue Bandhani Kurta"
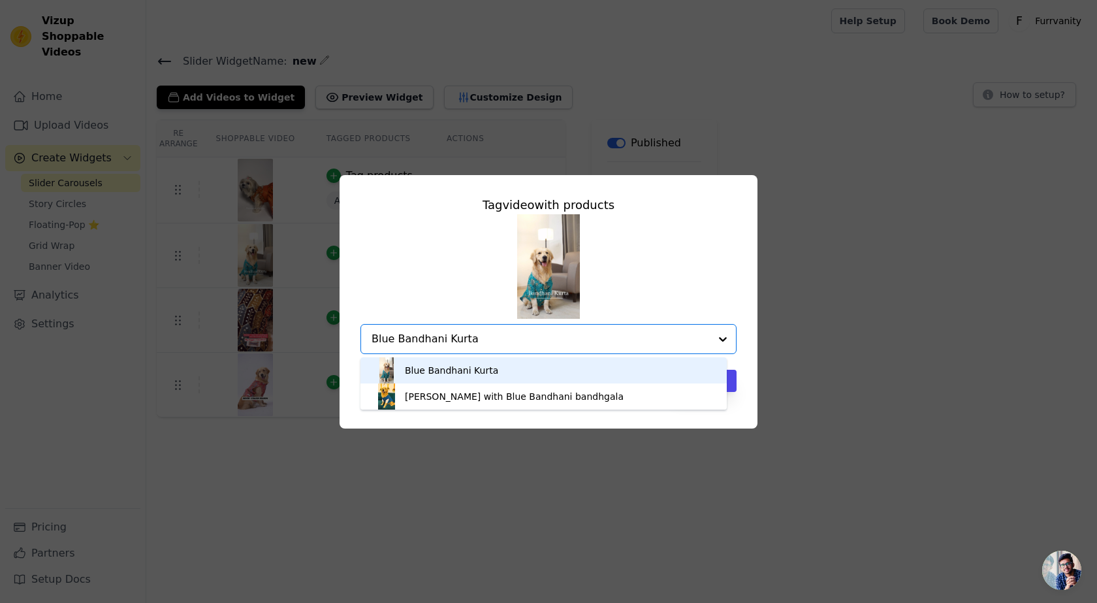
click at [449, 365] on div "Blue Bandhani Kurta" at bounding box center [451, 370] width 93 height 13
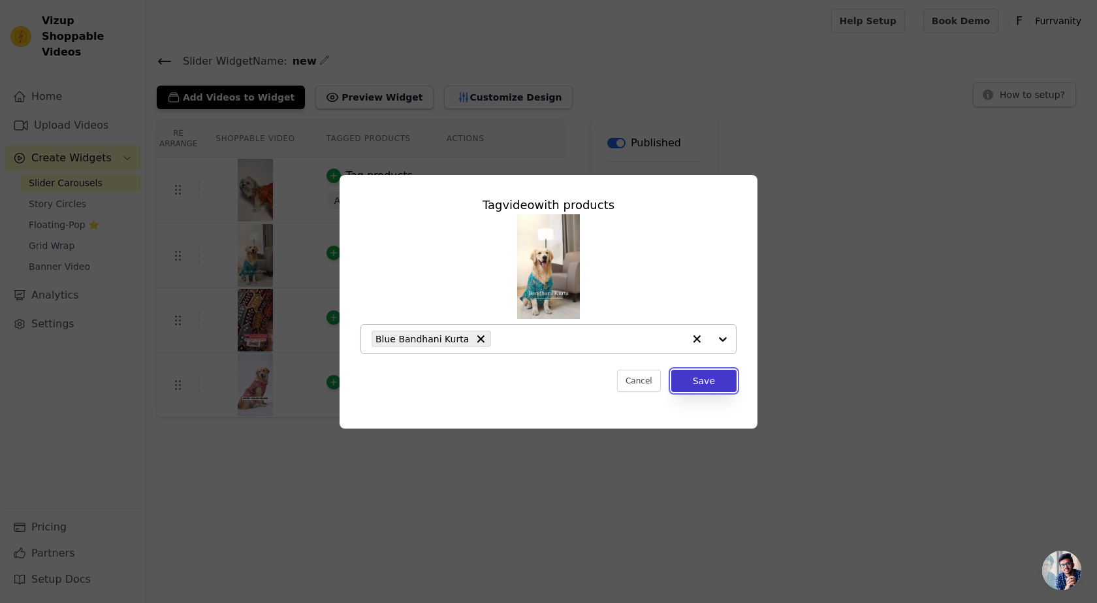
click at [702, 377] on button "Save" at bounding box center [703, 381] width 65 height 22
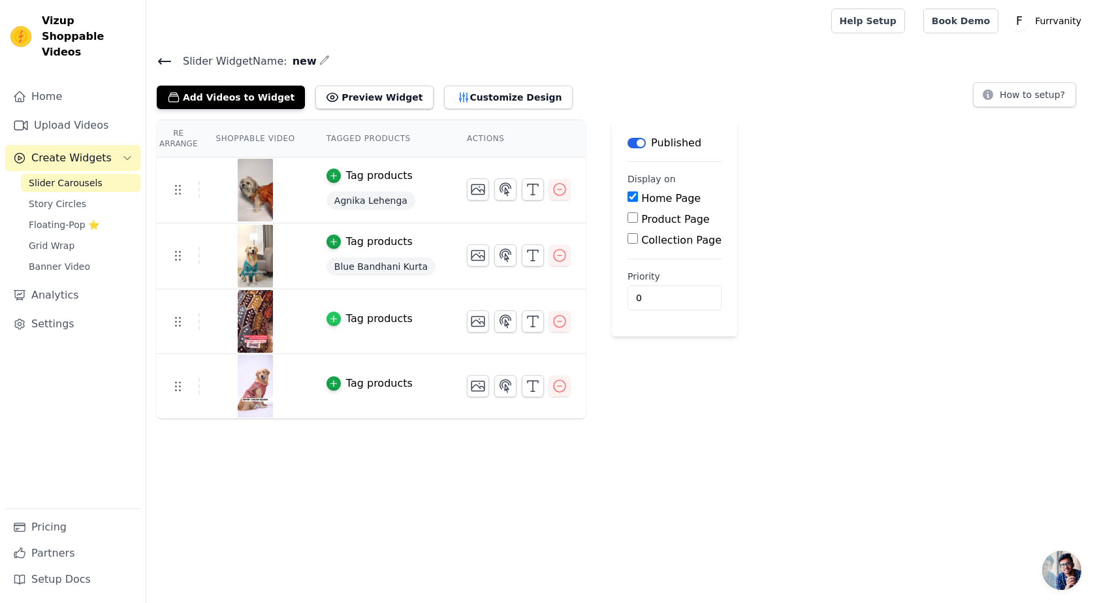
click at [329, 319] on icon "button" at bounding box center [333, 318] width 9 height 9
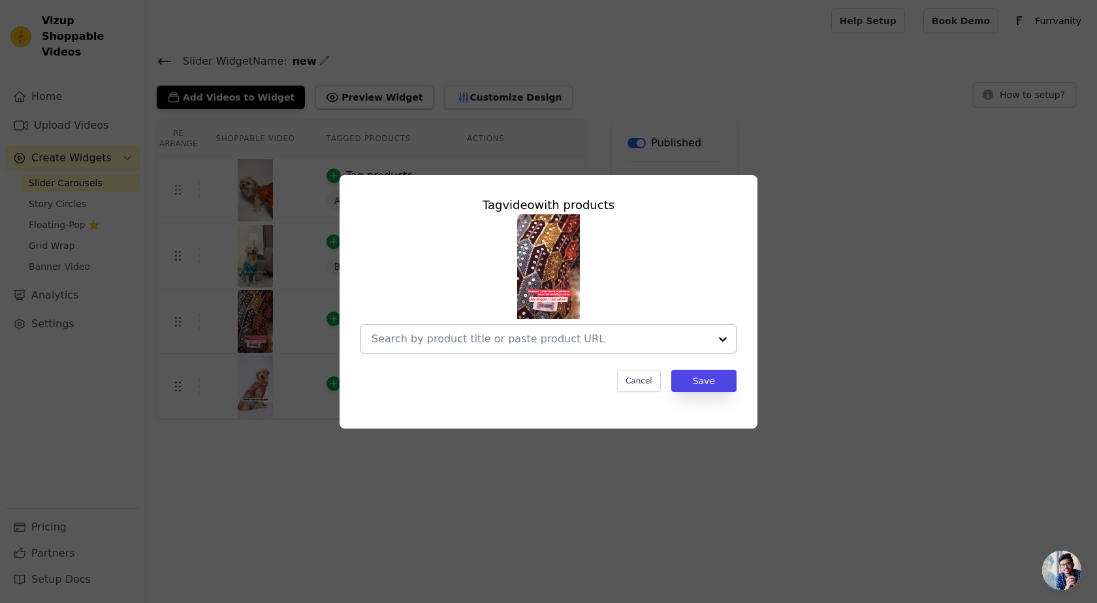
click at [481, 335] on input "text" at bounding box center [541, 339] width 338 height 16
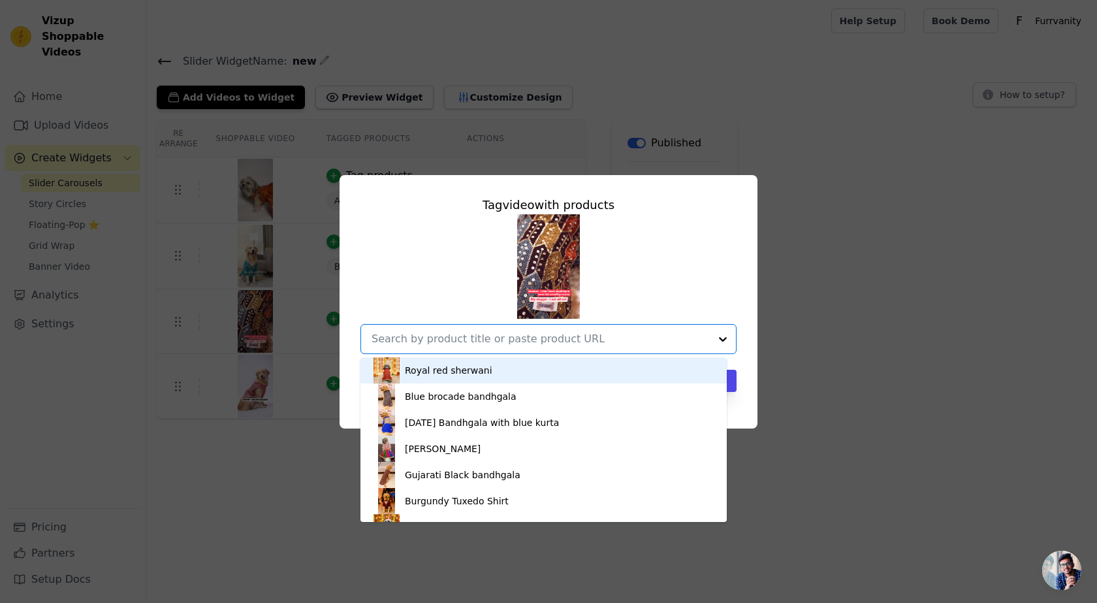
paste input "Wine Block Sequins Sherwani"
type input "Wine Block Sequins Sherwani"
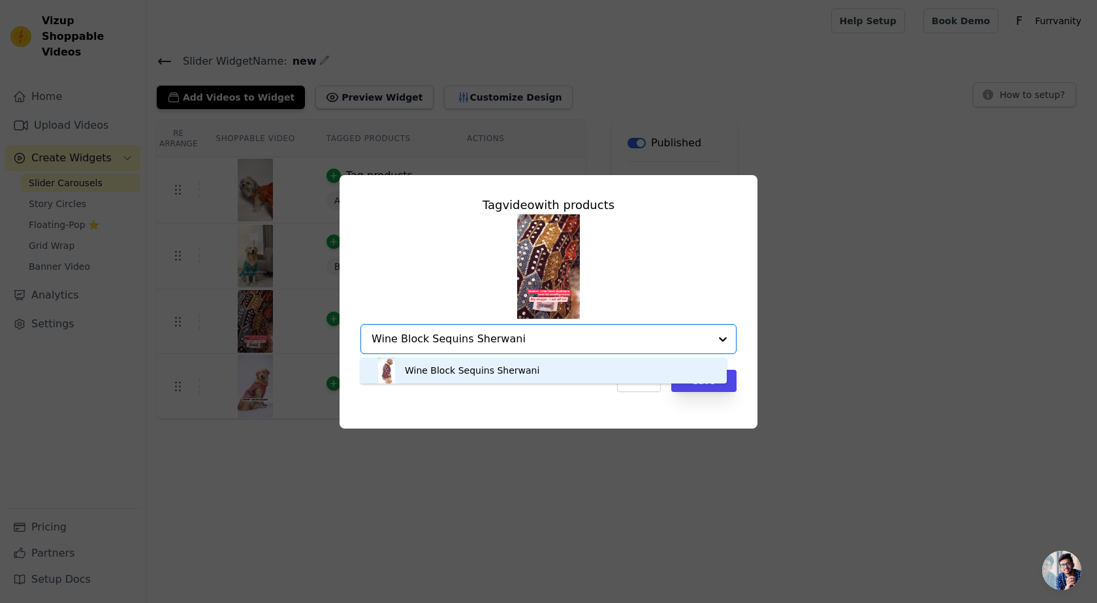
click at [460, 368] on div "Wine Block Sequins Sherwani" at bounding box center [472, 370] width 135 height 13
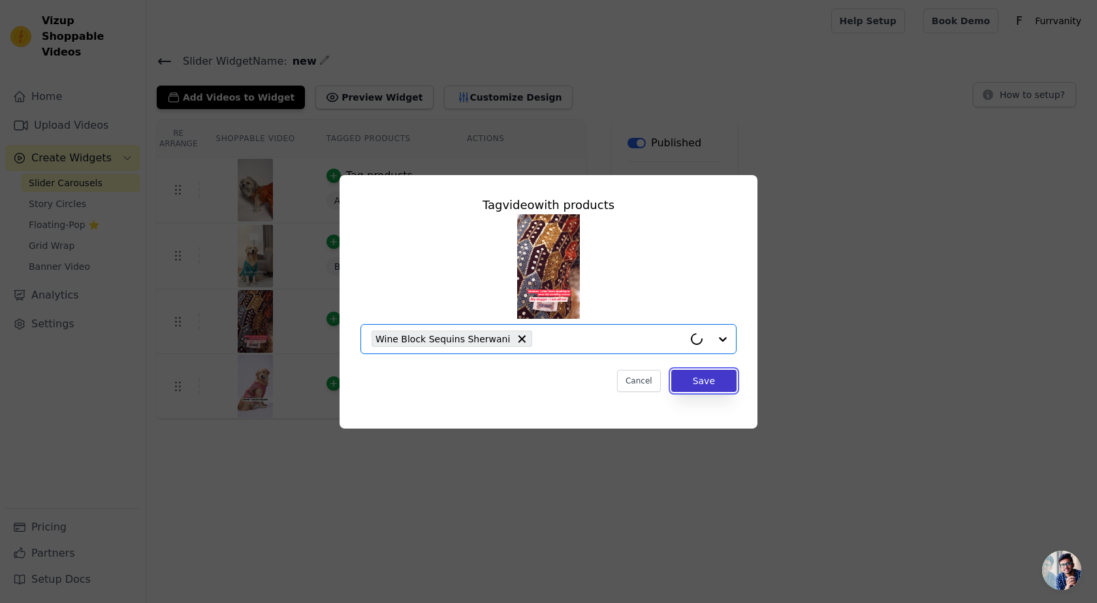
click at [714, 384] on button "Save" at bounding box center [703, 381] width 65 height 22
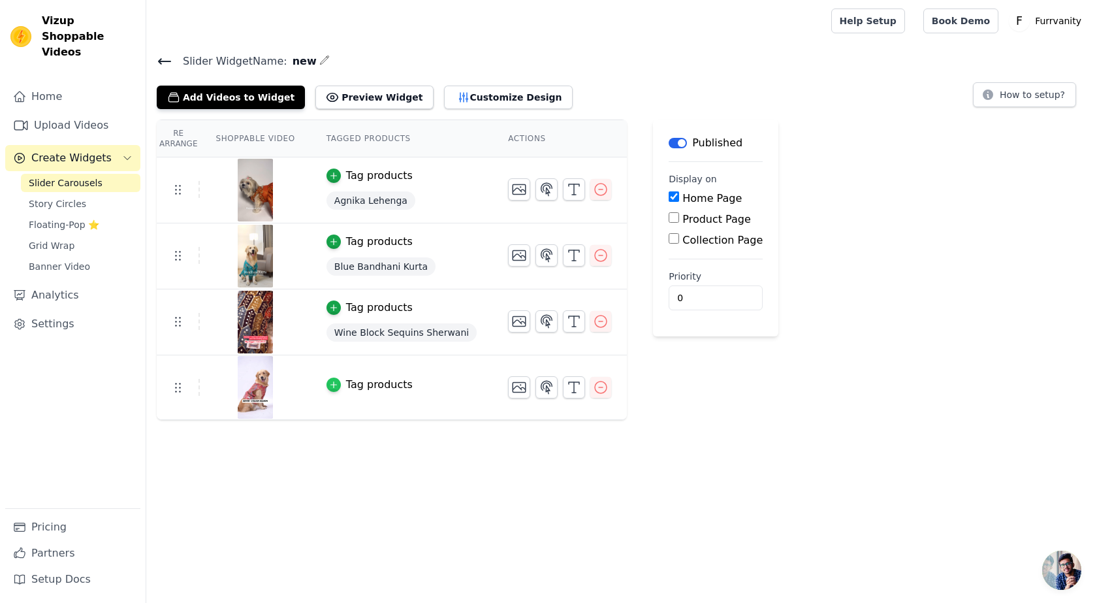
click at [329, 381] on icon "button" at bounding box center [333, 384] width 9 height 9
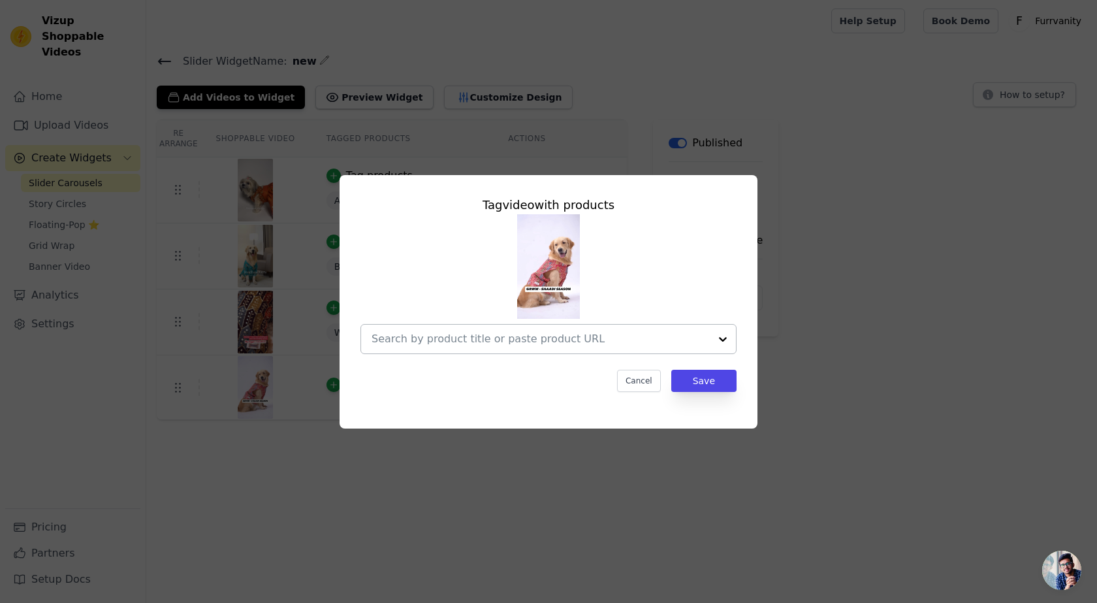
click at [473, 342] on input "text" at bounding box center [541, 339] width 338 height 16
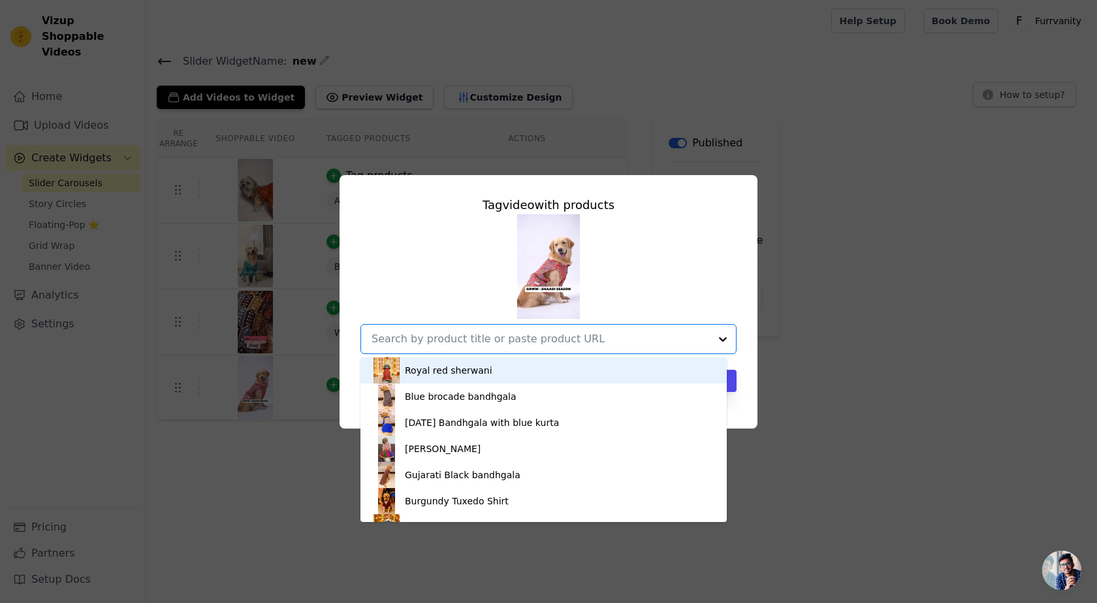
paste input "2 in 1 Yellow kurta with pink bandhgala"
type input "2 in 1 Yellow kurta with pink bandhgala"
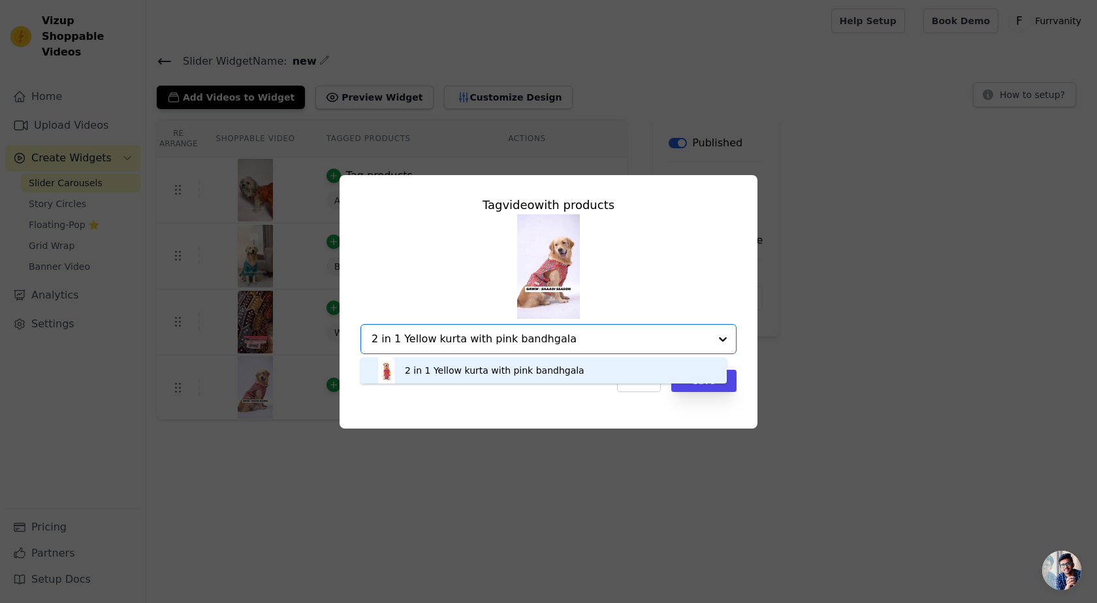
click at [617, 369] on div "2 in 1 Yellow kurta with pink bandhgala" at bounding box center [544, 370] width 340 height 26
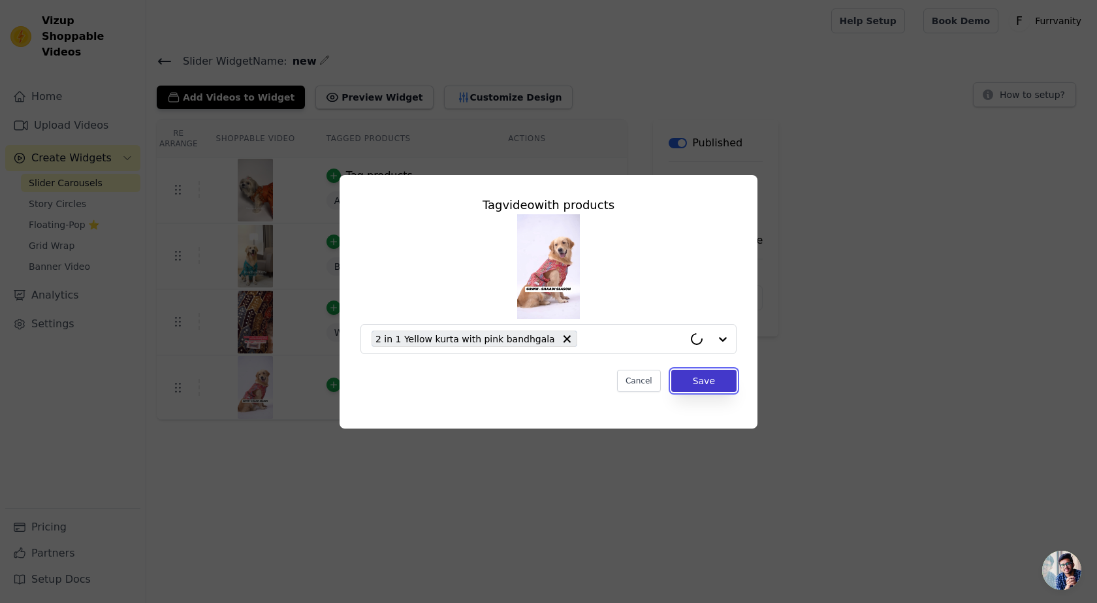
click at [697, 382] on button "Save" at bounding box center [703, 381] width 65 height 22
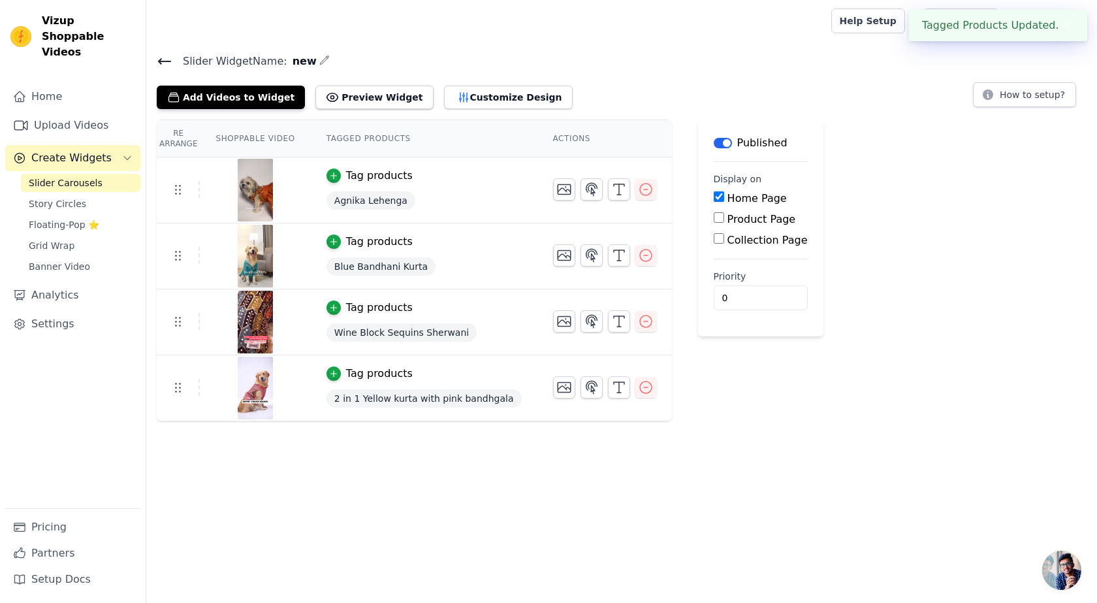
click at [907, 218] on div "Re Arrange Shoppable Video Tagged Products Actions Tag products Agnika Lehenga …" at bounding box center [621, 271] width 951 height 302
click at [1063, 21] on button "✖" at bounding box center [1066, 26] width 15 height 16
click at [884, 215] on div "Re Arrange Shoppable Video Tagged Products Actions Tag products Agnika Lehenga …" at bounding box center [621, 271] width 951 height 302
click at [362, 102] on button "Preview Widget" at bounding box center [374, 98] width 118 height 24
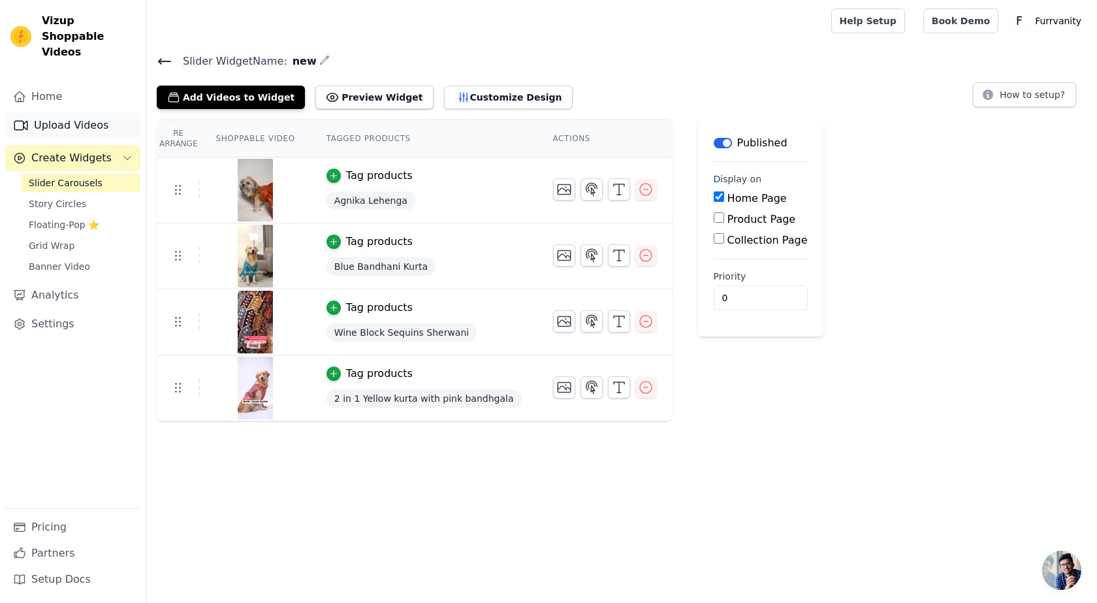
click at [63, 112] on link "Upload Videos" at bounding box center [72, 125] width 135 height 26
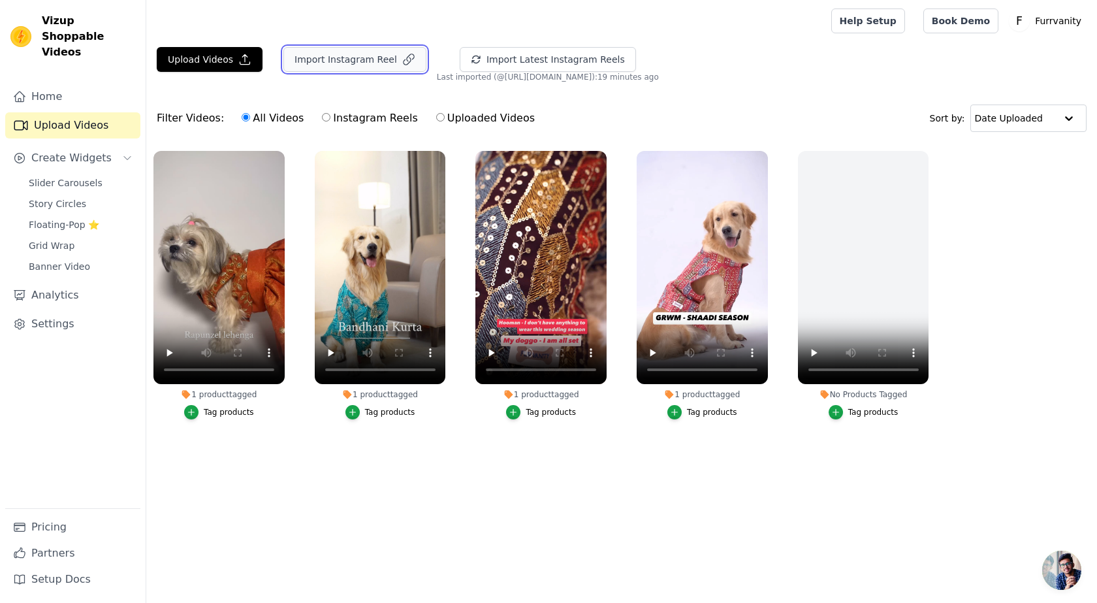
click at [367, 64] on button "Import Instagram Reel" at bounding box center [354, 59] width 143 height 25
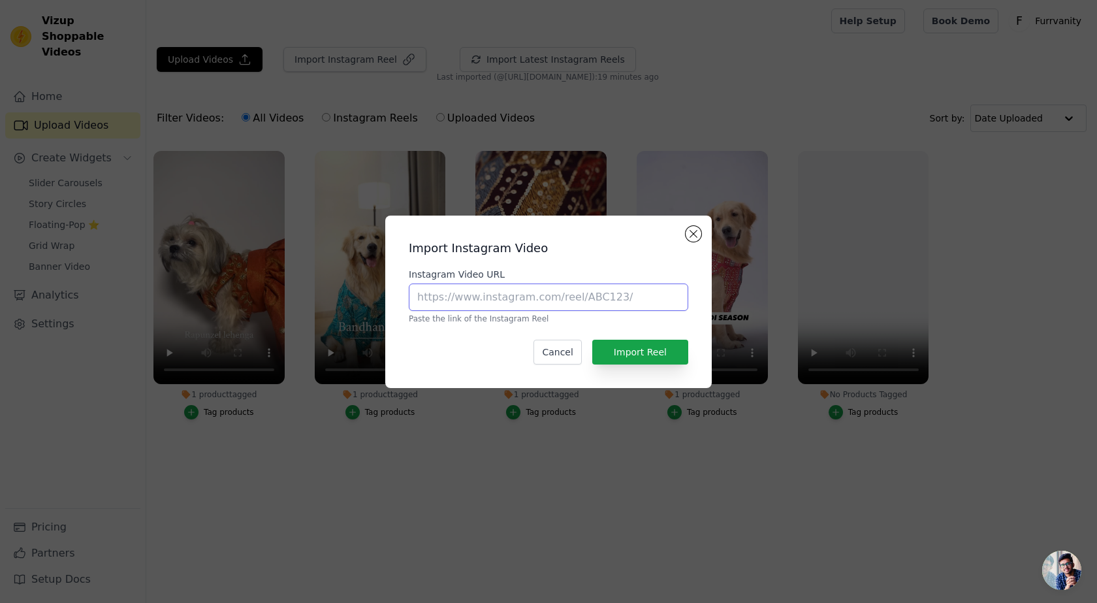
click at [492, 304] on input "Instagram Video URL" at bounding box center [549, 296] width 280 height 27
paste input "[URL][DOMAIN_NAME]"
type input "[URL][DOMAIN_NAME]"
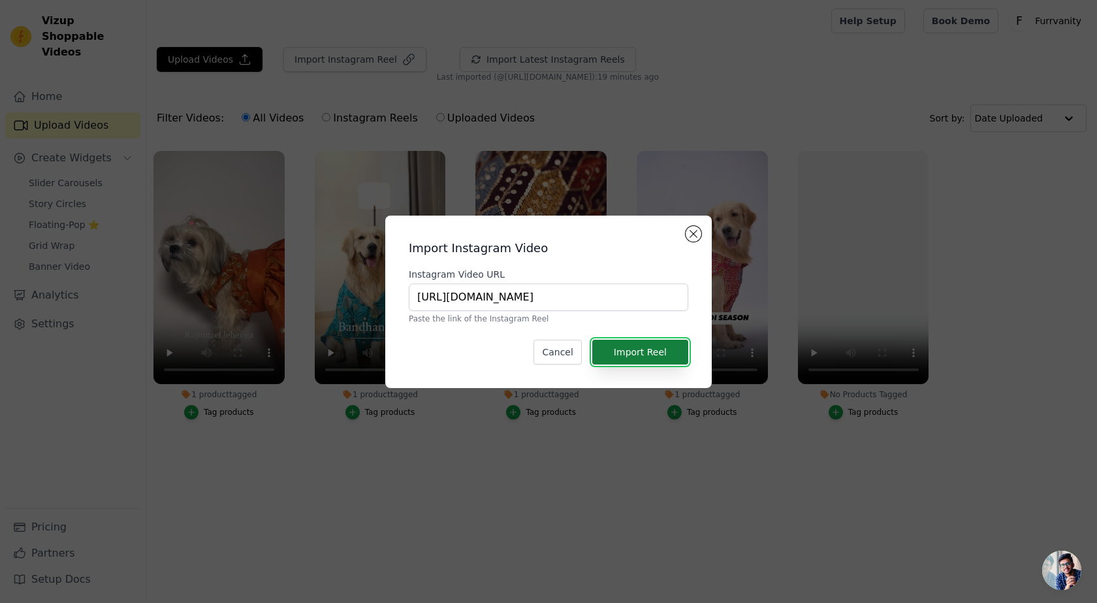
click at [655, 349] on button "Import Reel" at bounding box center [640, 352] width 96 height 25
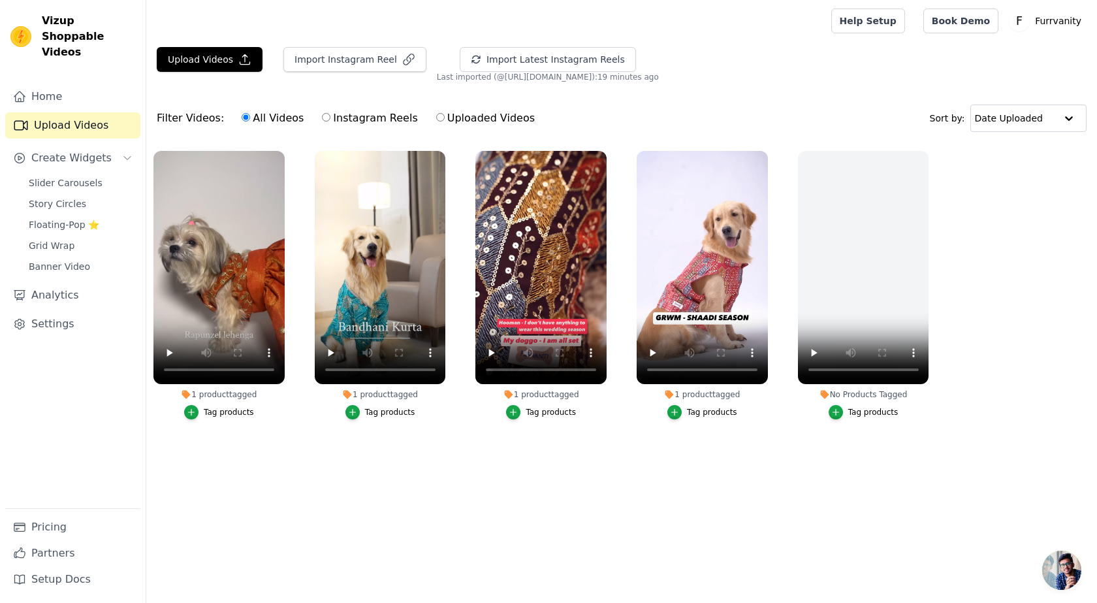
click at [59, 113] on link "Upload Videos" at bounding box center [72, 125] width 135 height 26
click at [61, 84] on link "Home" at bounding box center [72, 97] width 135 height 26
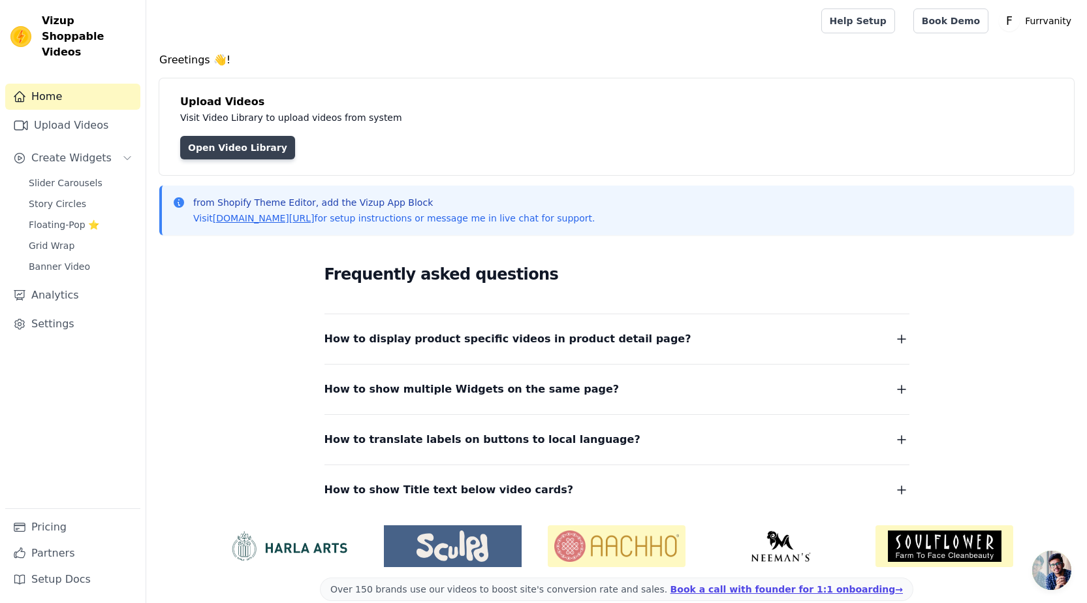
click at [220, 151] on link "Open Video Library" at bounding box center [237, 148] width 115 height 24
